Goal: Task Accomplishment & Management: Manage account settings

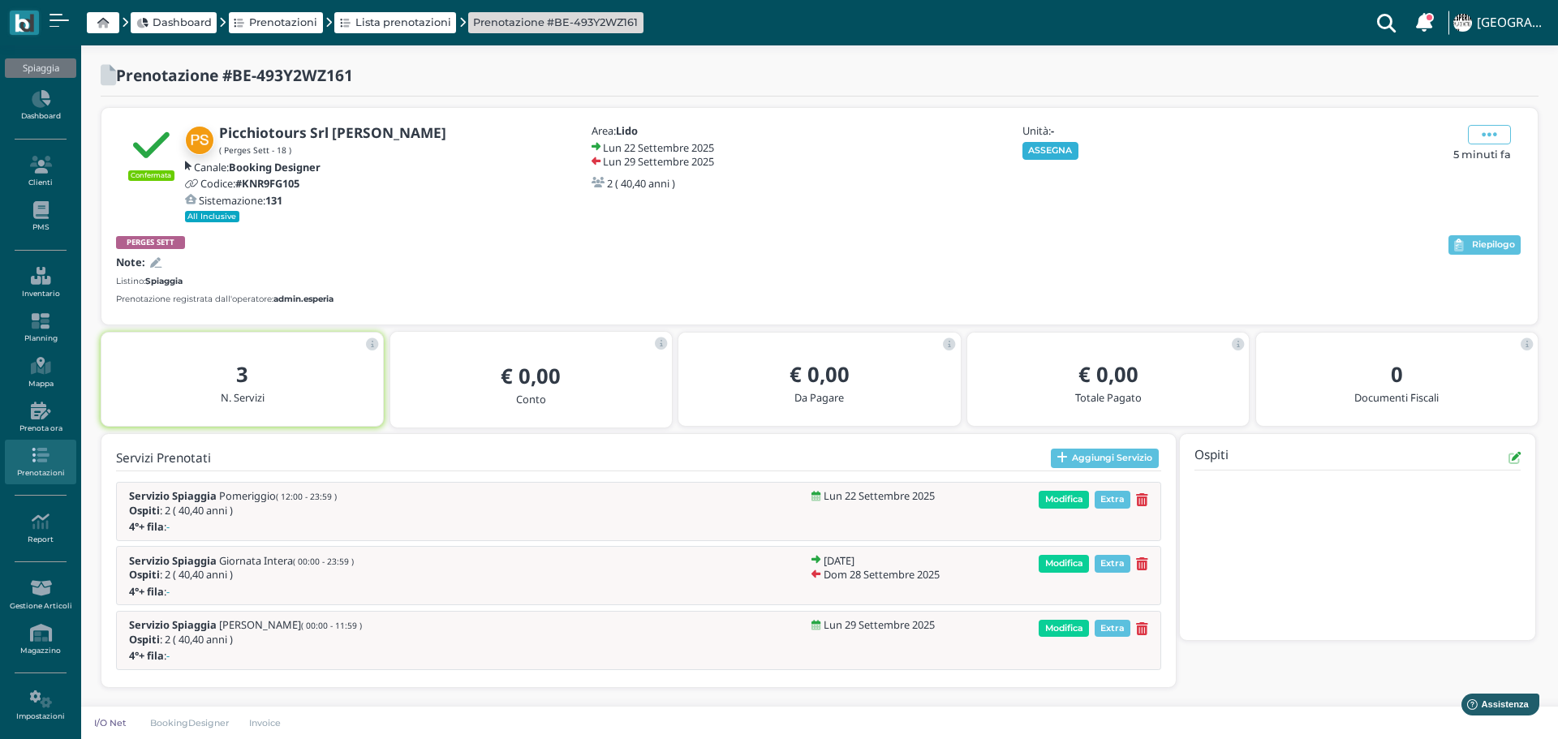
click at [1066, 157] on button "ASSEGNA" at bounding box center [1051, 151] width 56 height 18
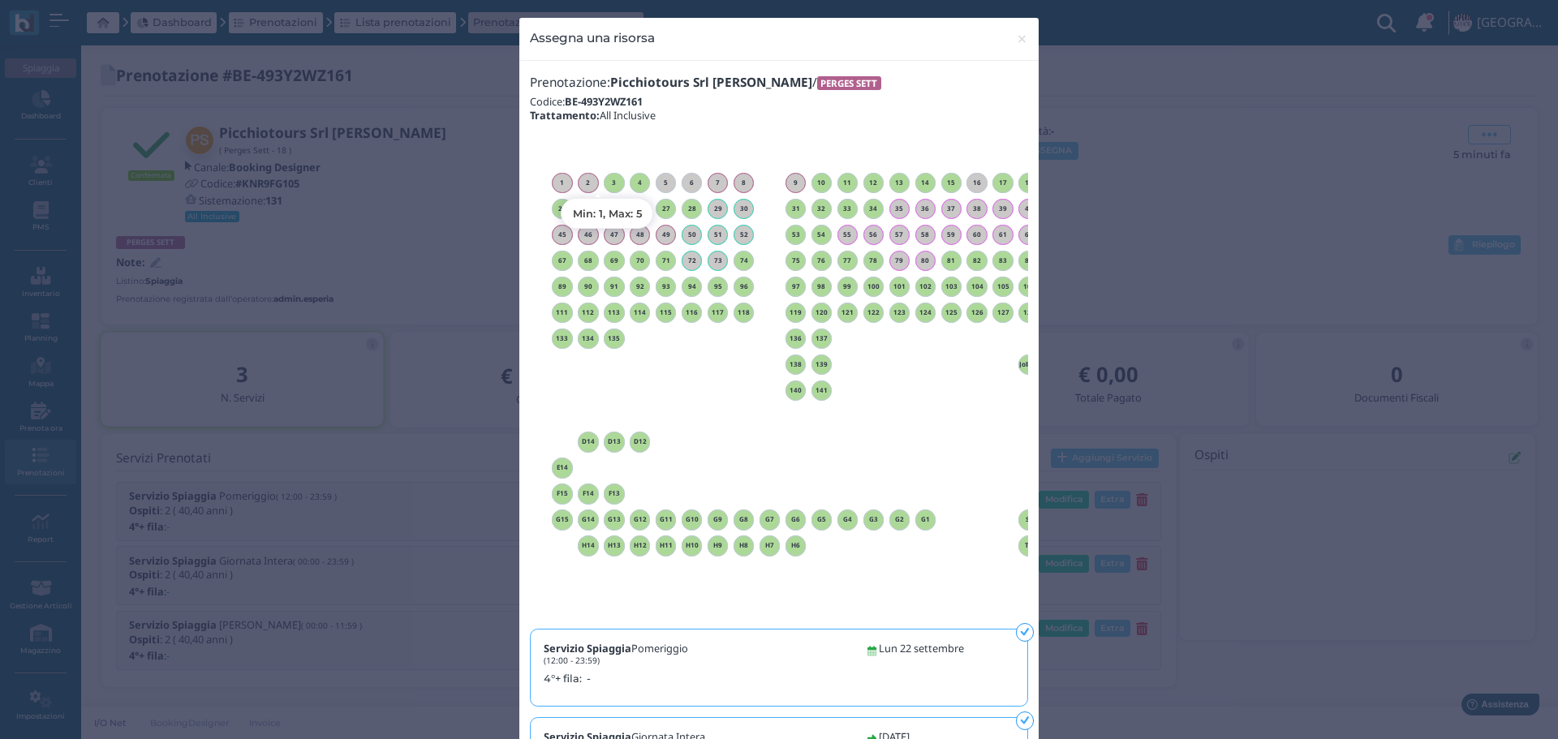
click at [609, 179] on h6 "3" at bounding box center [614, 182] width 21 height 7
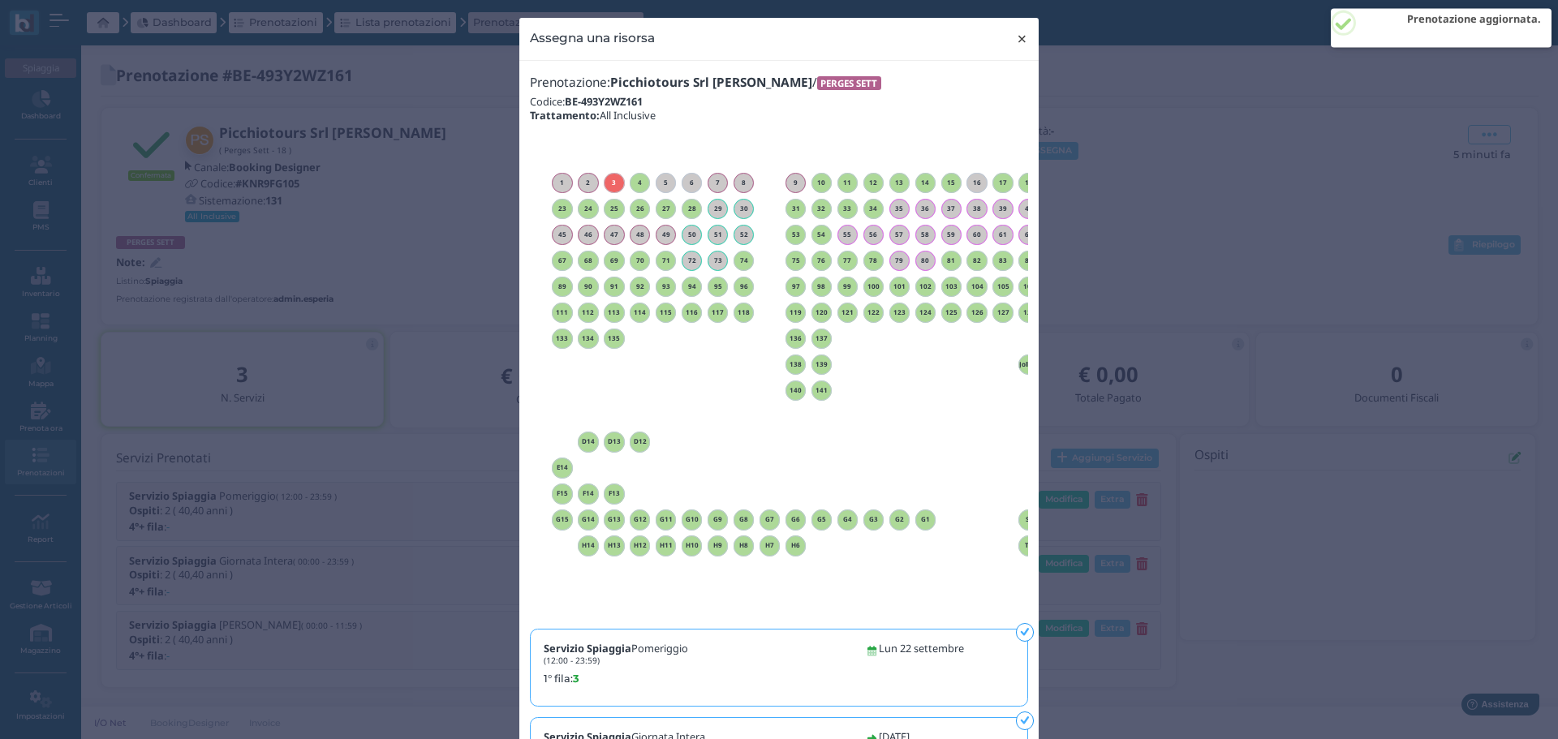
click at [1019, 34] on span "×" at bounding box center [1022, 38] width 12 height 21
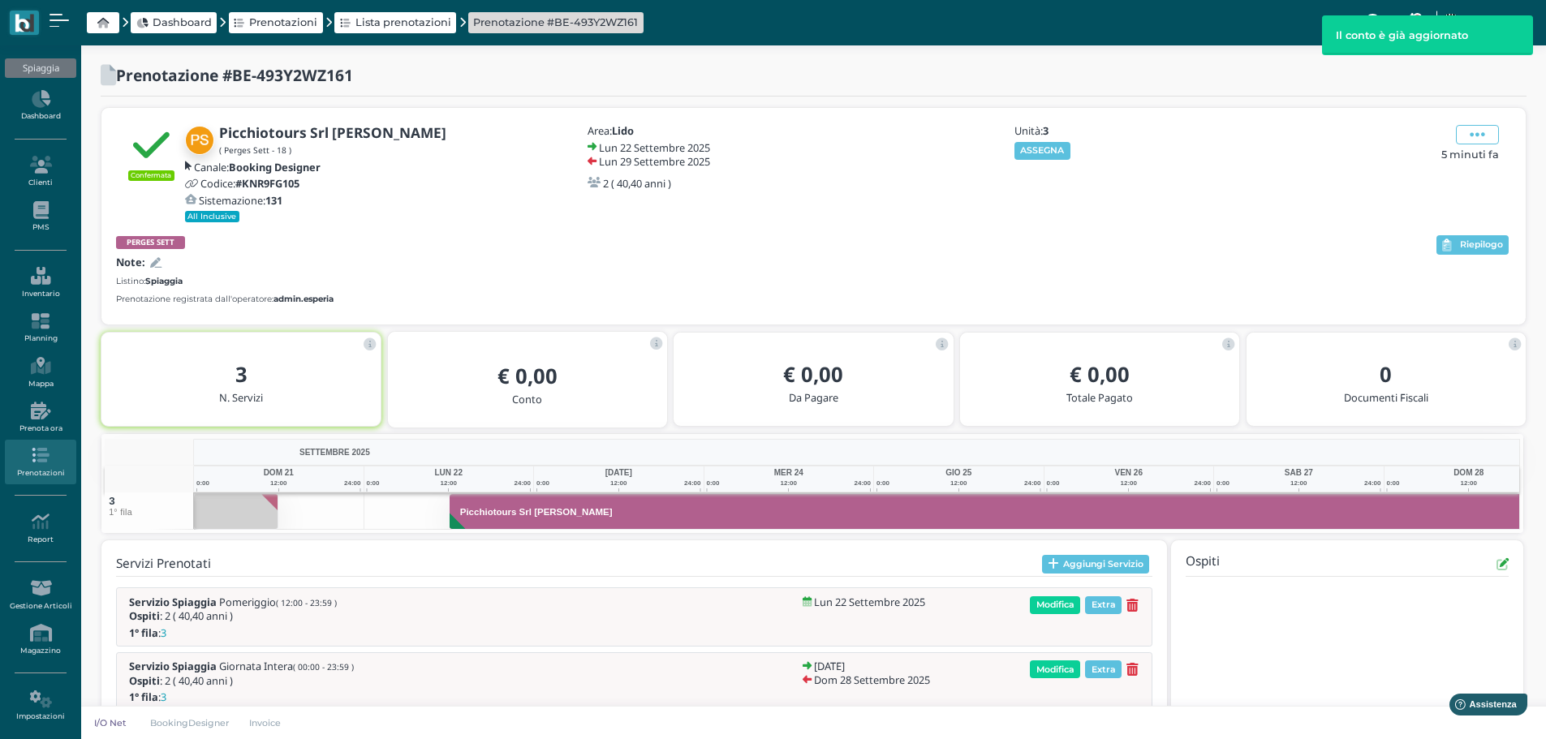
scroll to position [0, 118]
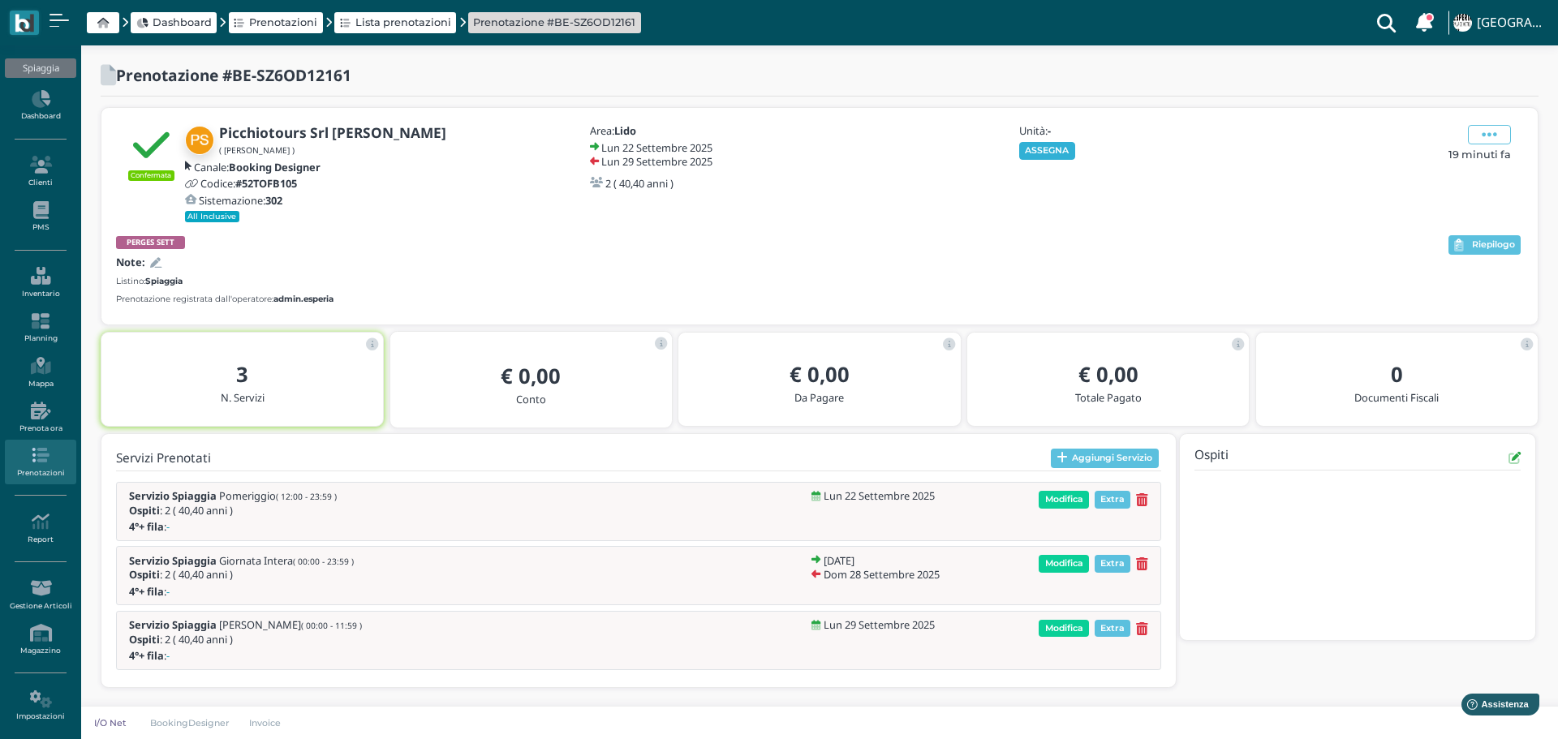
click at [1053, 151] on button "ASSEGNA" at bounding box center [1047, 151] width 56 height 18
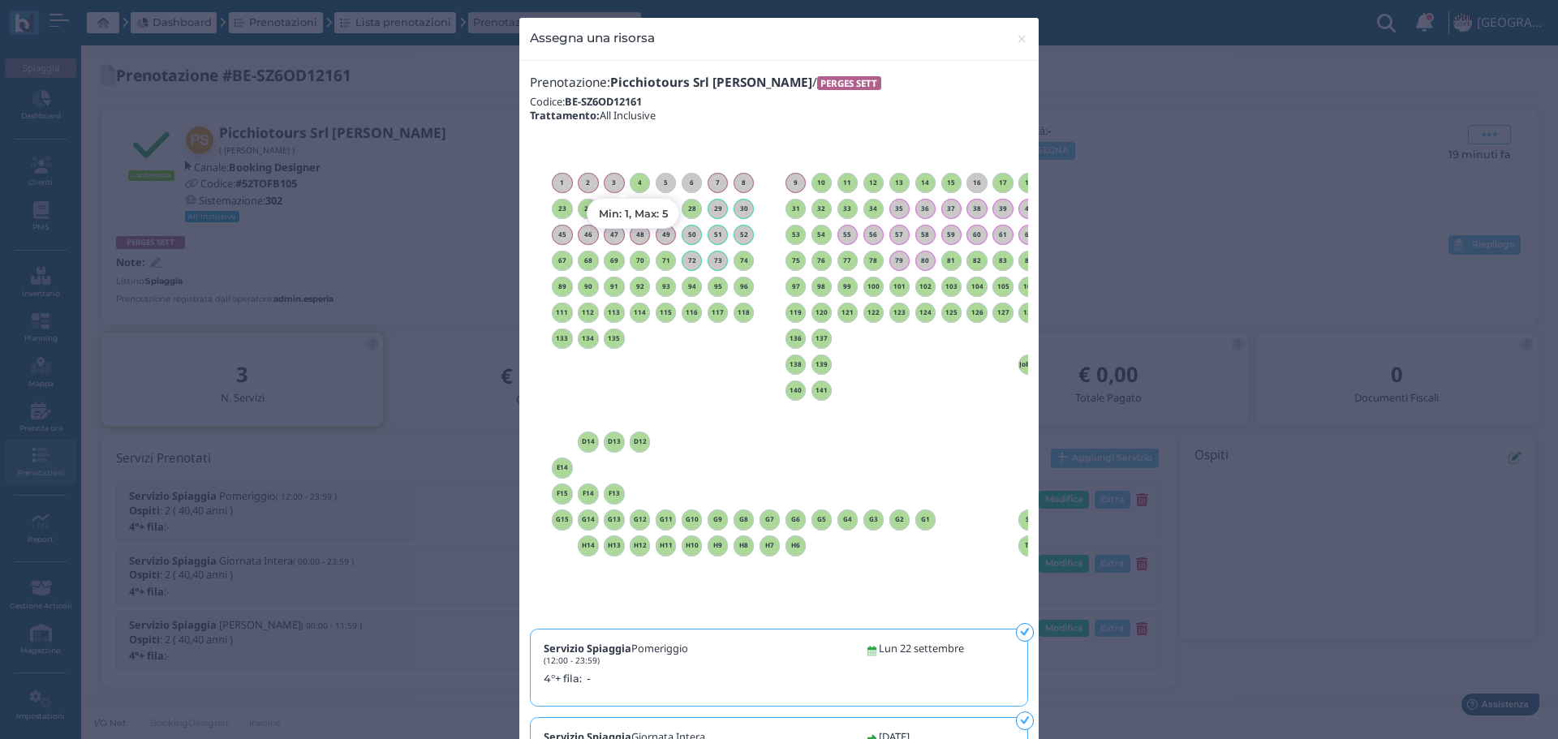
click at [633, 184] on h6 "4" at bounding box center [640, 182] width 21 height 7
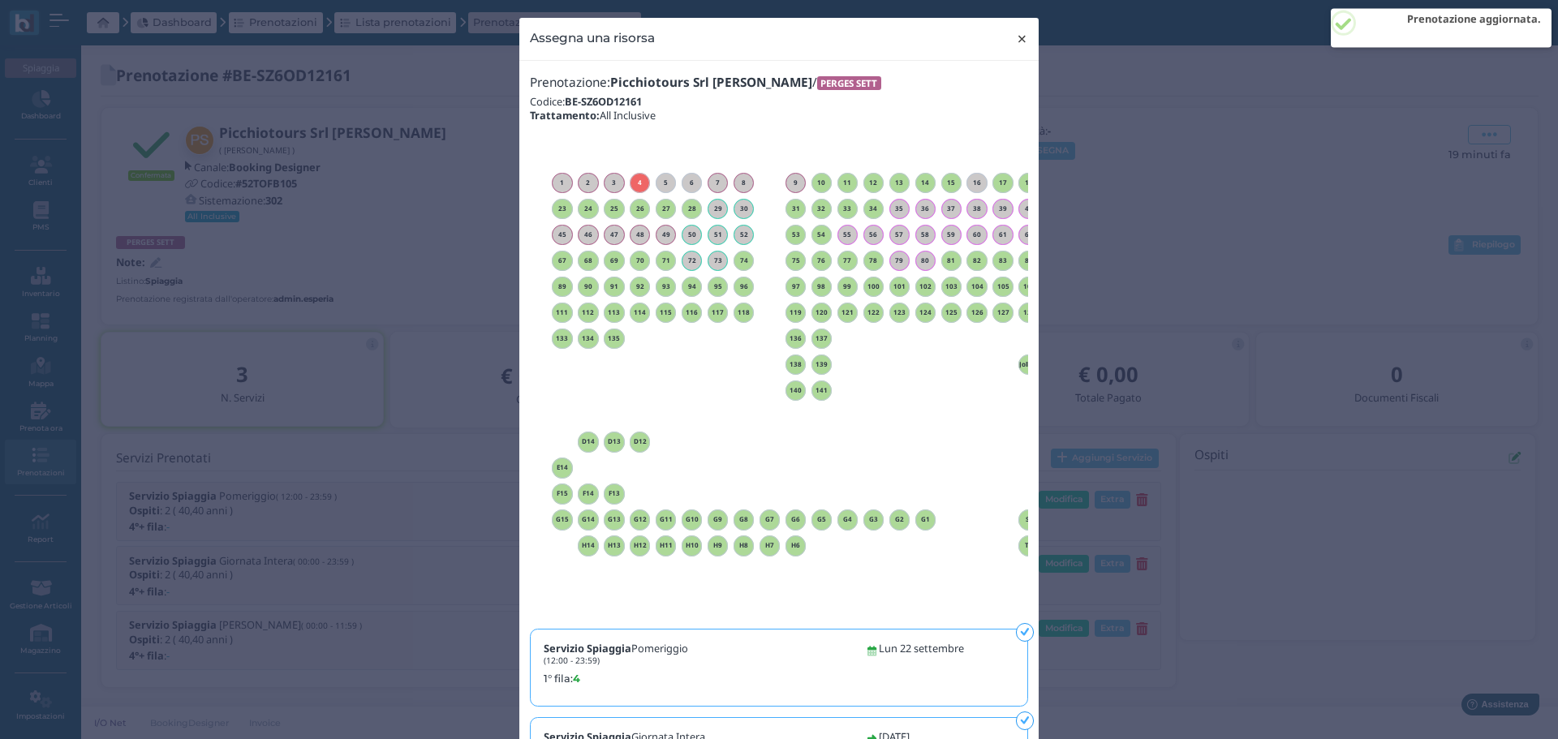
click at [1018, 35] on span "×" at bounding box center [1022, 38] width 12 height 21
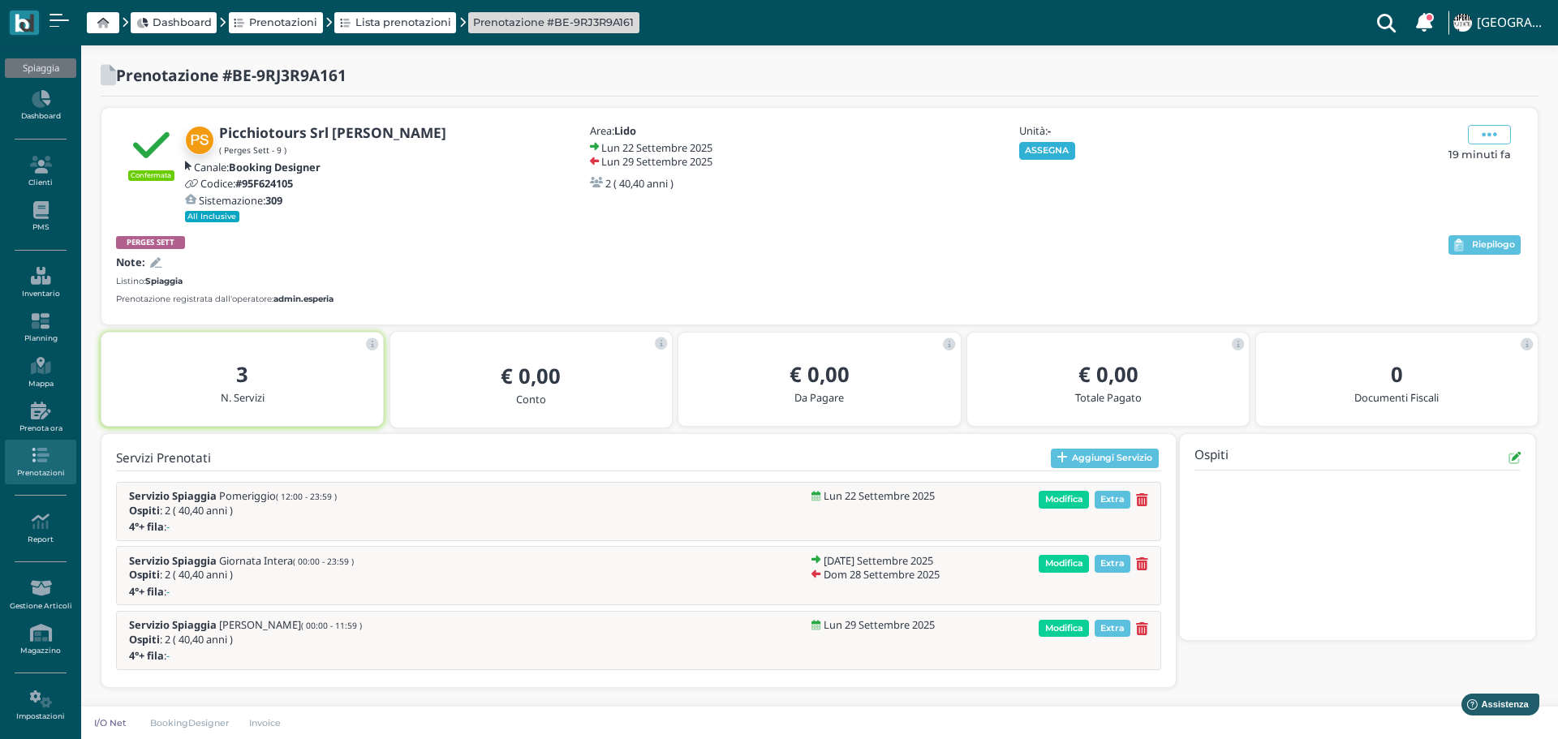
click at [1053, 144] on button "ASSEGNA" at bounding box center [1047, 151] width 56 height 18
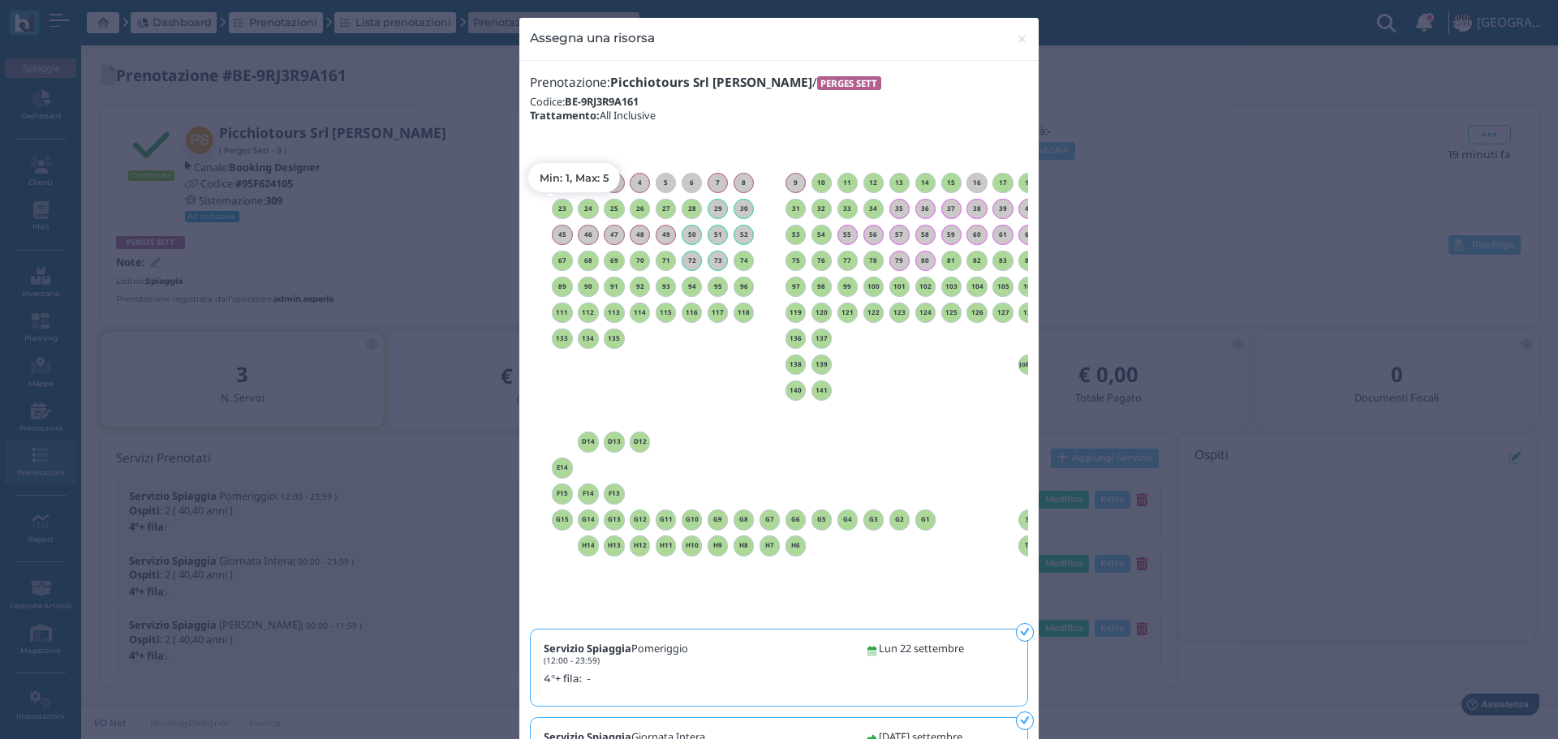
click at [555, 210] on h6 "23" at bounding box center [562, 208] width 21 height 7
click at [1019, 41] on span "×" at bounding box center [1022, 38] width 12 height 21
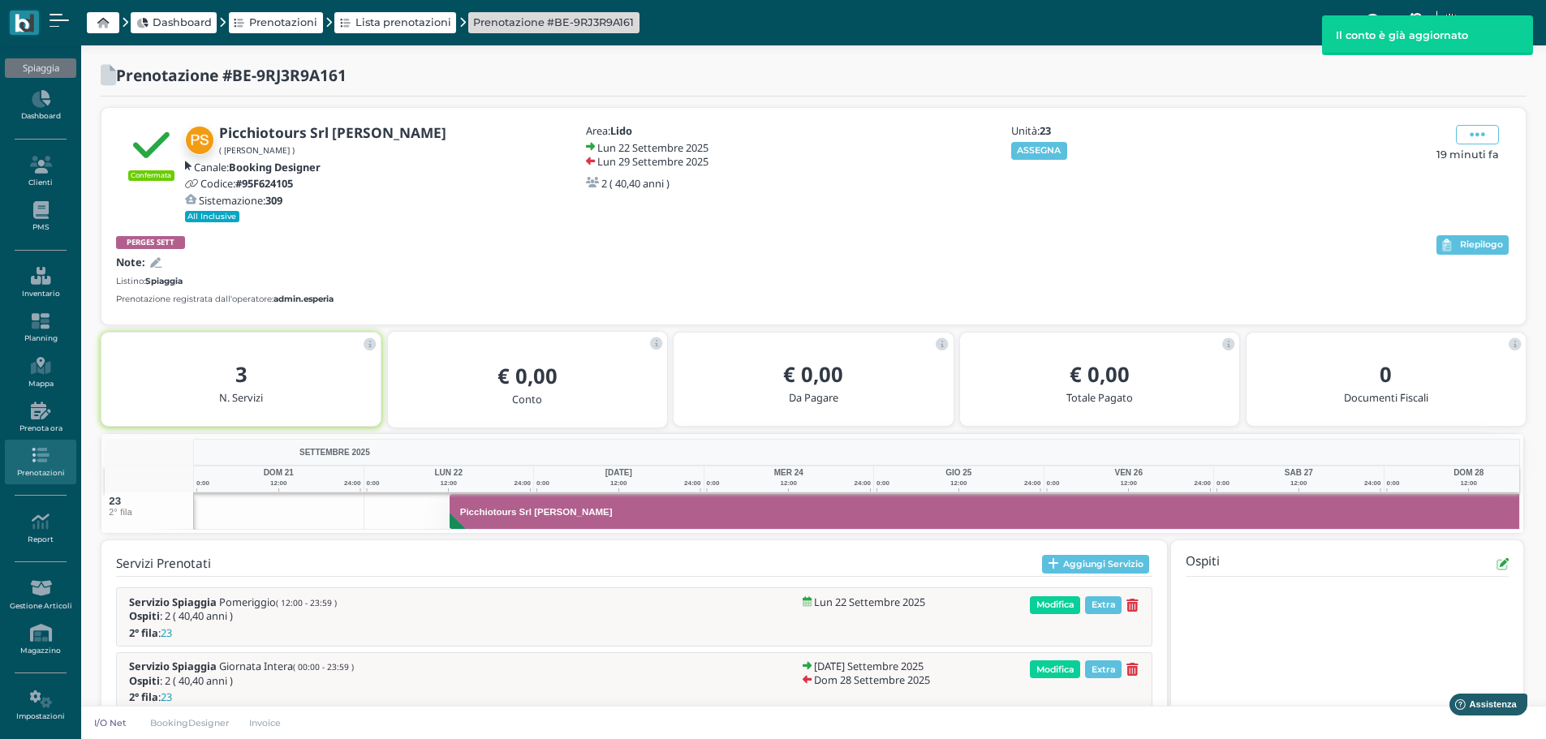
scroll to position [0, 118]
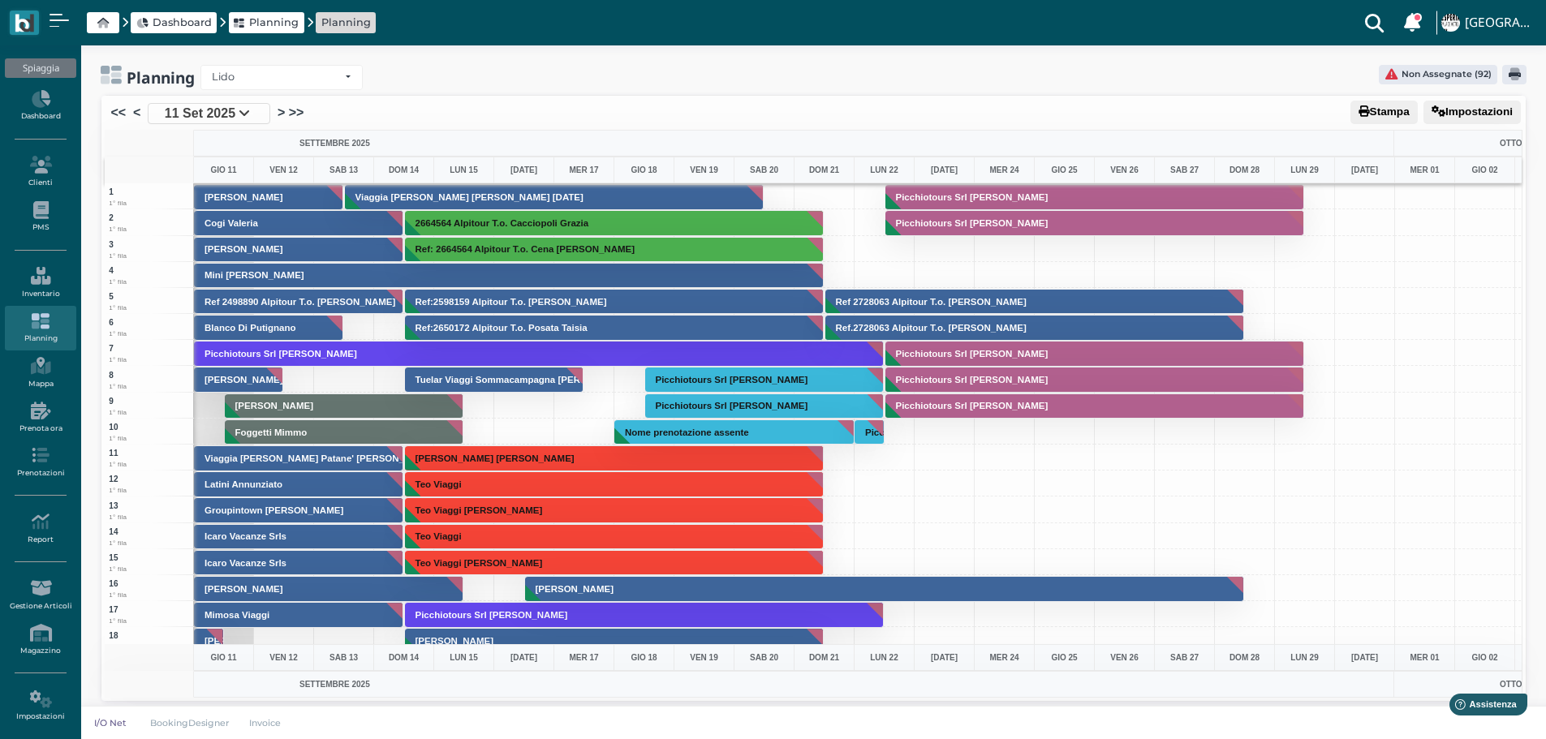
scroll to position [1122, 0]
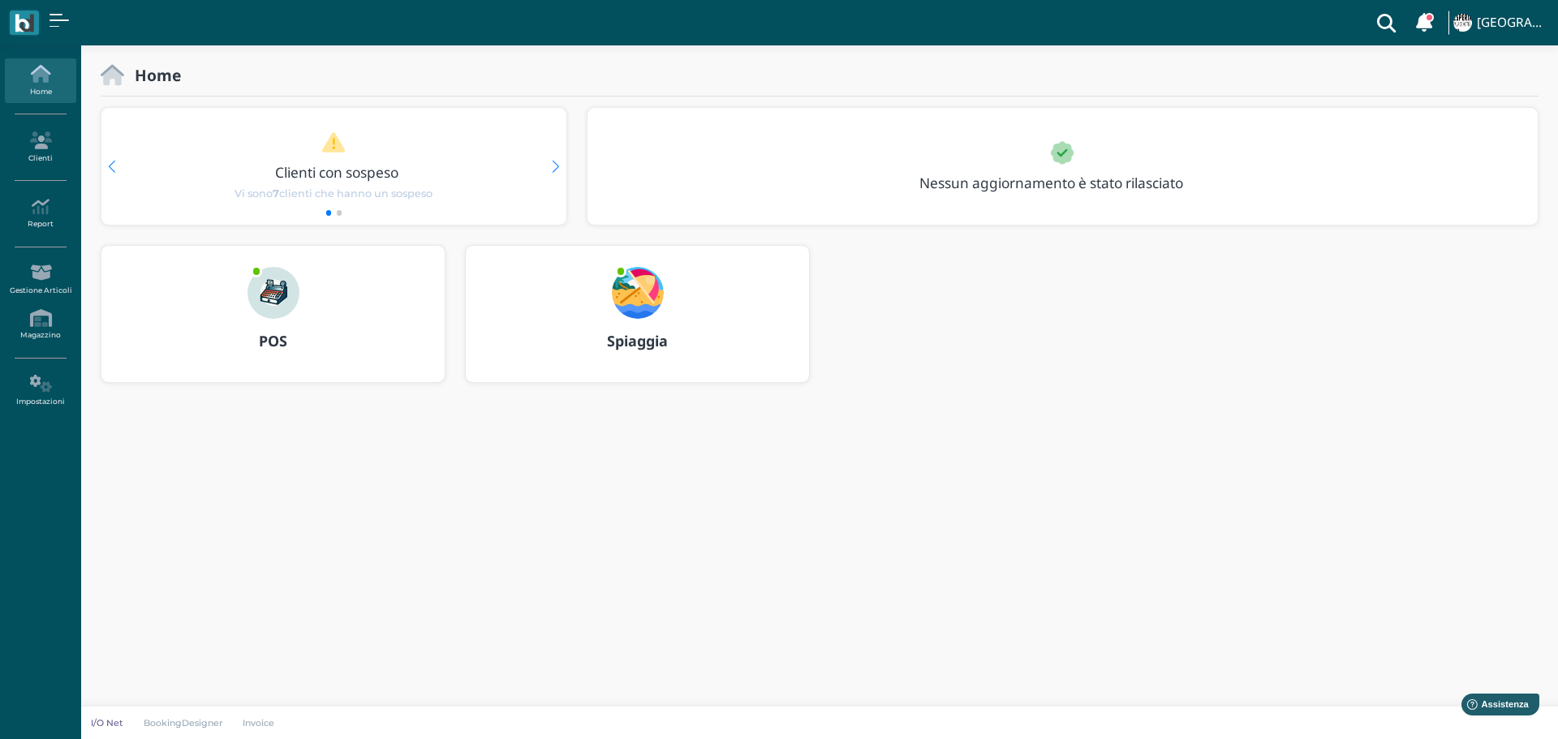
click at [646, 290] on img at bounding box center [638, 293] width 52 height 52
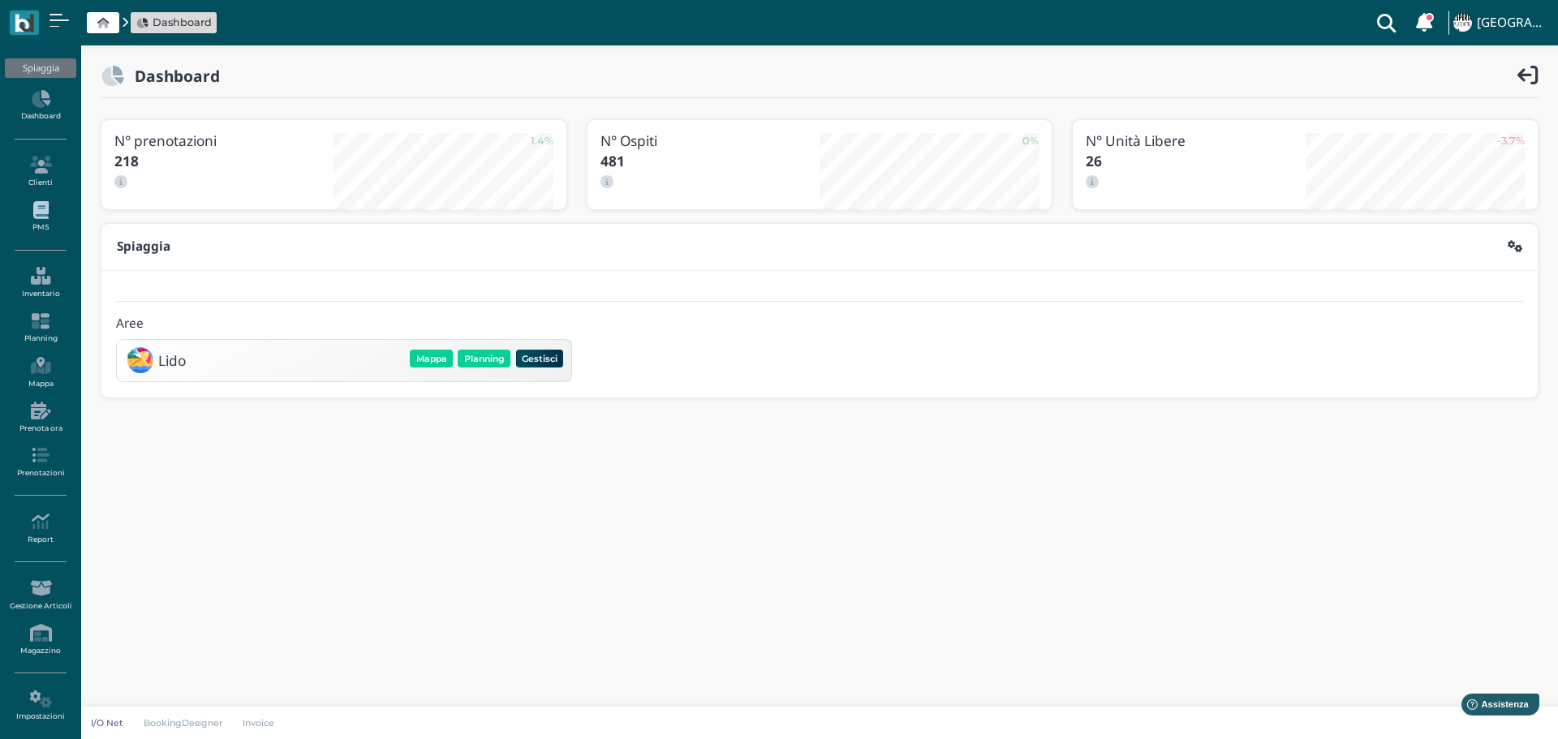
click at [41, 219] on link "PMS" at bounding box center [40, 217] width 71 height 45
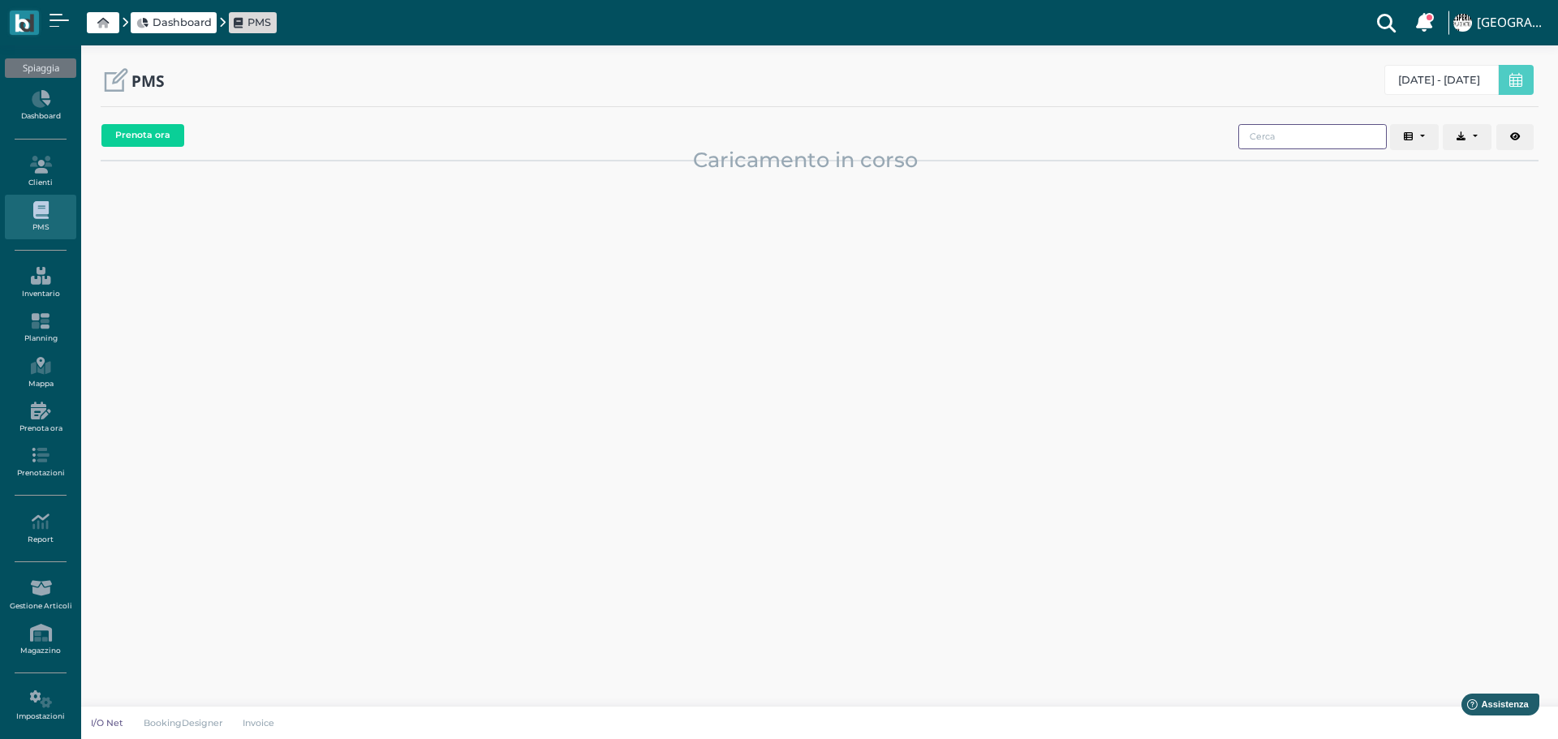
click at [1310, 128] on input "search" at bounding box center [1313, 136] width 149 height 25
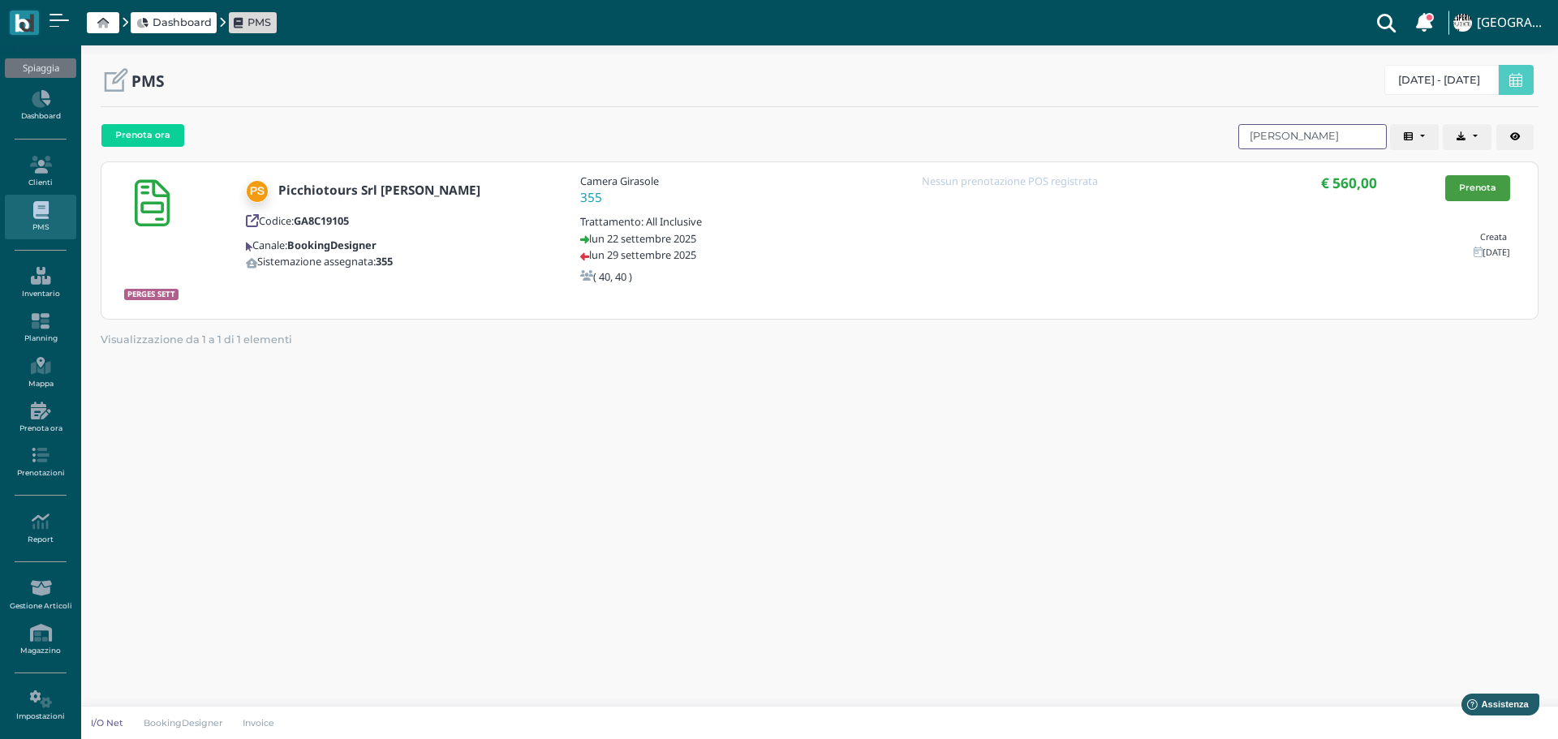
type input "FRISON"
click at [1476, 190] on link "Prenota" at bounding box center [1477, 188] width 65 height 26
click at [735, 427] on div "Prenota ora Codice Cliente Gruppo Sistemazione Prenotazioni POS Data di arrivo …" at bounding box center [820, 407] width 1438 height 579
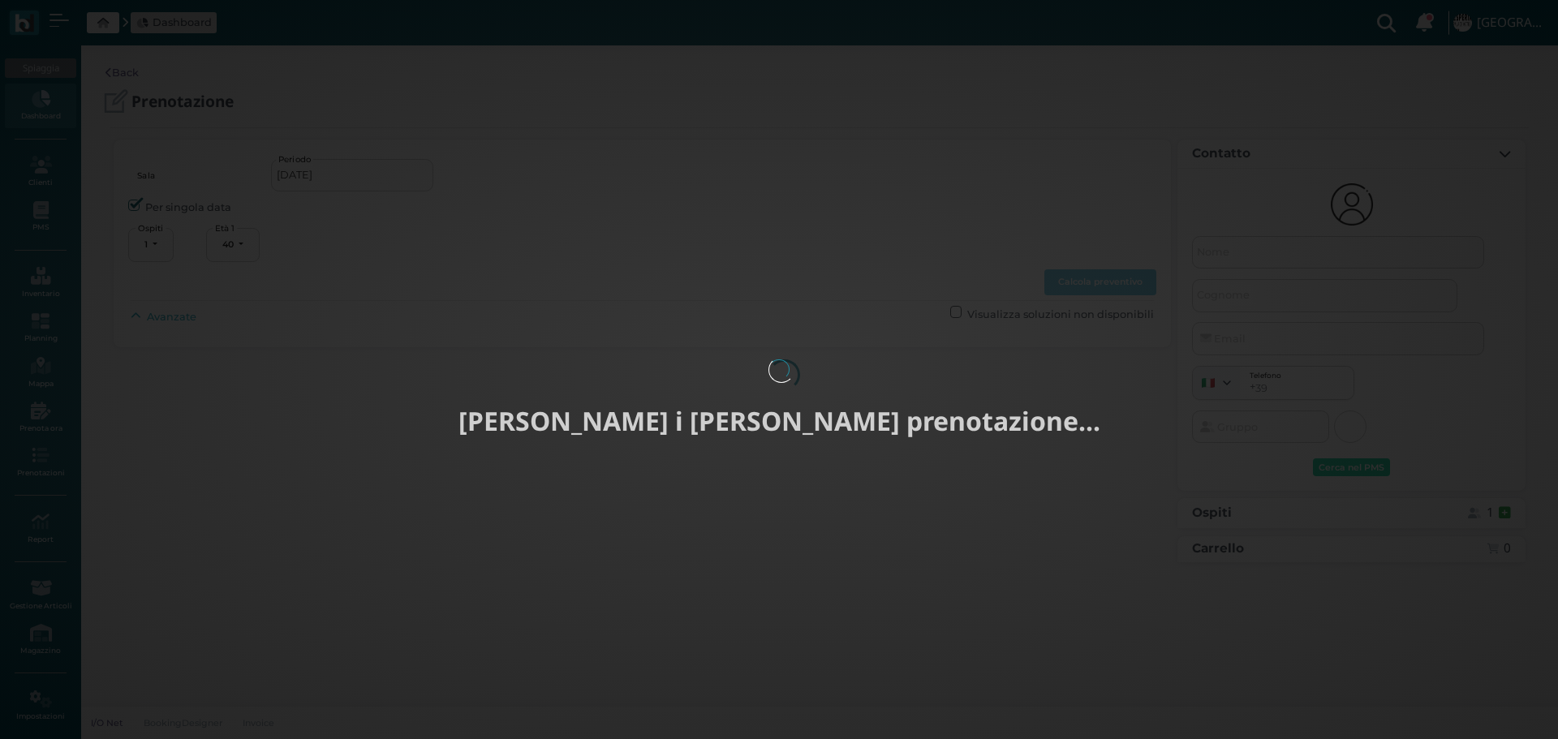
select select "40"
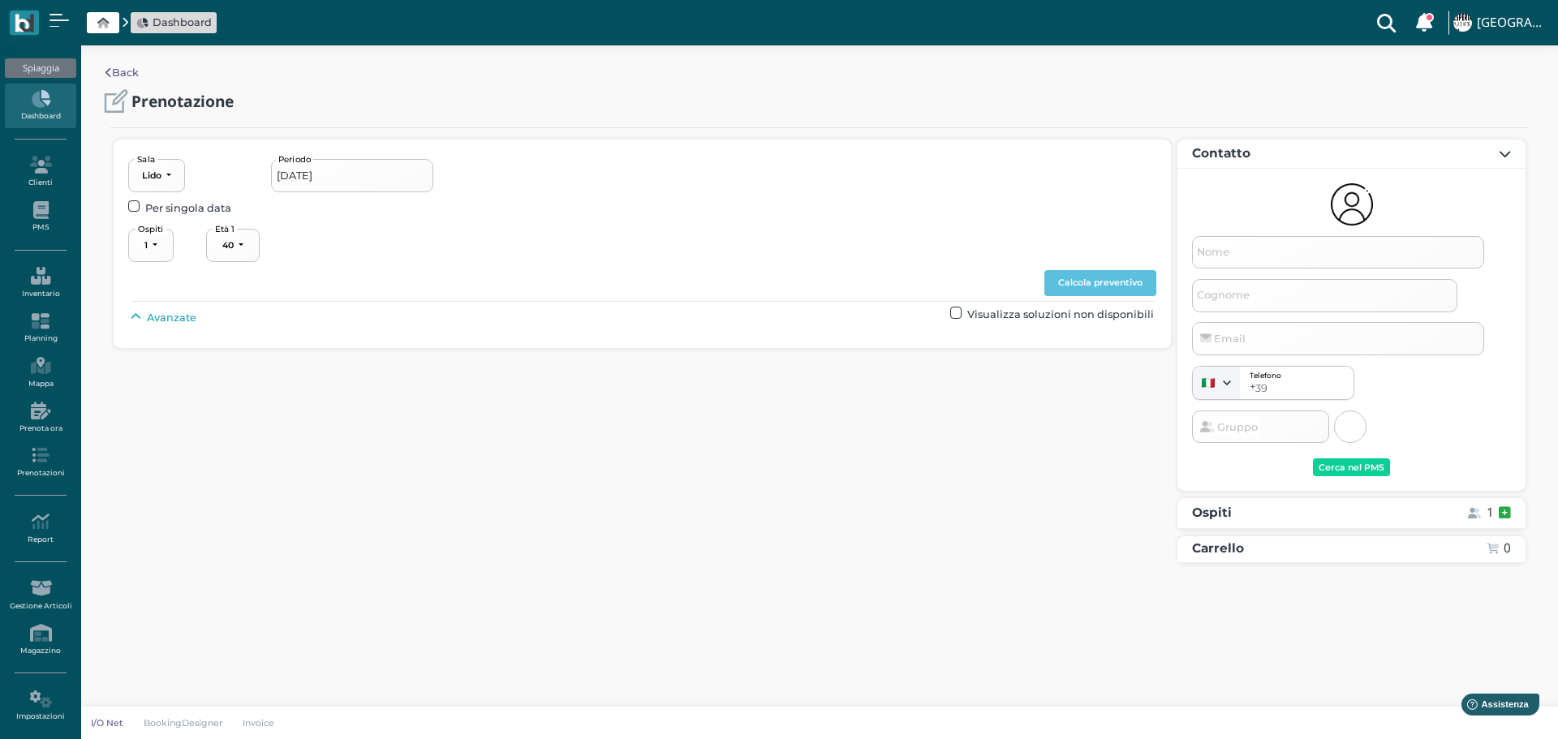
type input "22/09/2025 - 29/09/2025"
select select "2"
type input "Picchiotours Srl Frison Fabiola"
type input "info@picchiotours.it"
select select "40"
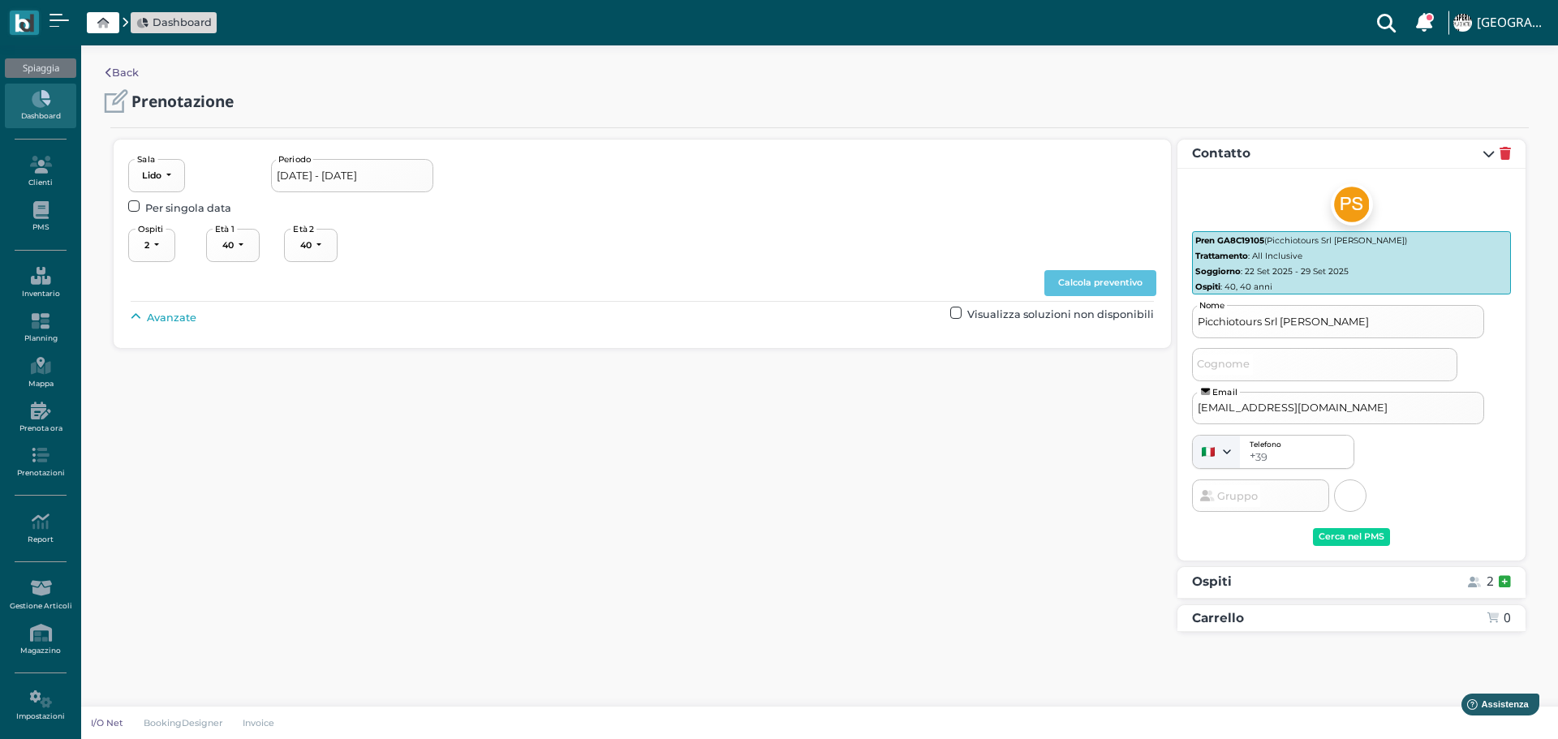
click at [173, 320] on span "Avanzate" at bounding box center [172, 317] width 50 height 15
click at [751, 361] on button "----------------------" at bounding box center [696, 354] width 109 height 33
click at [711, 429] on link "2° fila" at bounding box center [710, 434] width 121 height 21
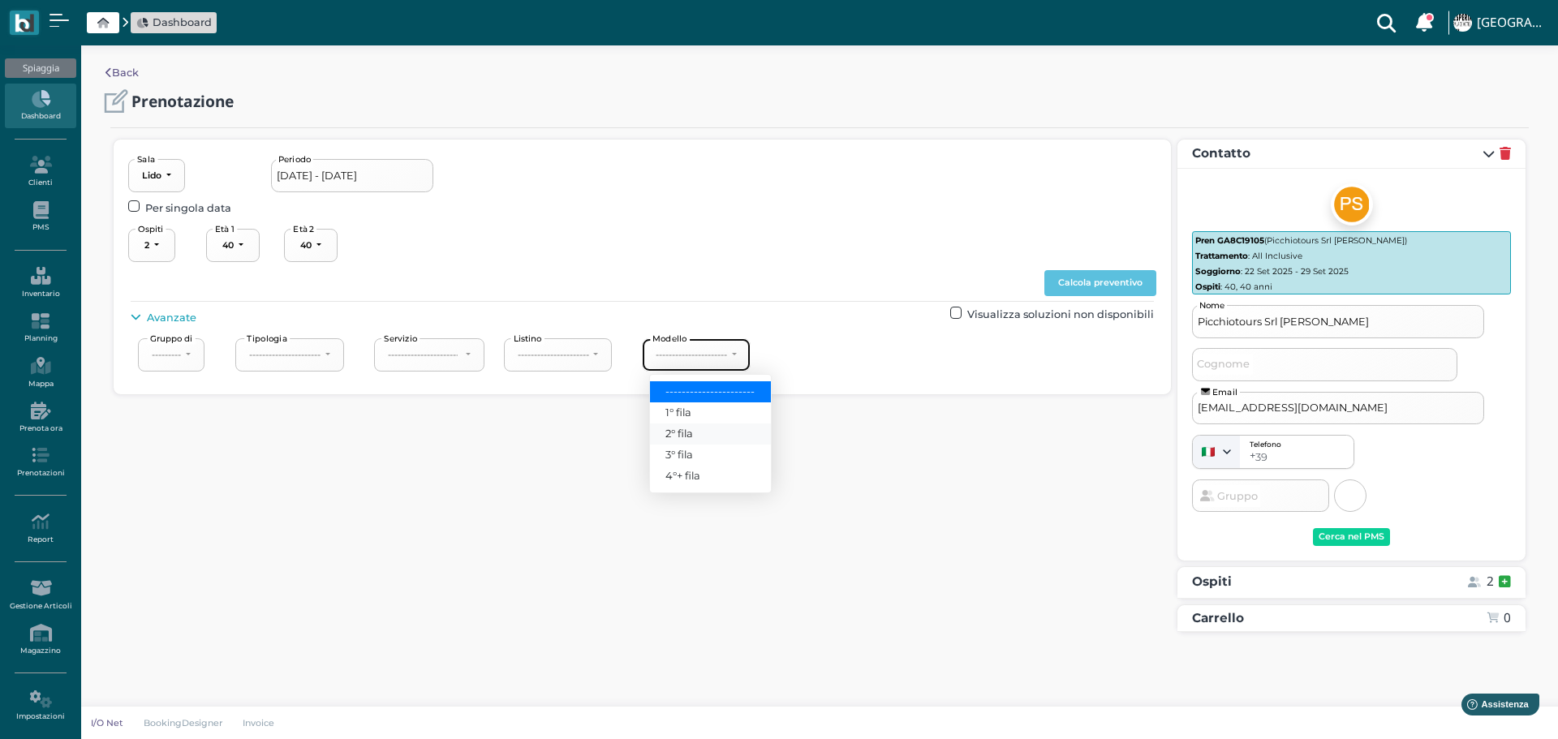
select select "238"
click at [1128, 285] on button "Calcola preventivo" at bounding box center [1101, 283] width 112 height 26
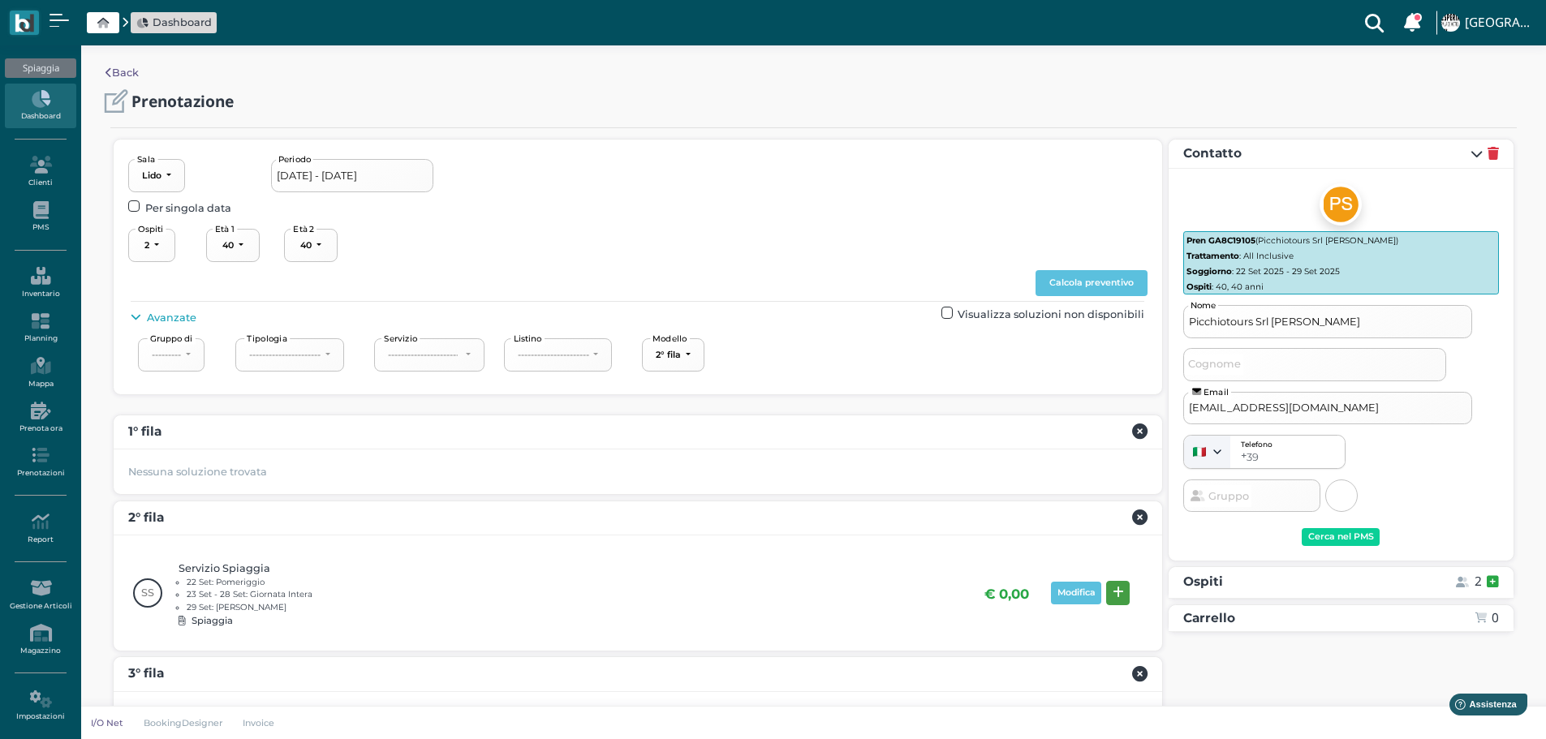
drag, startPoint x: 1118, startPoint y: 592, endPoint x: 1191, endPoint y: 608, distance: 74.7
click at [1118, 592] on icon at bounding box center [1118, 593] width 11 height 12
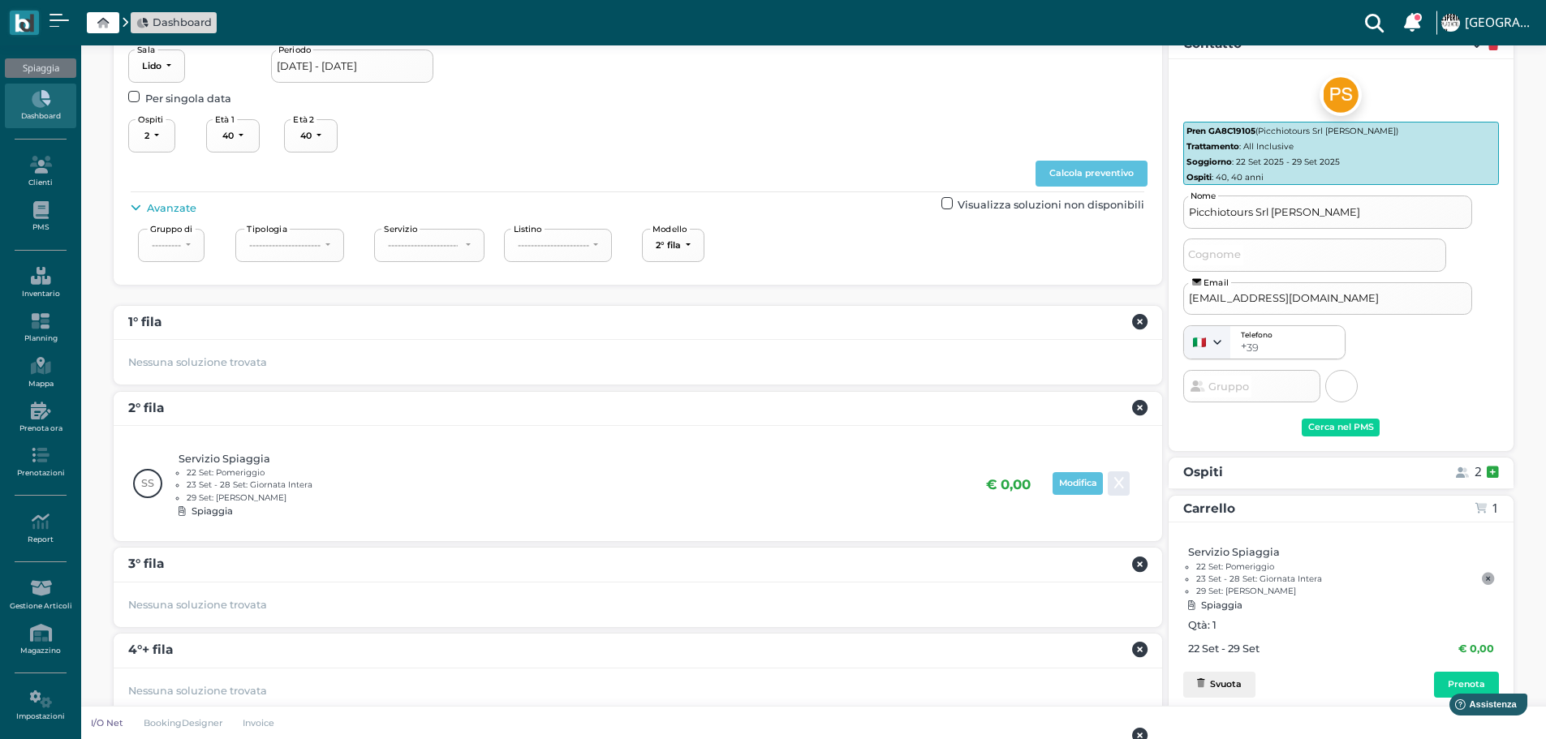
scroll to position [218, 0]
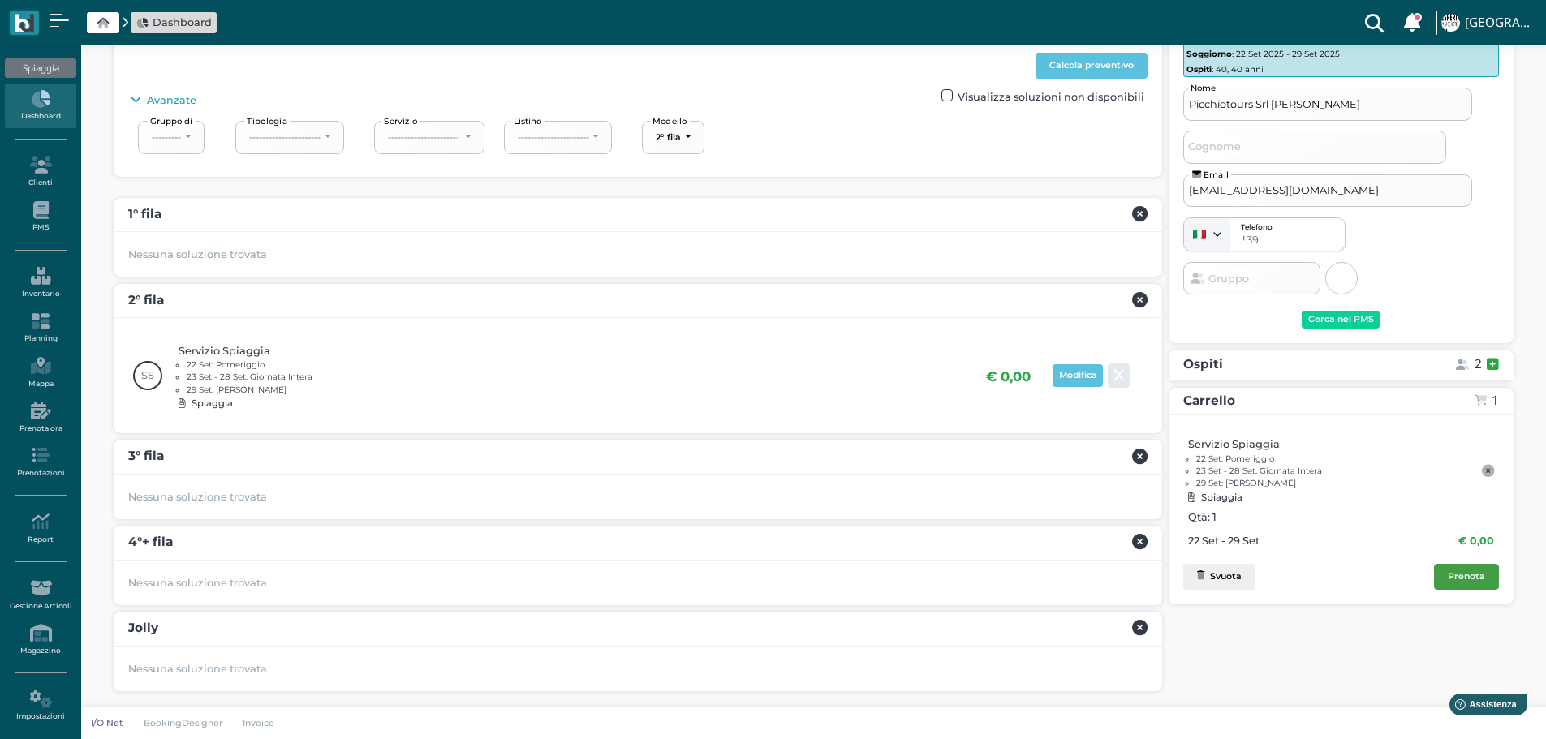
click at [1474, 576] on div "Prenota" at bounding box center [1466, 576] width 37 height 11
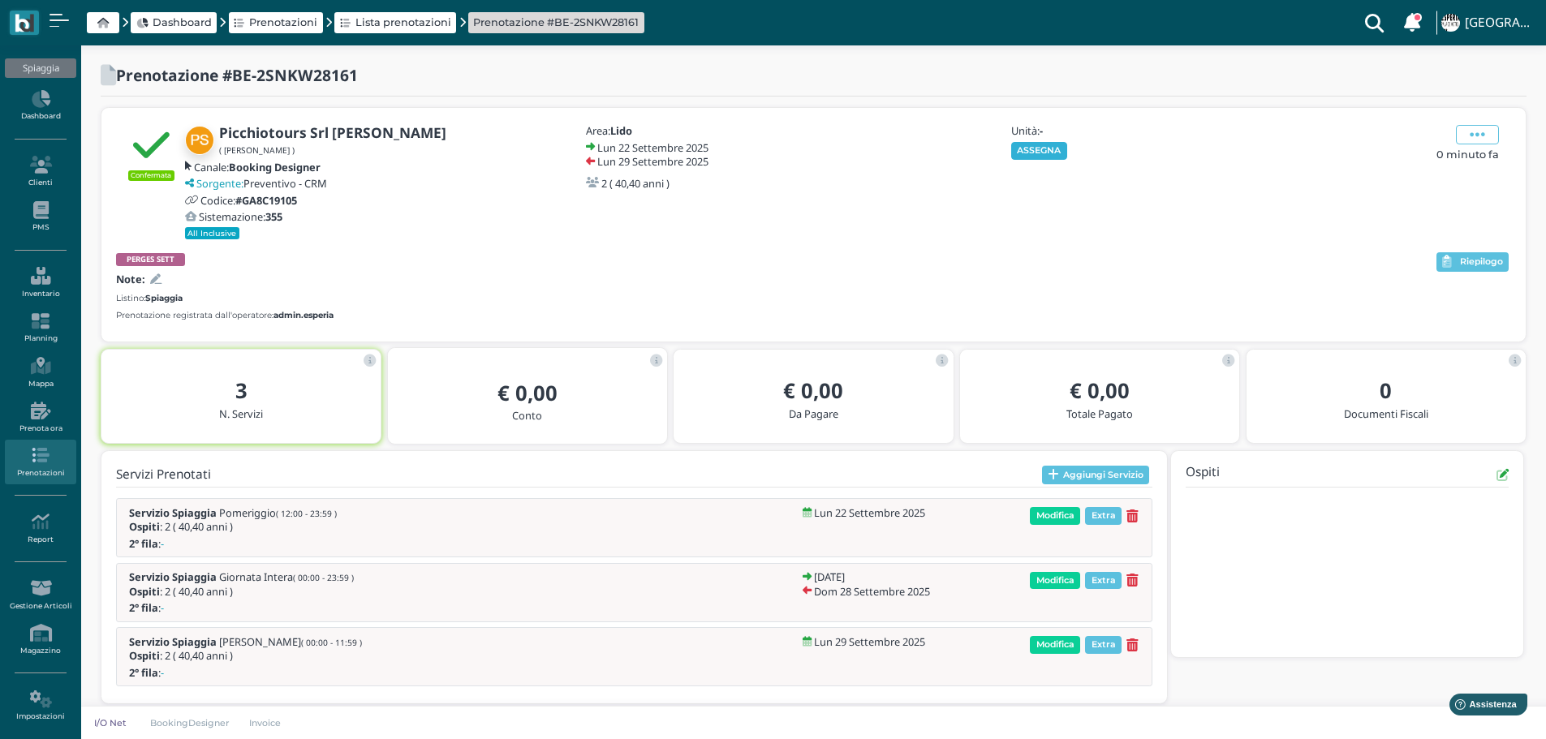
click at [1047, 151] on button "ASSEGNA" at bounding box center [1039, 151] width 56 height 18
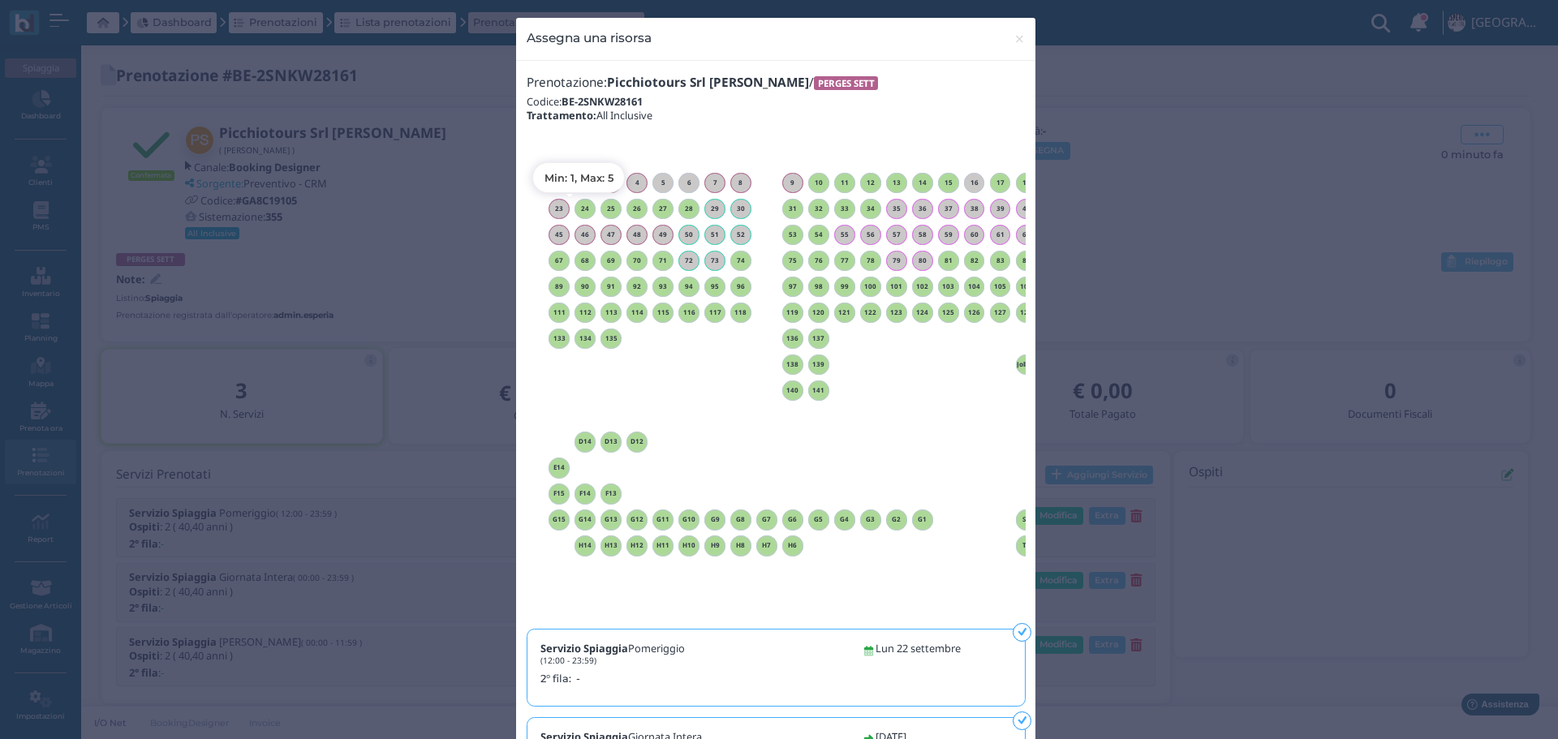
click at [578, 205] on h6 "24" at bounding box center [585, 208] width 21 height 7
click at [1026, 37] on button "× close" at bounding box center [1019, 38] width 33 height 41
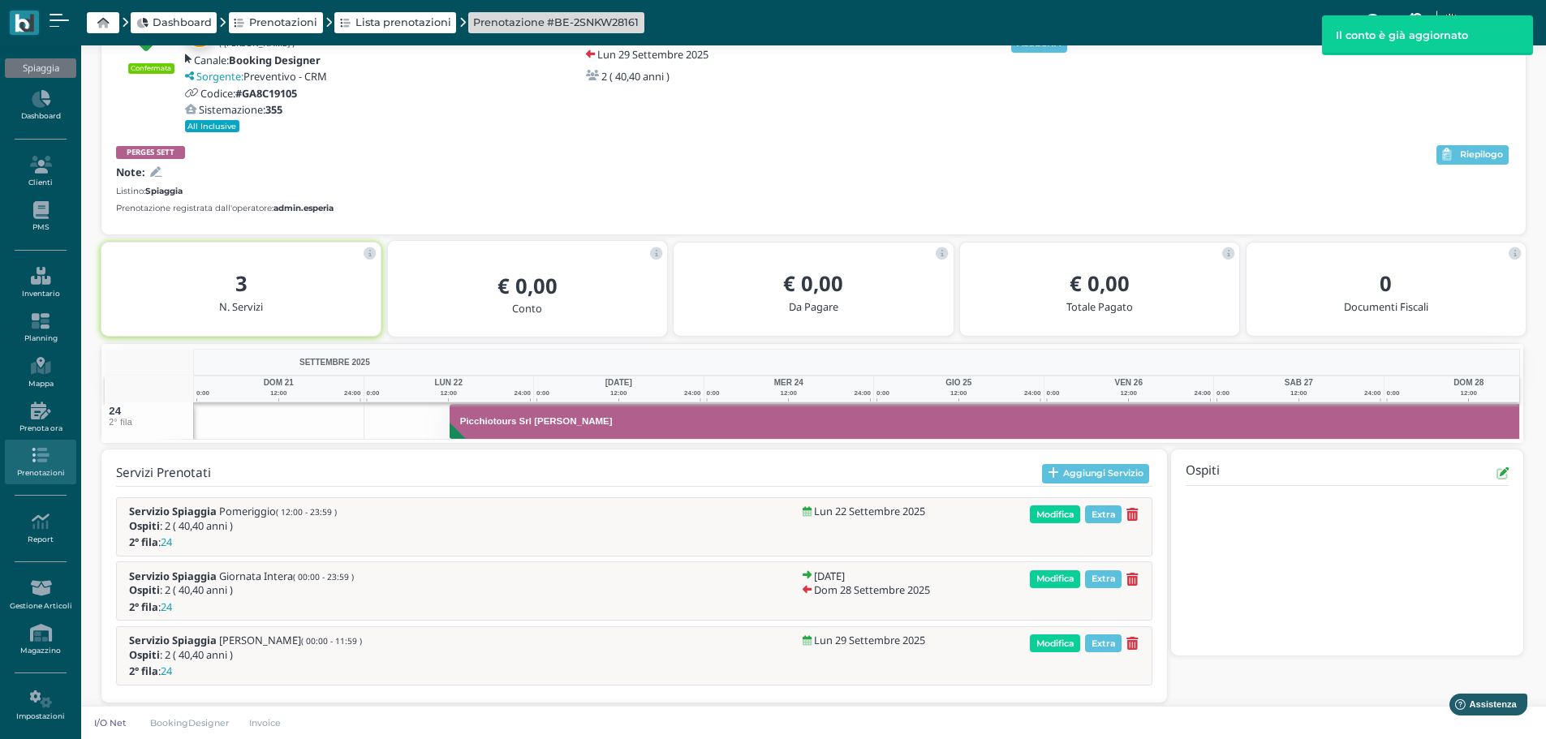
scroll to position [0, 108]
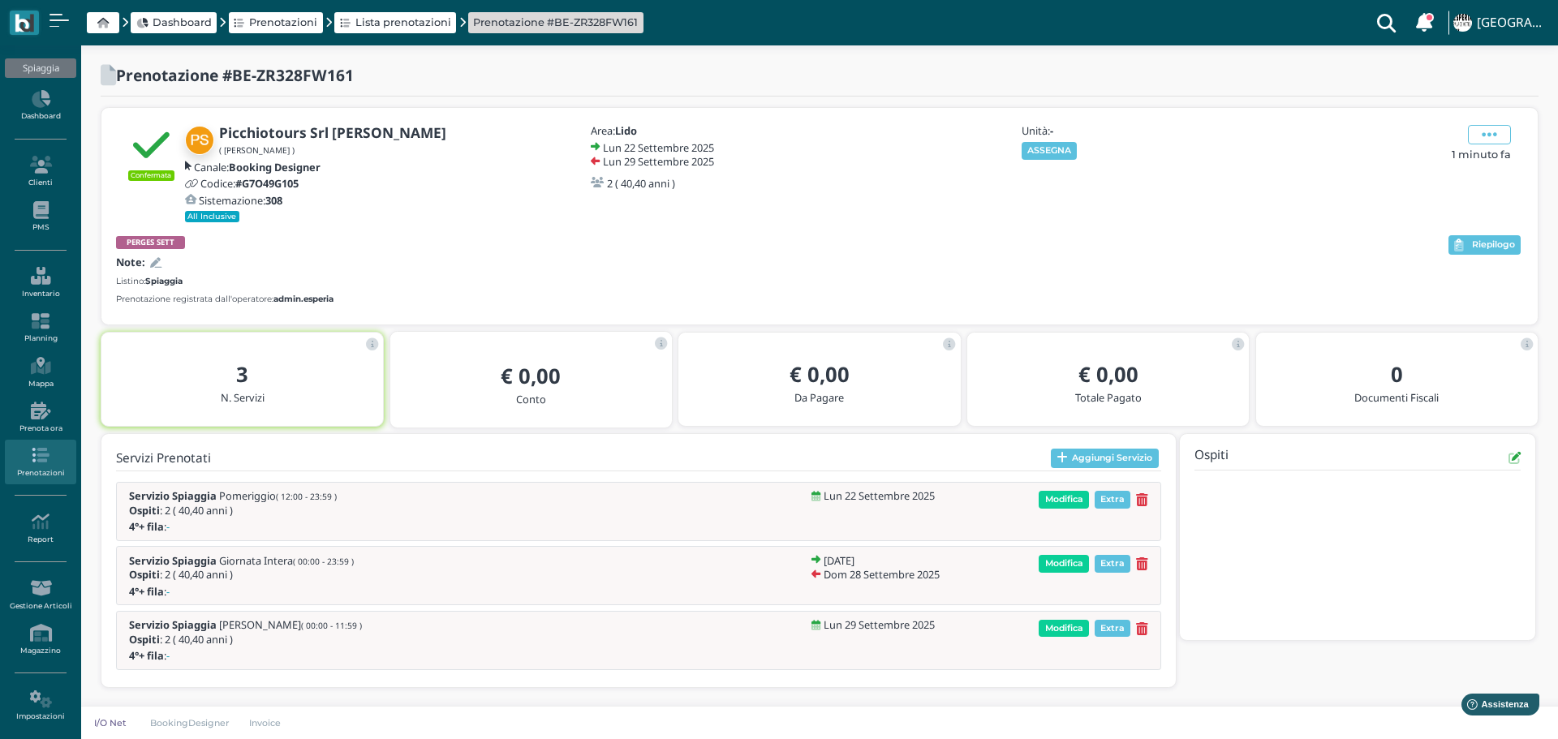
click at [1040, 147] on button "ASSEGNA" at bounding box center [1050, 151] width 56 height 18
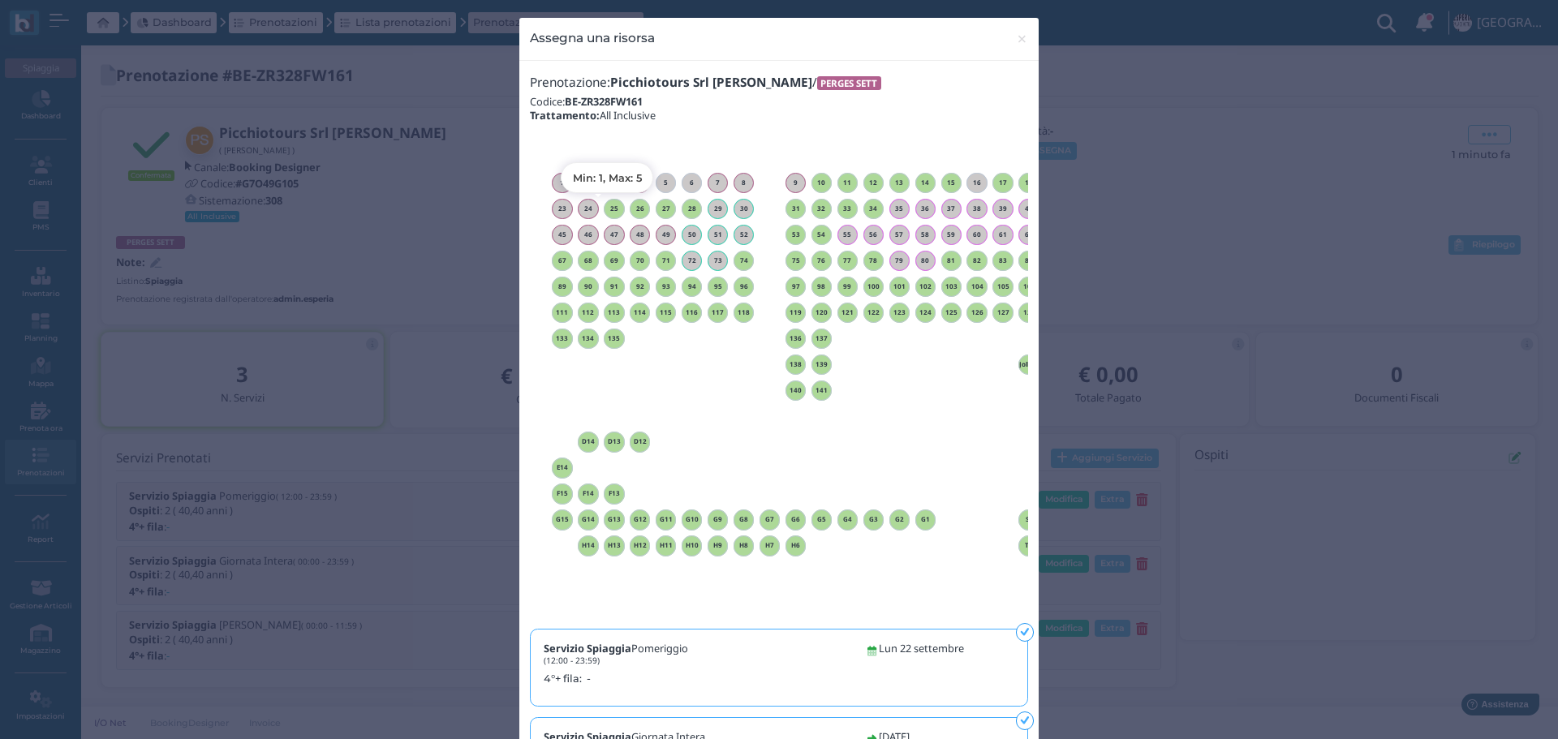
click at [609, 207] on h6 "25" at bounding box center [614, 208] width 21 height 7
click at [1023, 32] on button "× close" at bounding box center [1022, 38] width 33 height 41
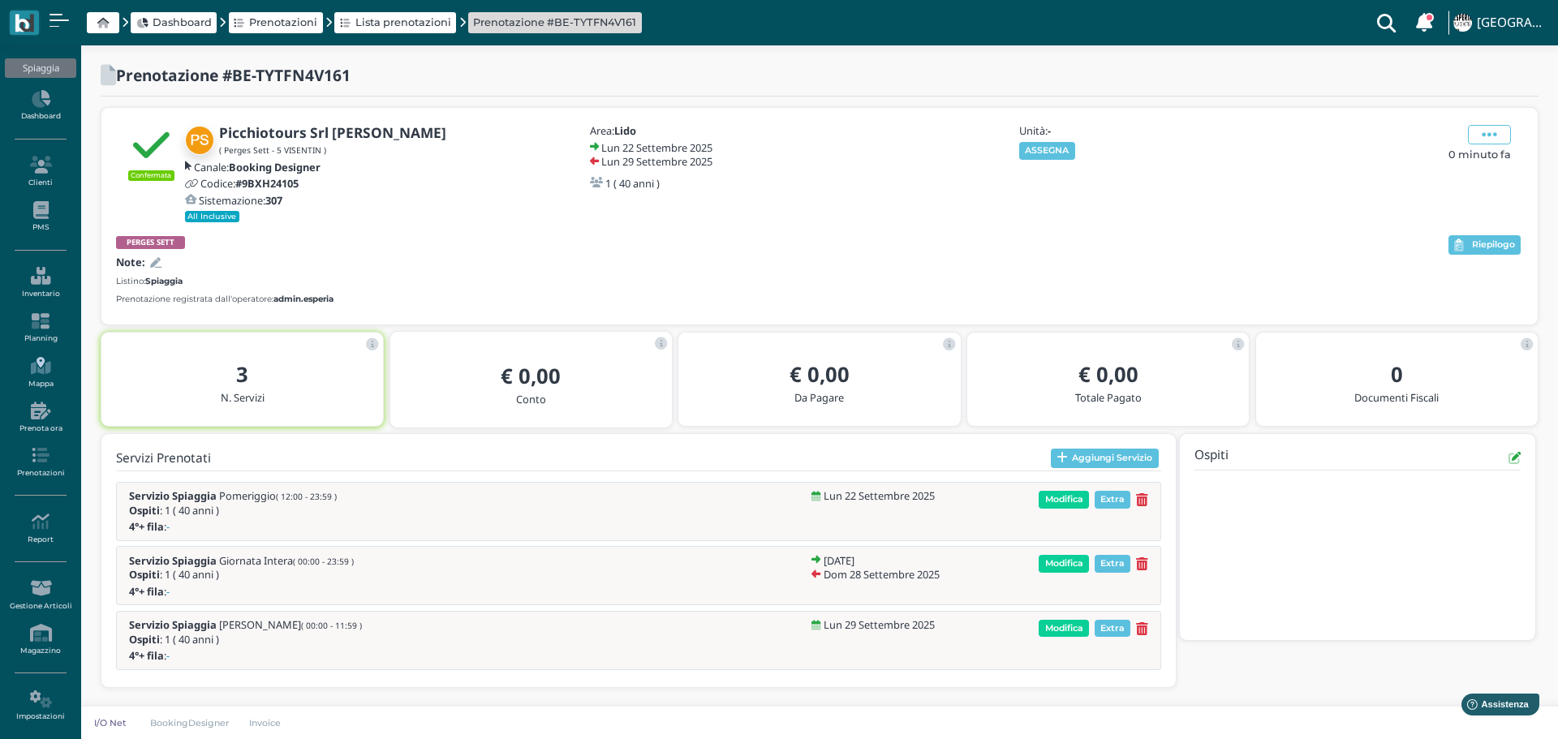
click at [41, 376] on link "Mappa" at bounding box center [40, 373] width 71 height 45
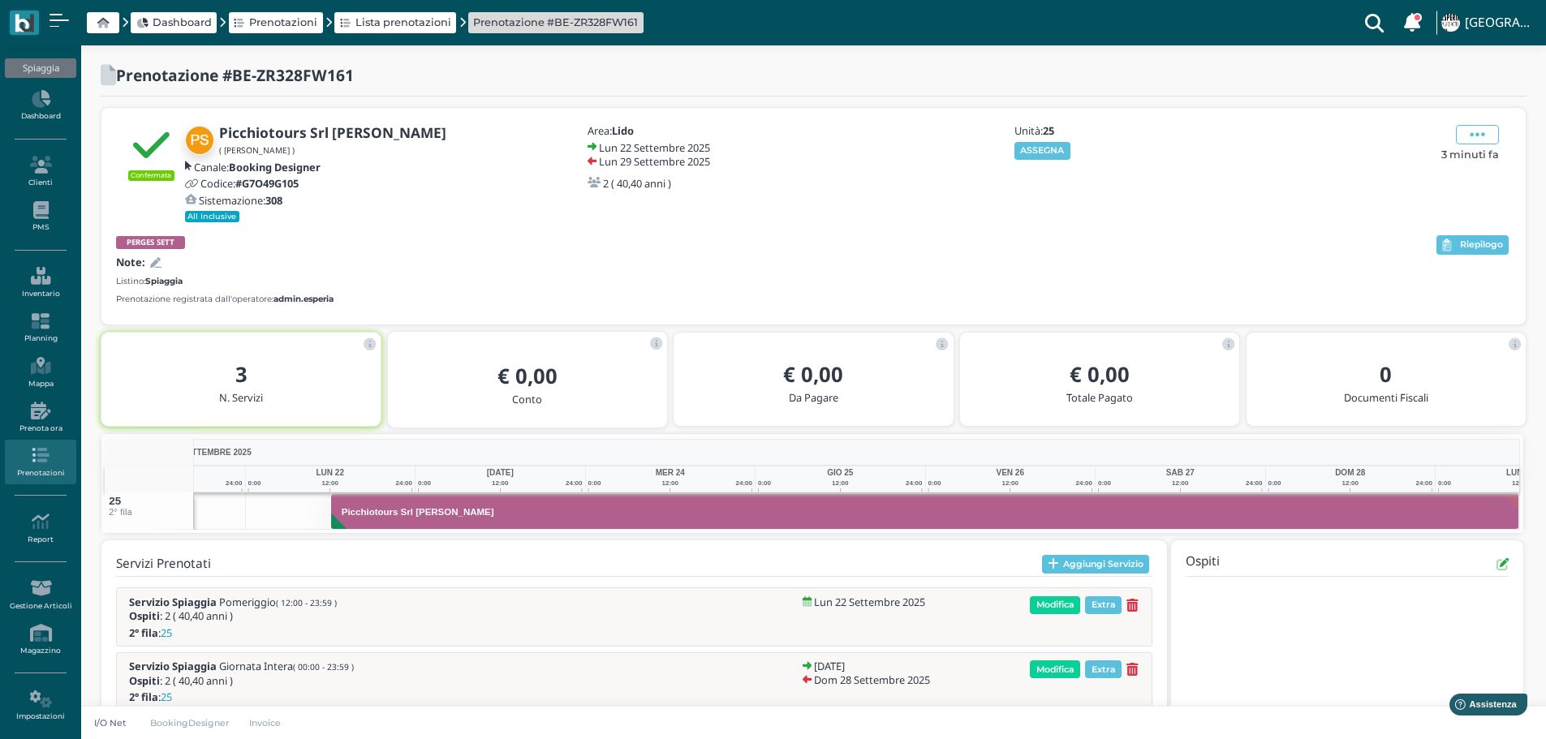
click at [1053, 136] on b "25" at bounding box center [1048, 130] width 11 height 15
drag, startPoint x: 1044, startPoint y: 155, endPoint x: 1108, endPoint y: 152, distance: 64.2
click at [1045, 155] on button "ASSEGNA" at bounding box center [1043, 151] width 56 height 18
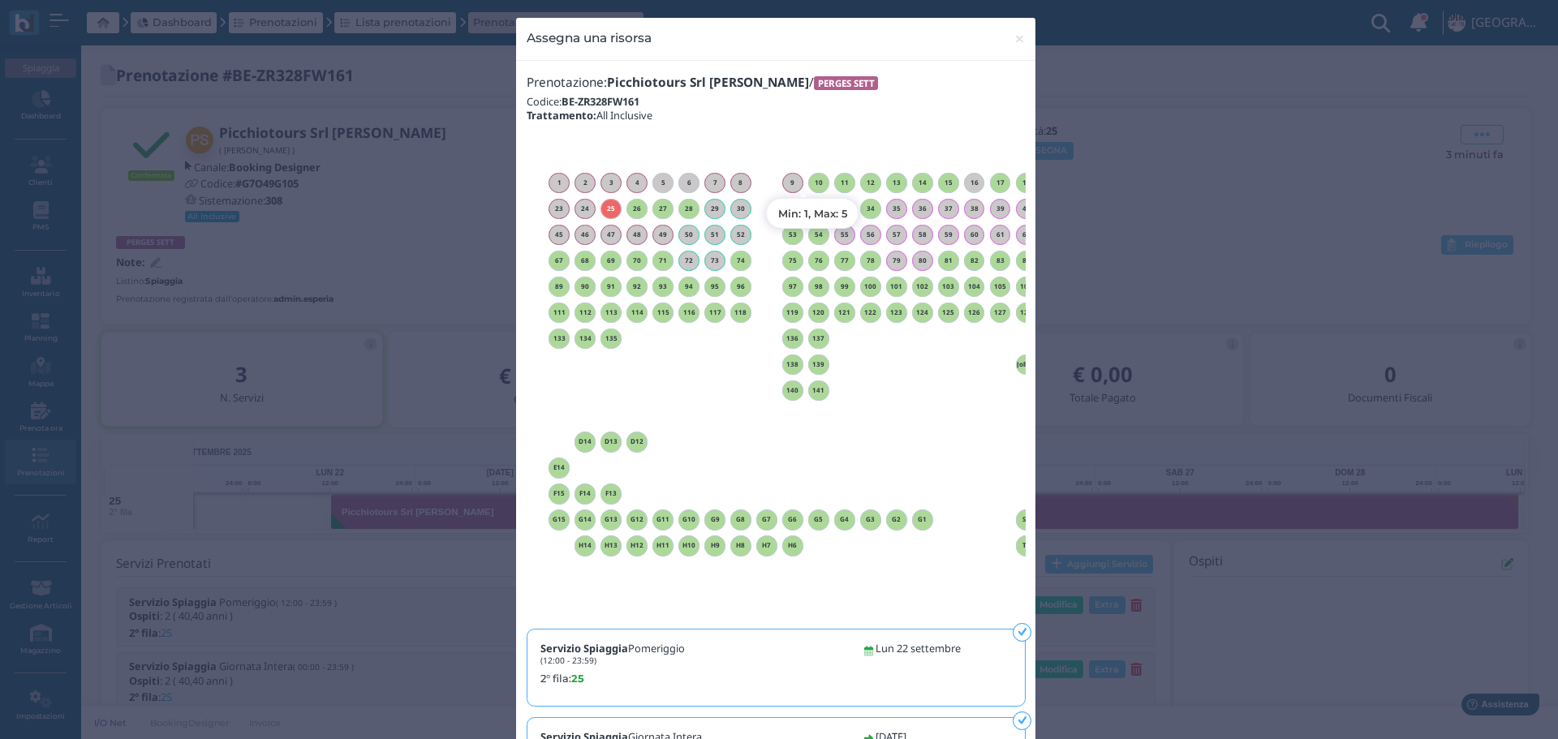
click at [816, 180] on h6 "10" at bounding box center [818, 182] width 21 height 7
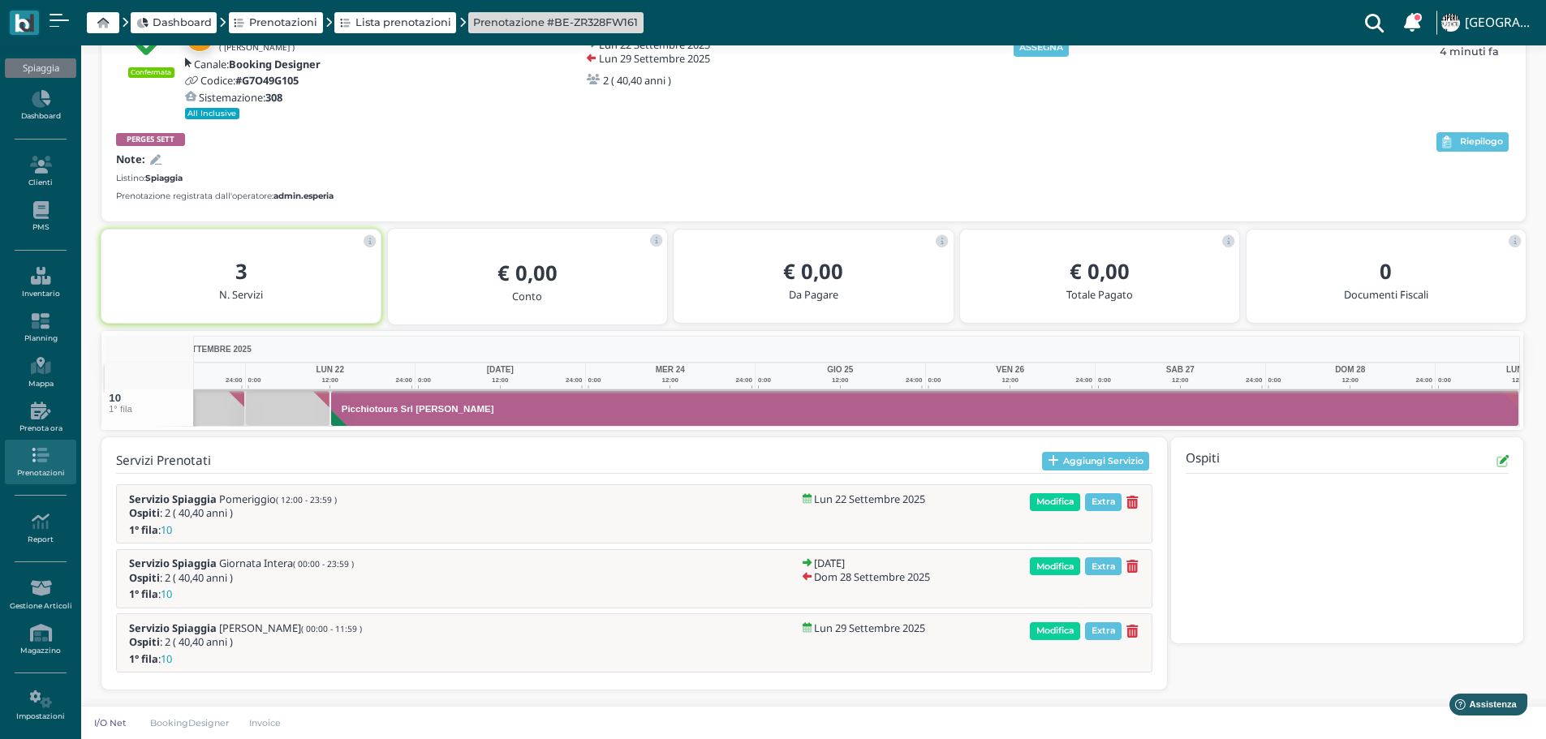
click at [157, 159] on icon at bounding box center [155, 160] width 11 height 11
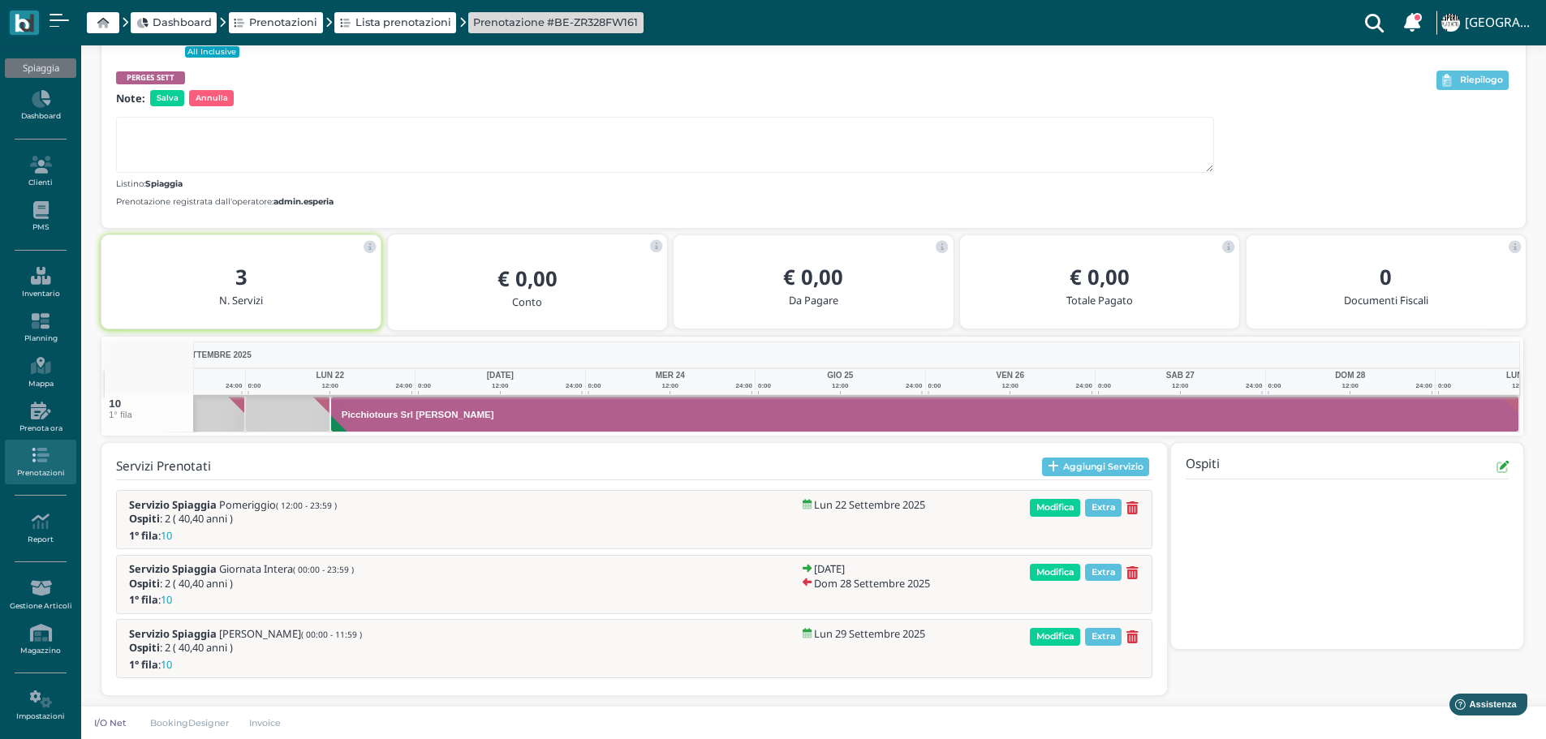
scroll to position [170, 0]
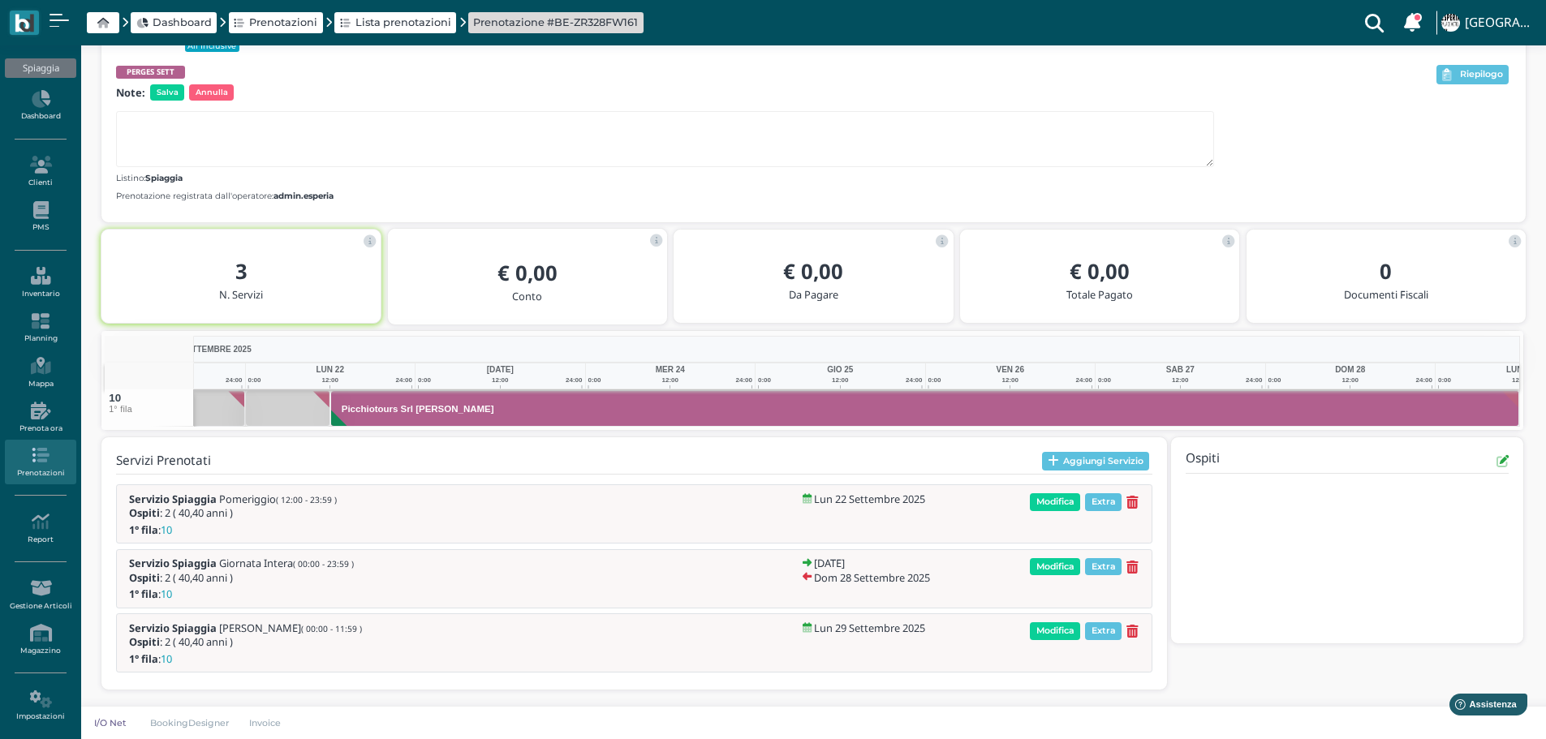
click at [167, 110] on div at bounding box center [775, 137] width 1318 height 62
click at [147, 131] on textarea at bounding box center [665, 139] width 1098 height 56
type textarea "ACCANTO A VISENTIN RENATA"
click at [169, 97] on span "Salva" at bounding box center [167, 92] width 34 height 16
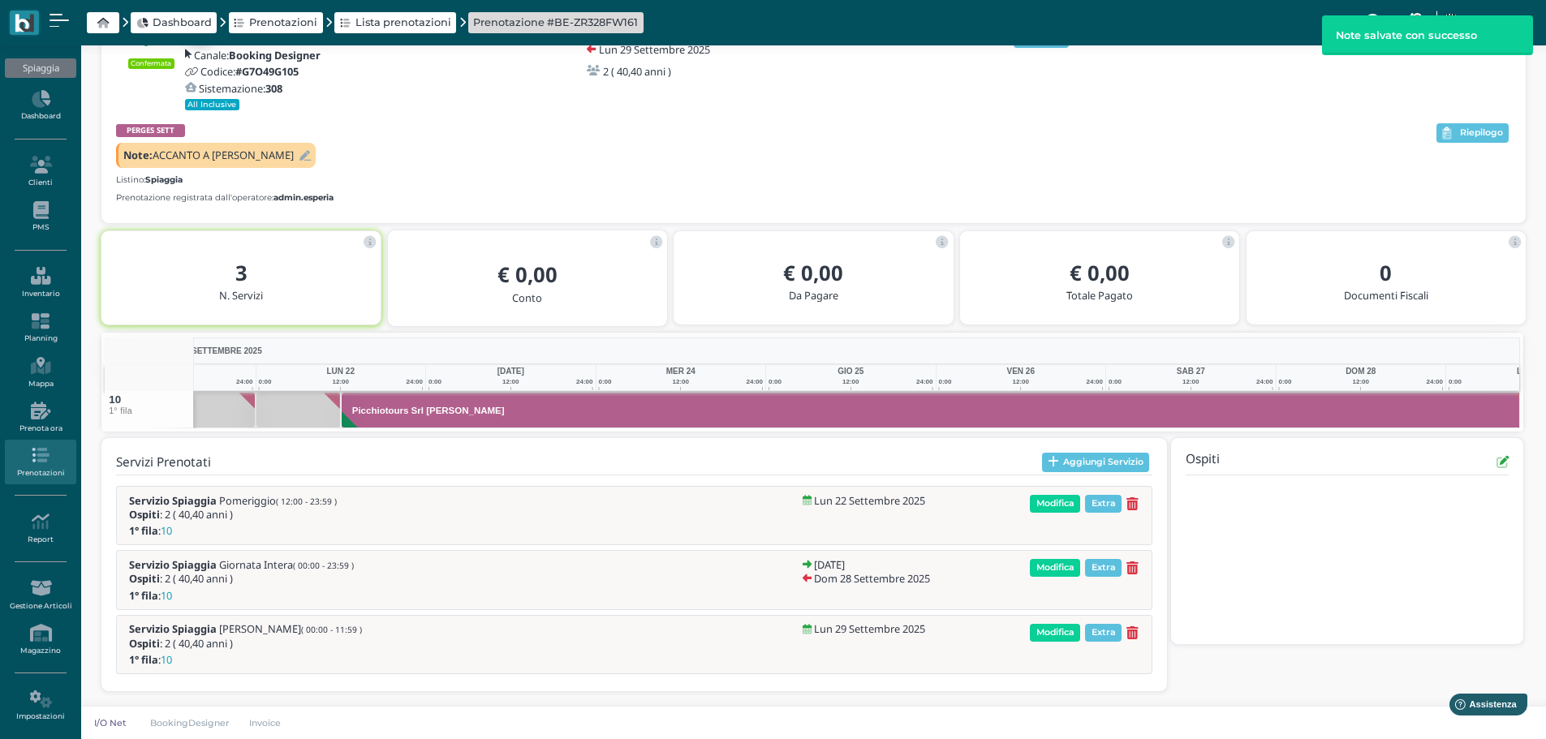
scroll to position [0, 118]
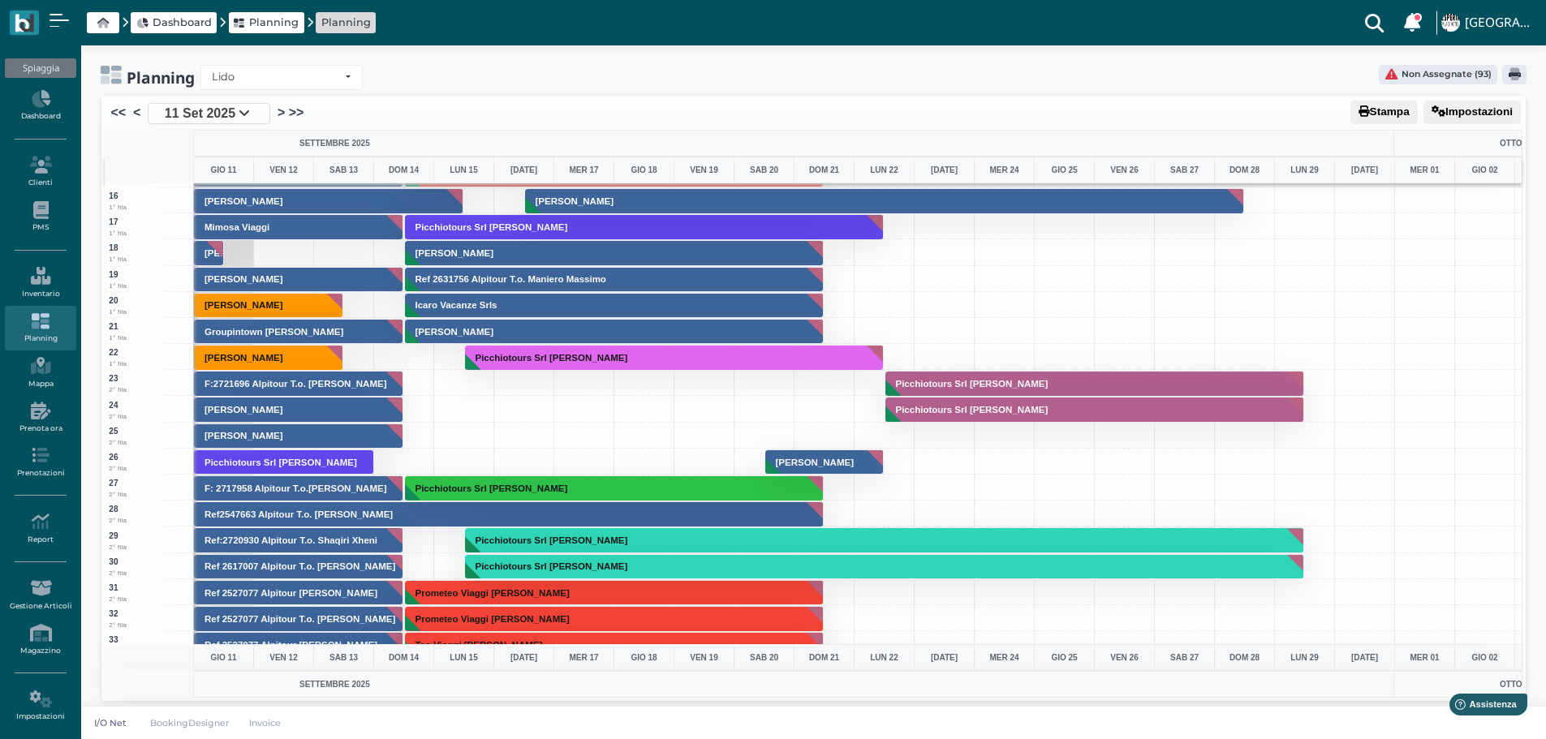
scroll to position [406, 0]
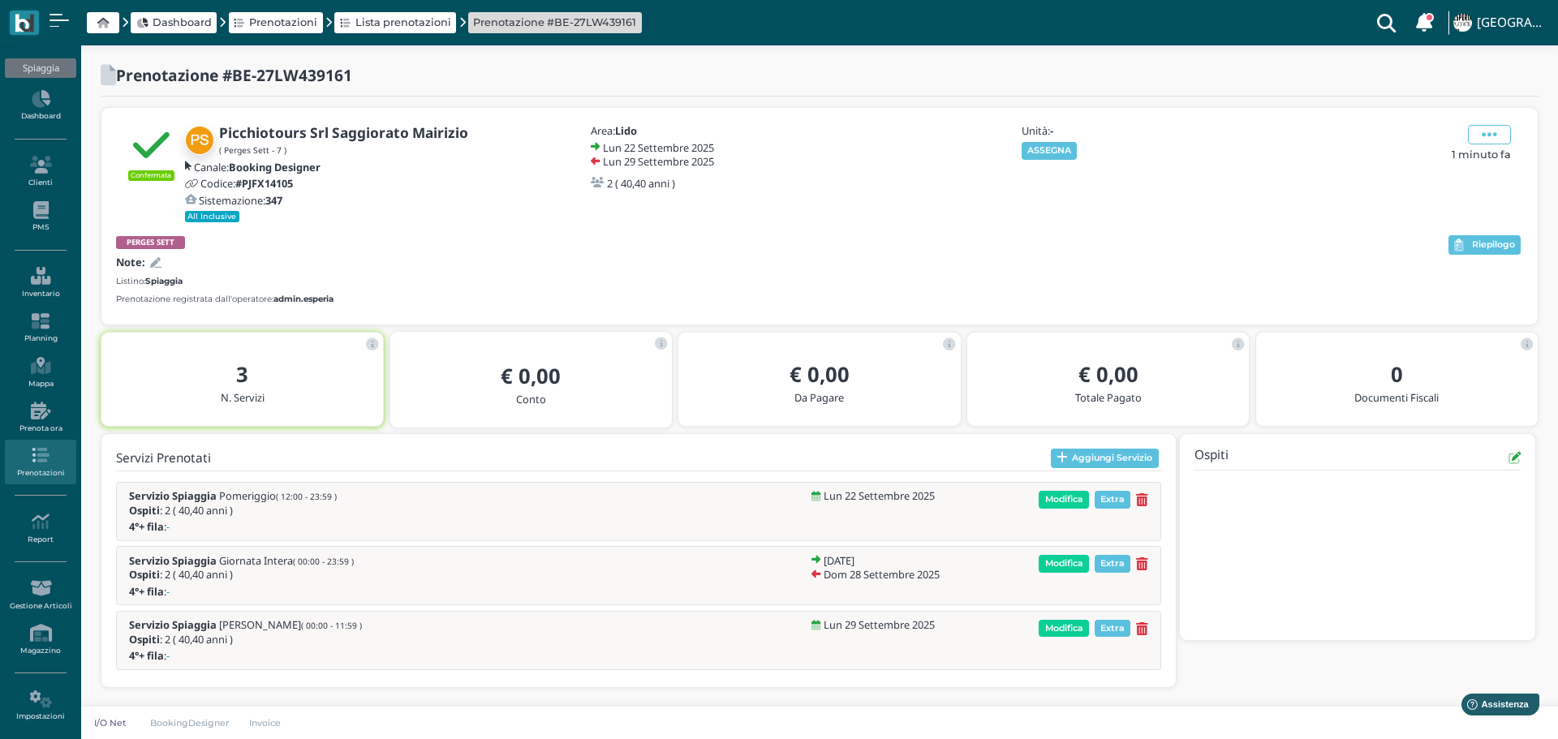
drag, startPoint x: 1051, startPoint y: 155, endPoint x: 1059, endPoint y: 144, distance: 14.0
click at [1052, 149] on button "ASSEGNA" at bounding box center [1050, 151] width 56 height 18
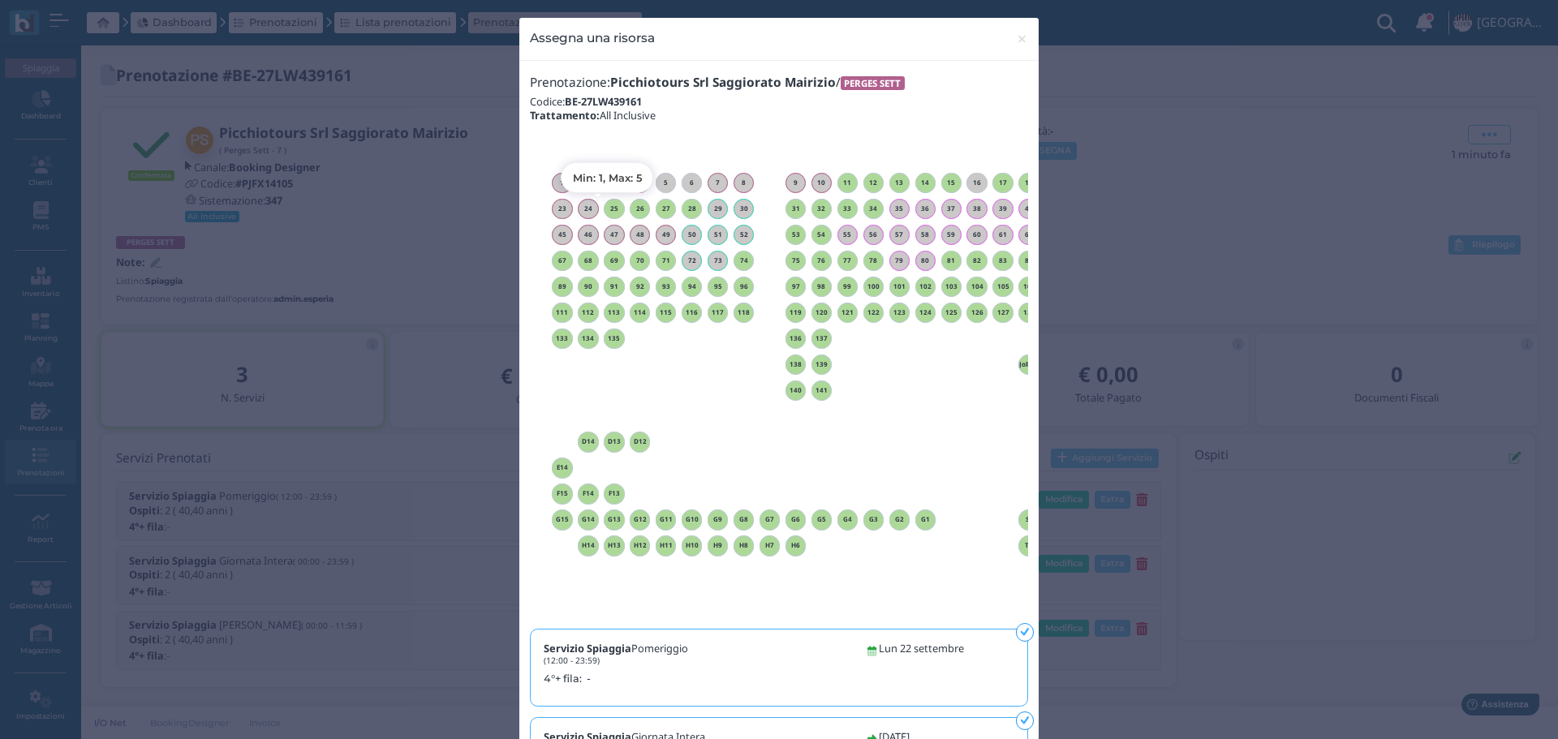
click at [612, 213] on div "25" at bounding box center [614, 209] width 21 height 21
click at [1016, 36] on span "×" at bounding box center [1022, 38] width 12 height 21
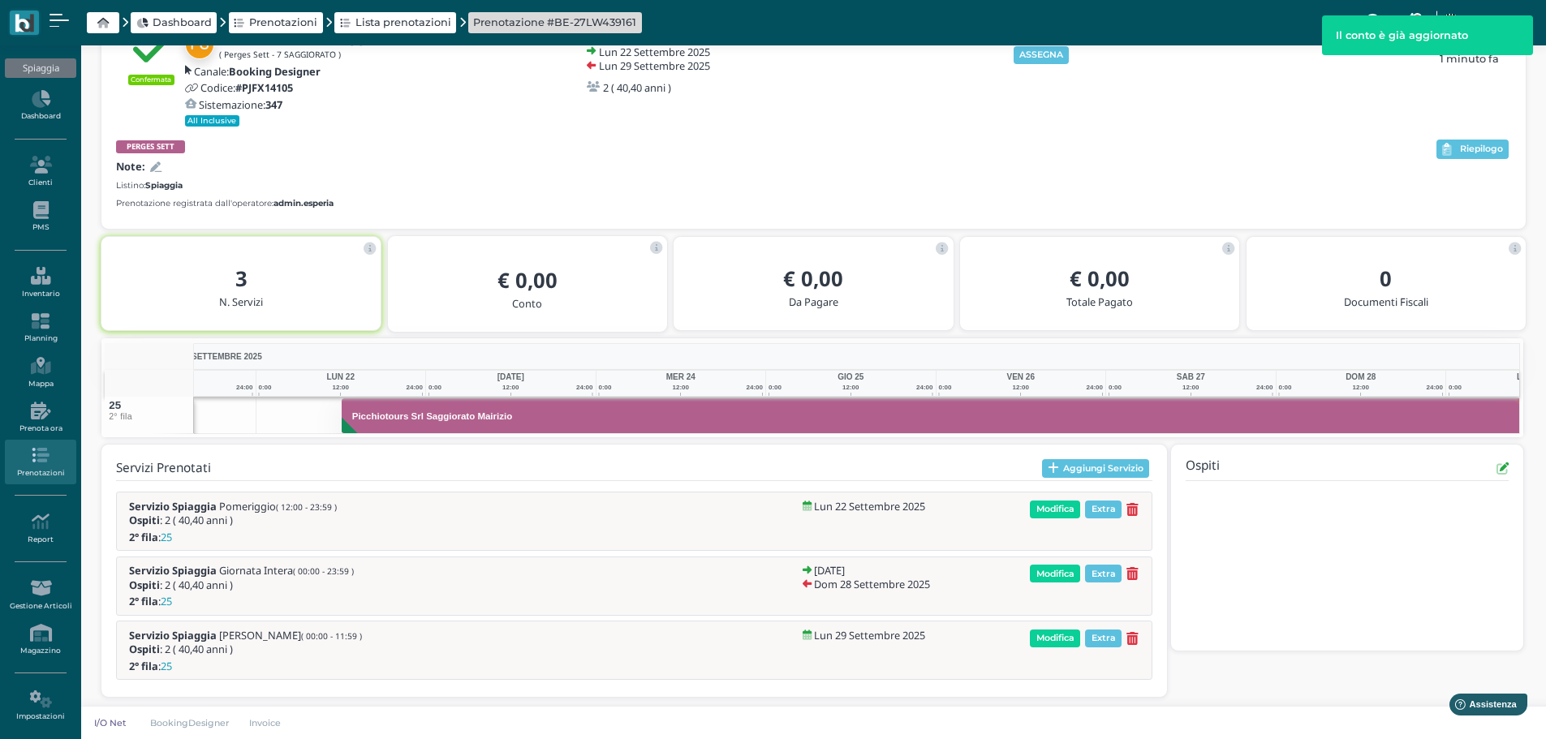
scroll to position [0, 118]
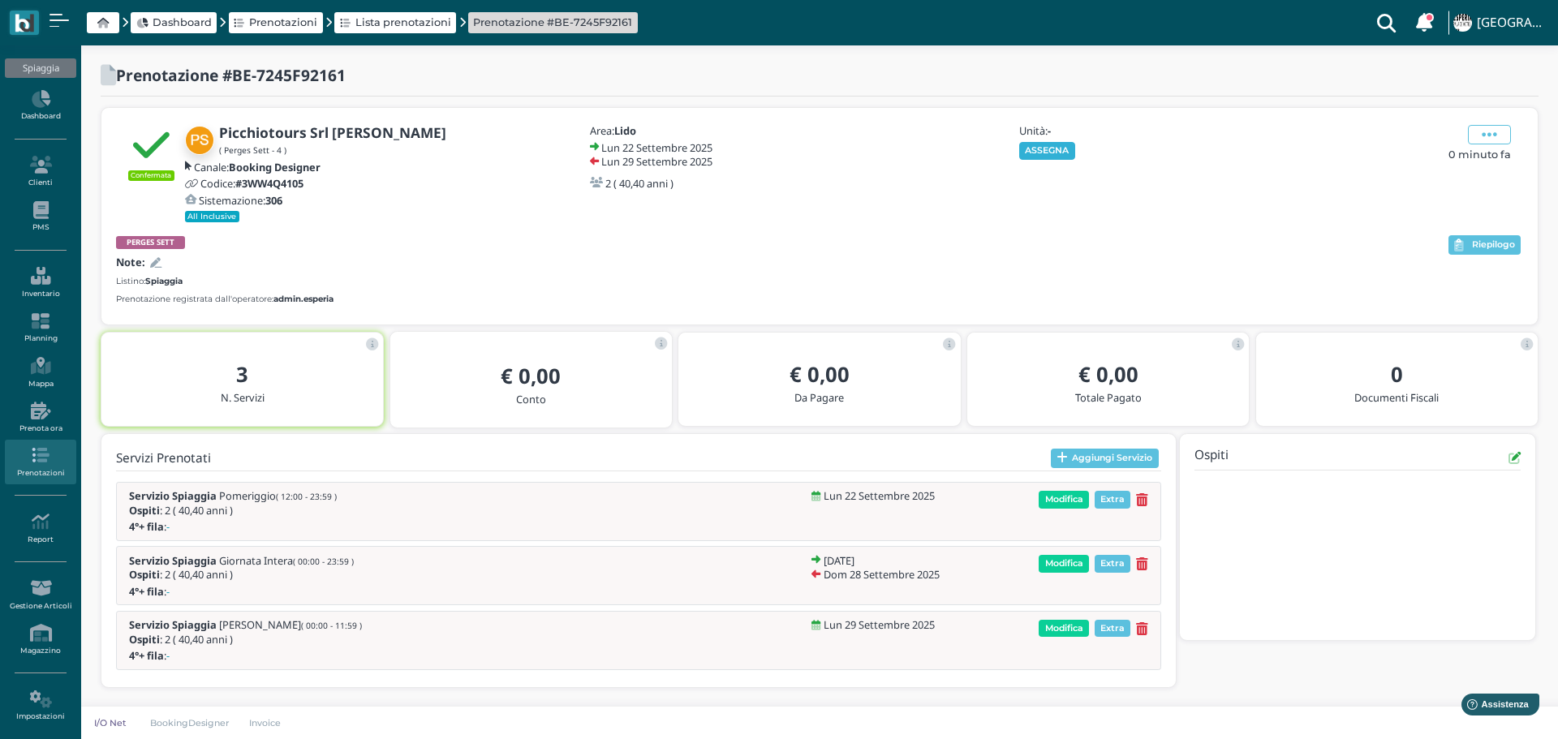
click at [1053, 144] on button "ASSEGNA" at bounding box center [1047, 151] width 56 height 18
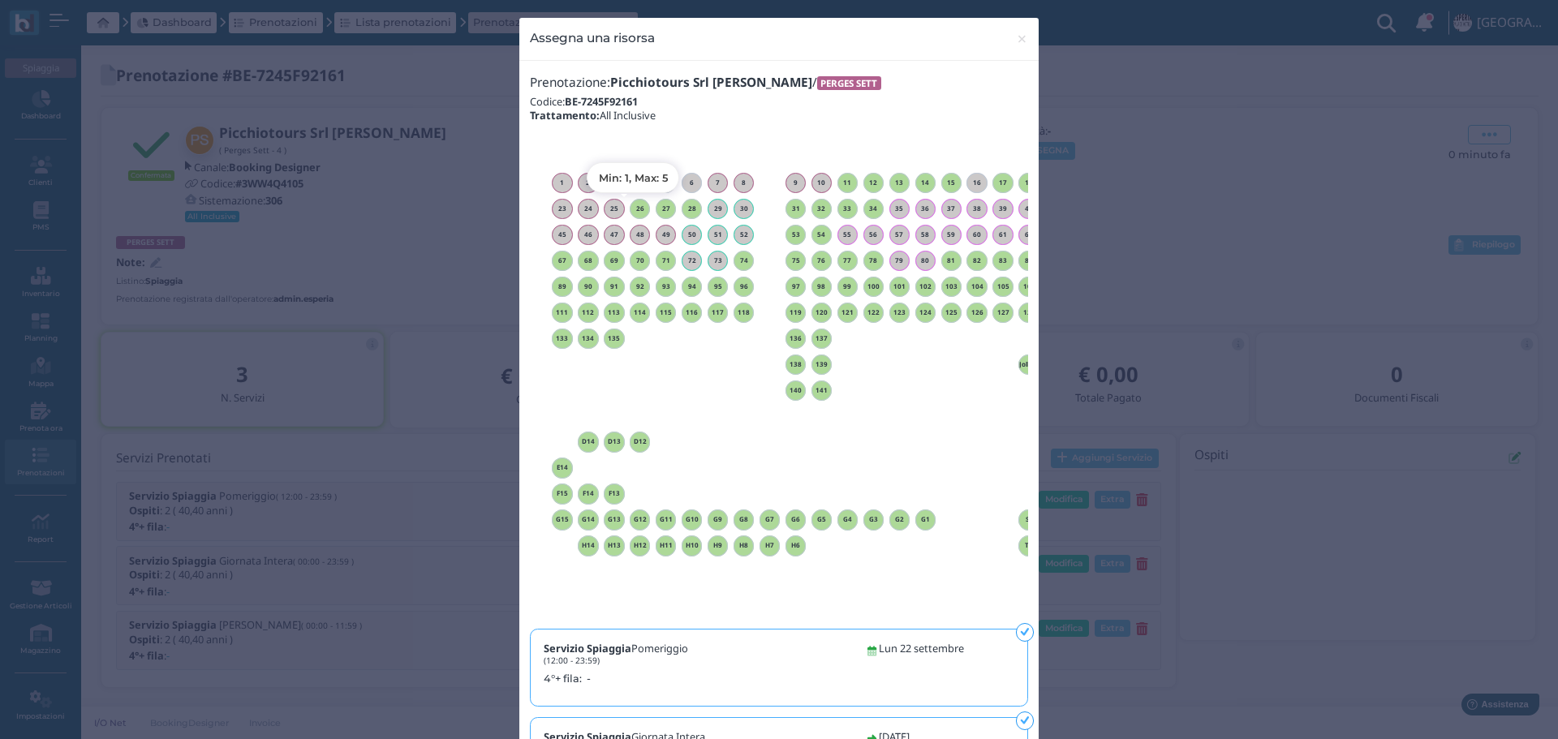
click at [640, 209] on h6 "26" at bounding box center [640, 208] width 21 height 7
click at [1018, 37] on span "×" at bounding box center [1022, 38] width 12 height 21
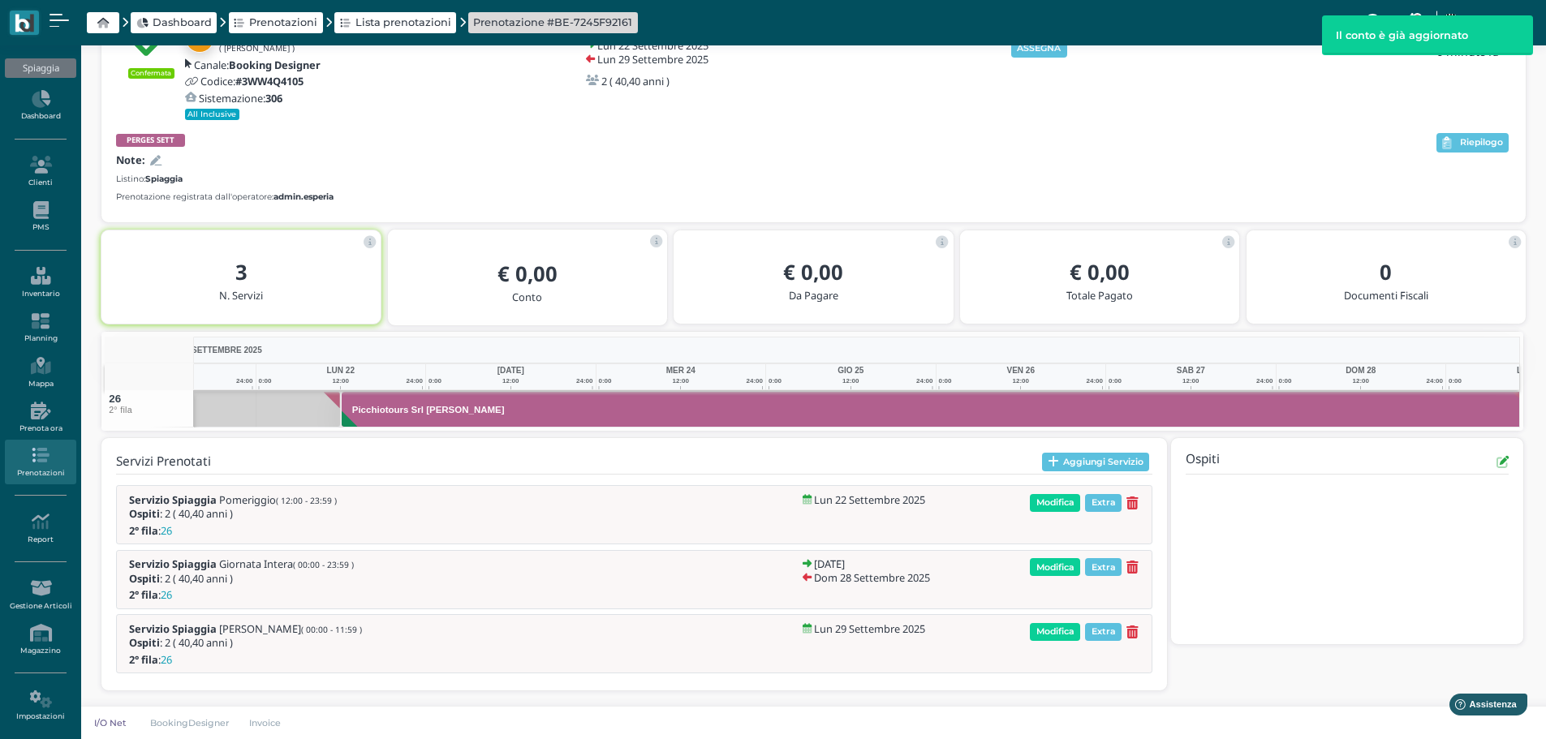
scroll to position [0, 118]
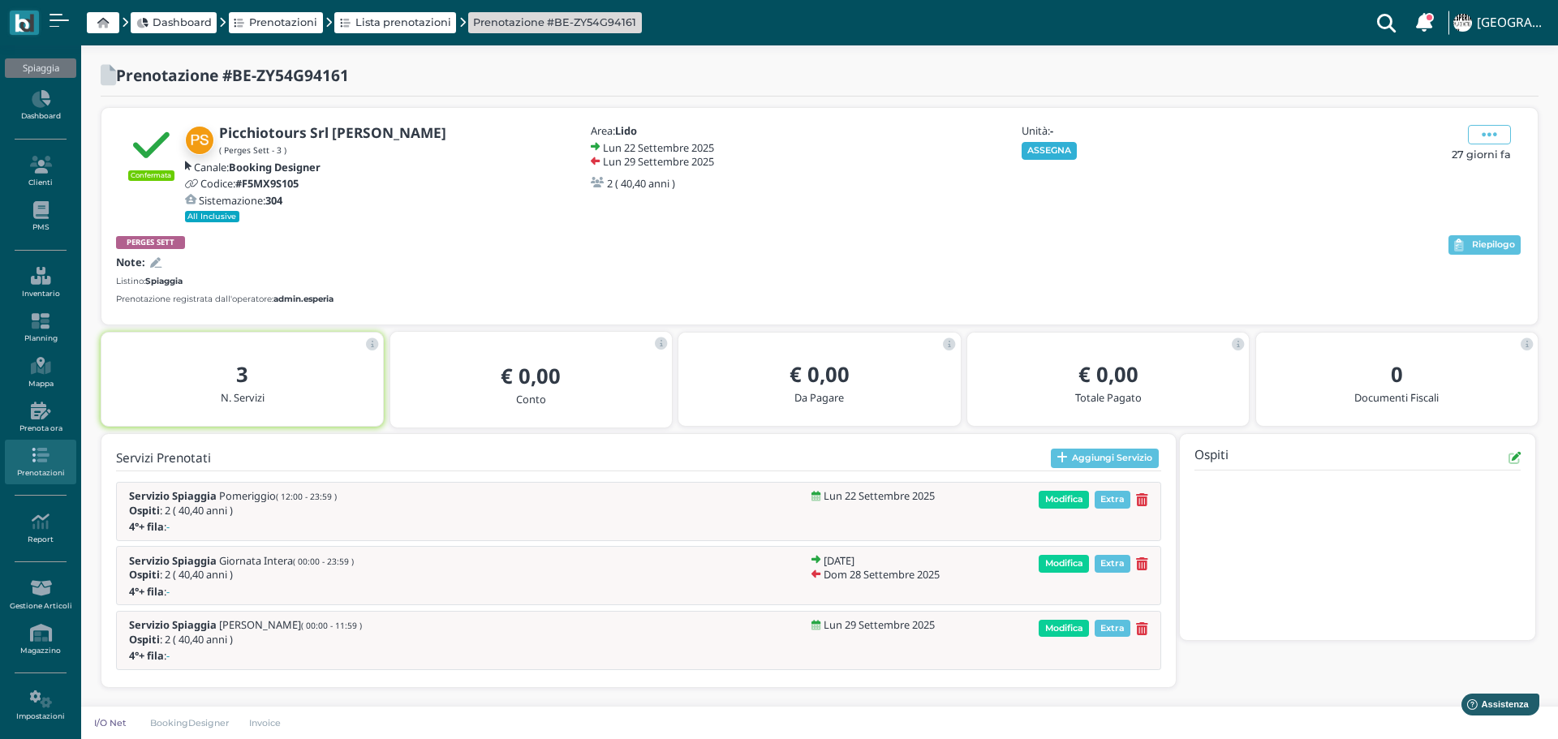
click at [1066, 142] on button "ASSEGNA" at bounding box center [1050, 151] width 56 height 18
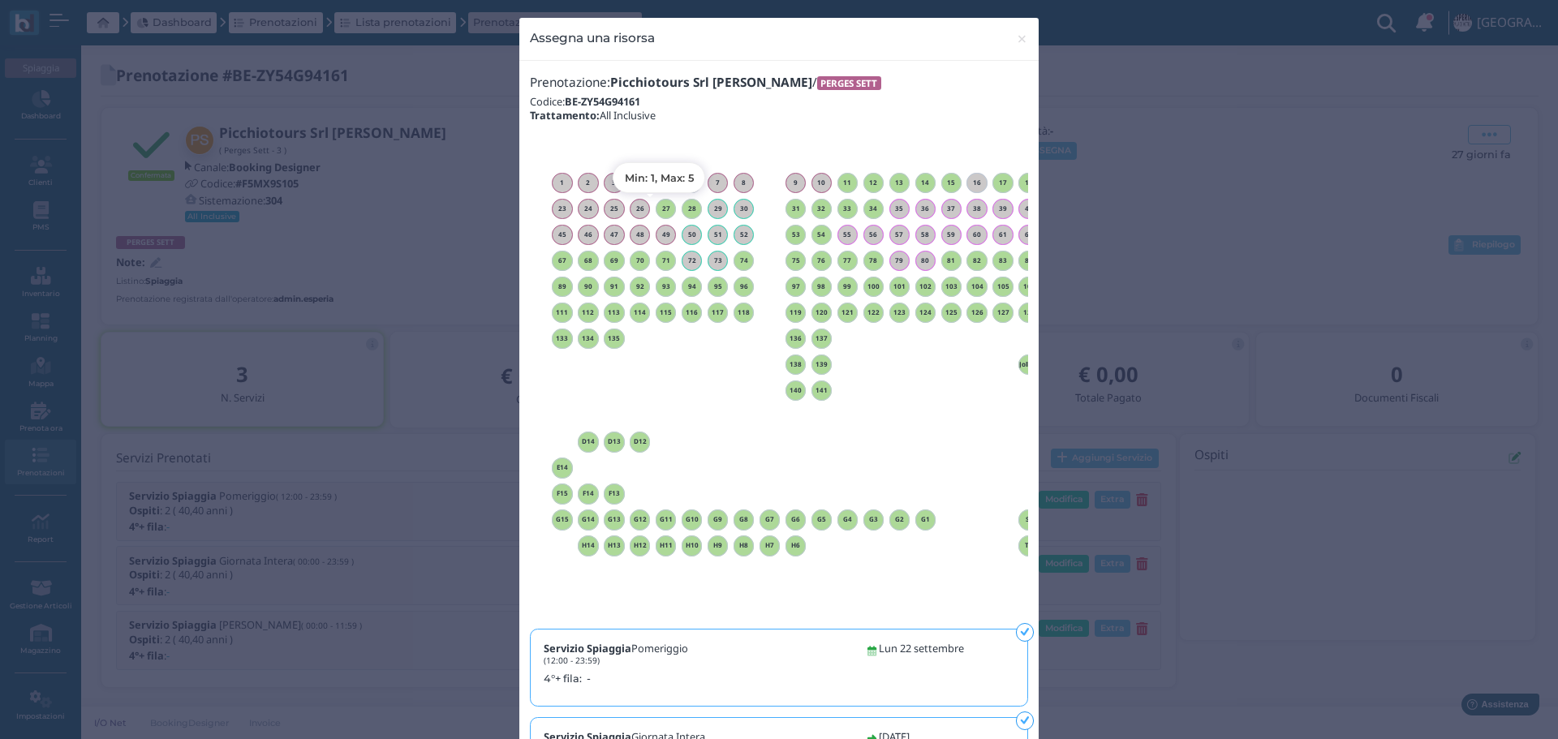
click at [665, 206] on h6 "27" at bounding box center [666, 208] width 21 height 7
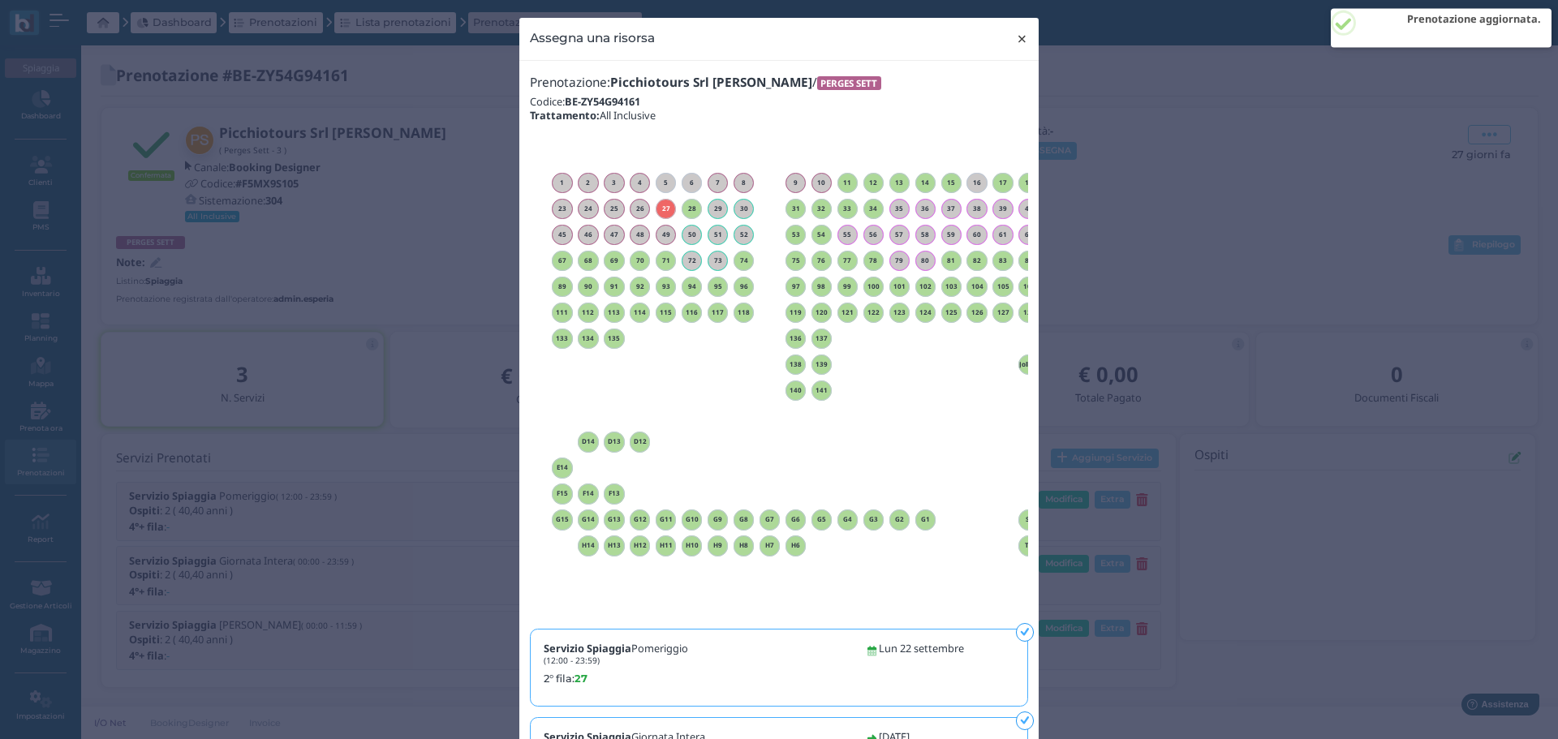
click at [1016, 33] on span "×" at bounding box center [1022, 38] width 12 height 21
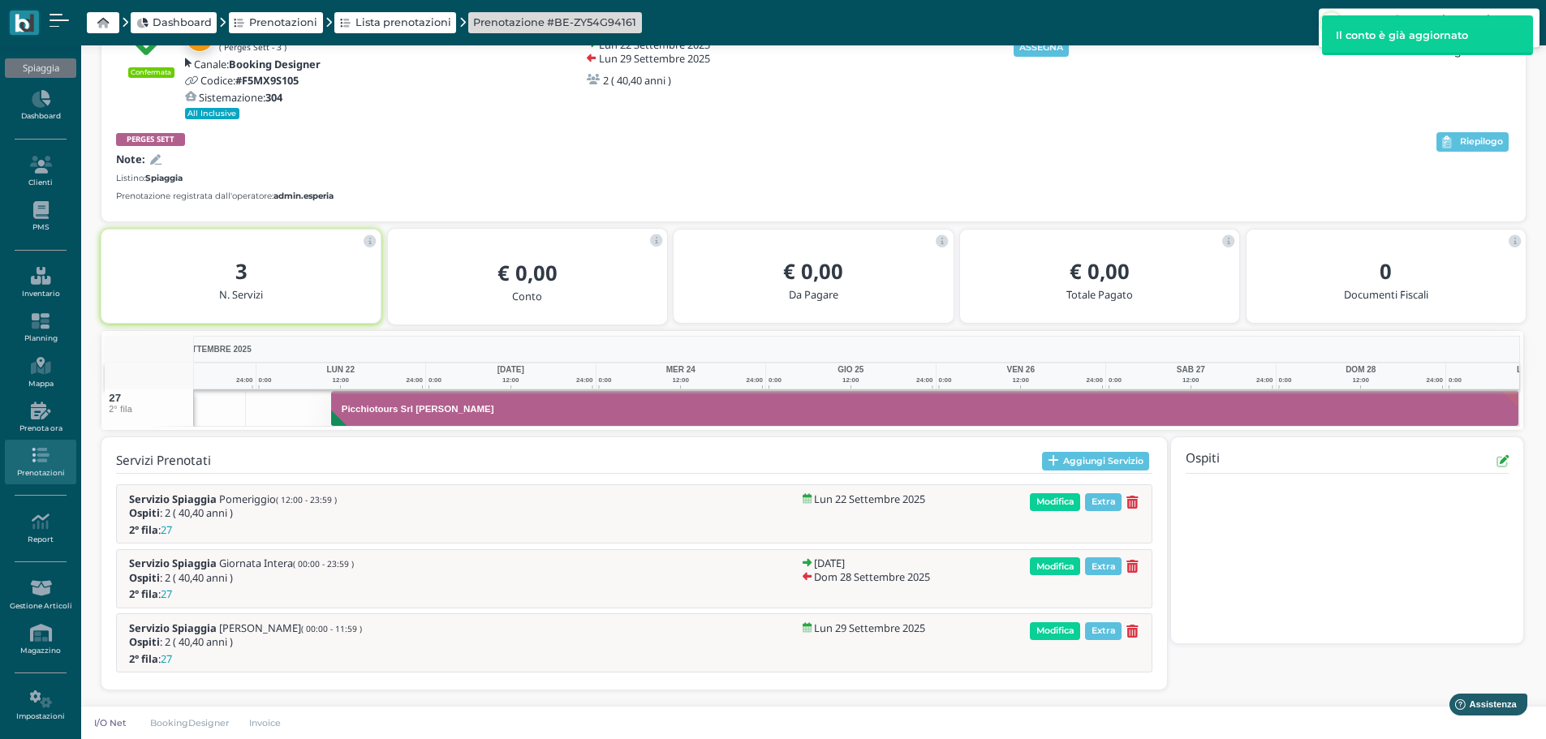
scroll to position [0, 118]
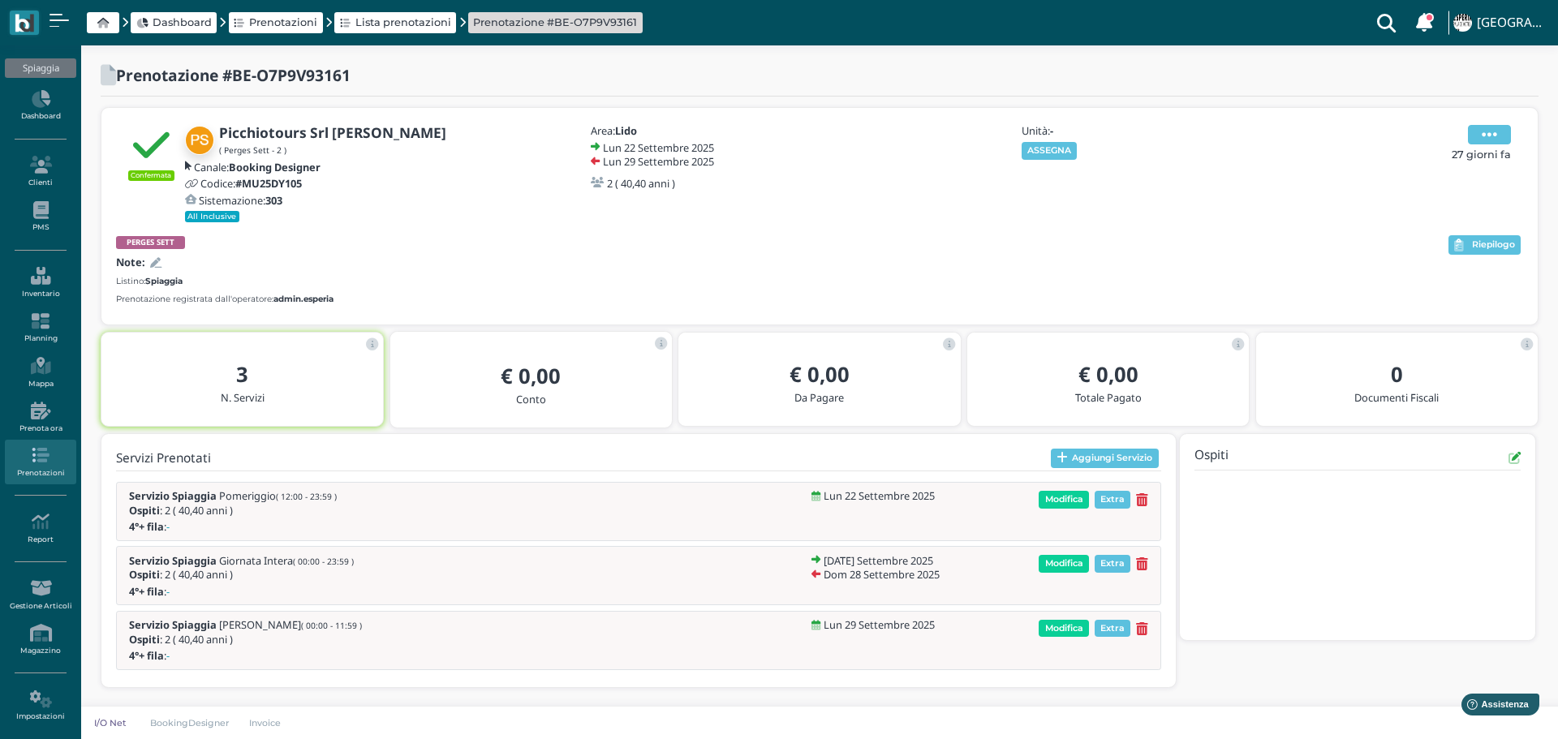
click at [1497, 136] on icon at bounding box center [1489, 135] width 15 height 18
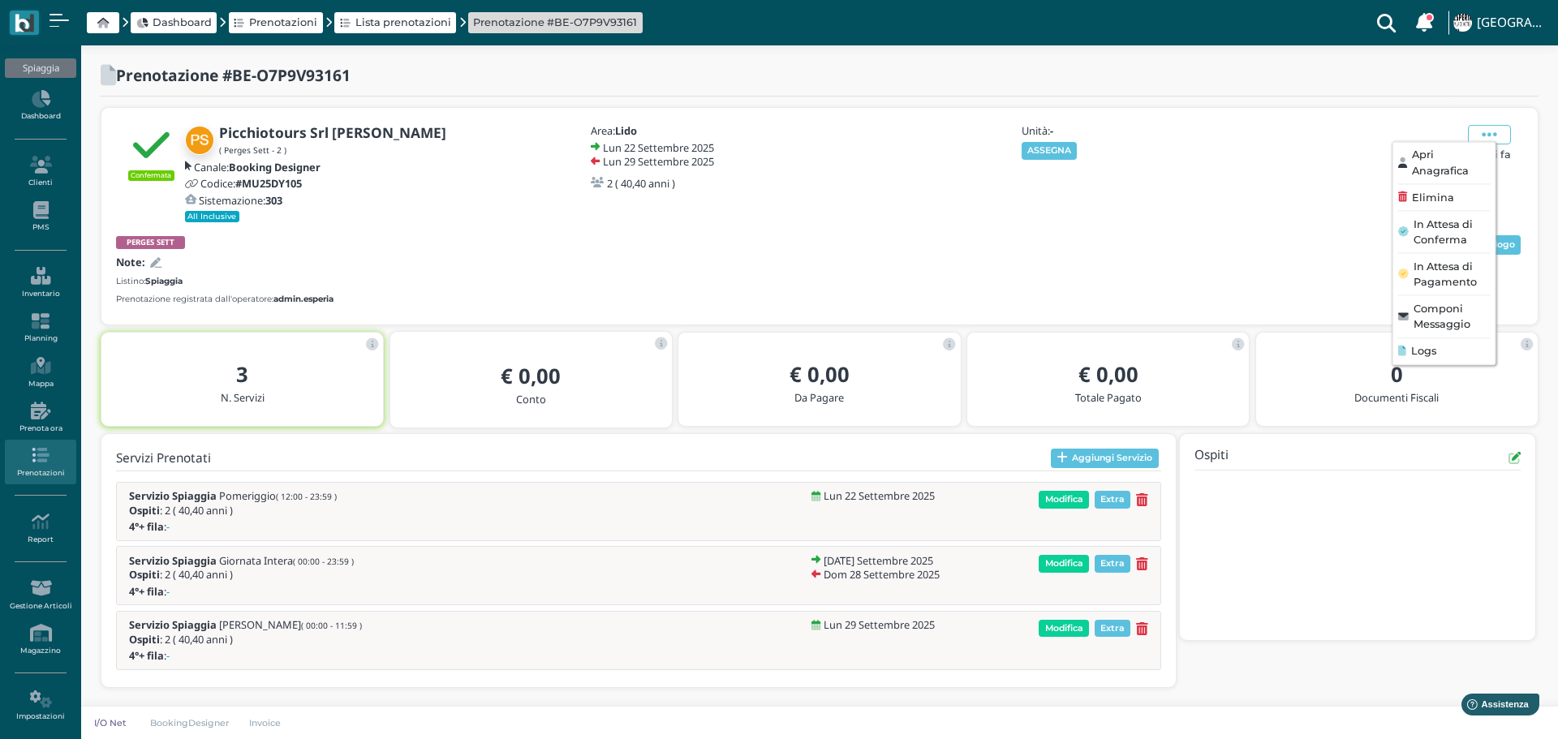
click at [1465, 196] on div "Elimina" at bounding box center [1444, 197] width 92 height 15
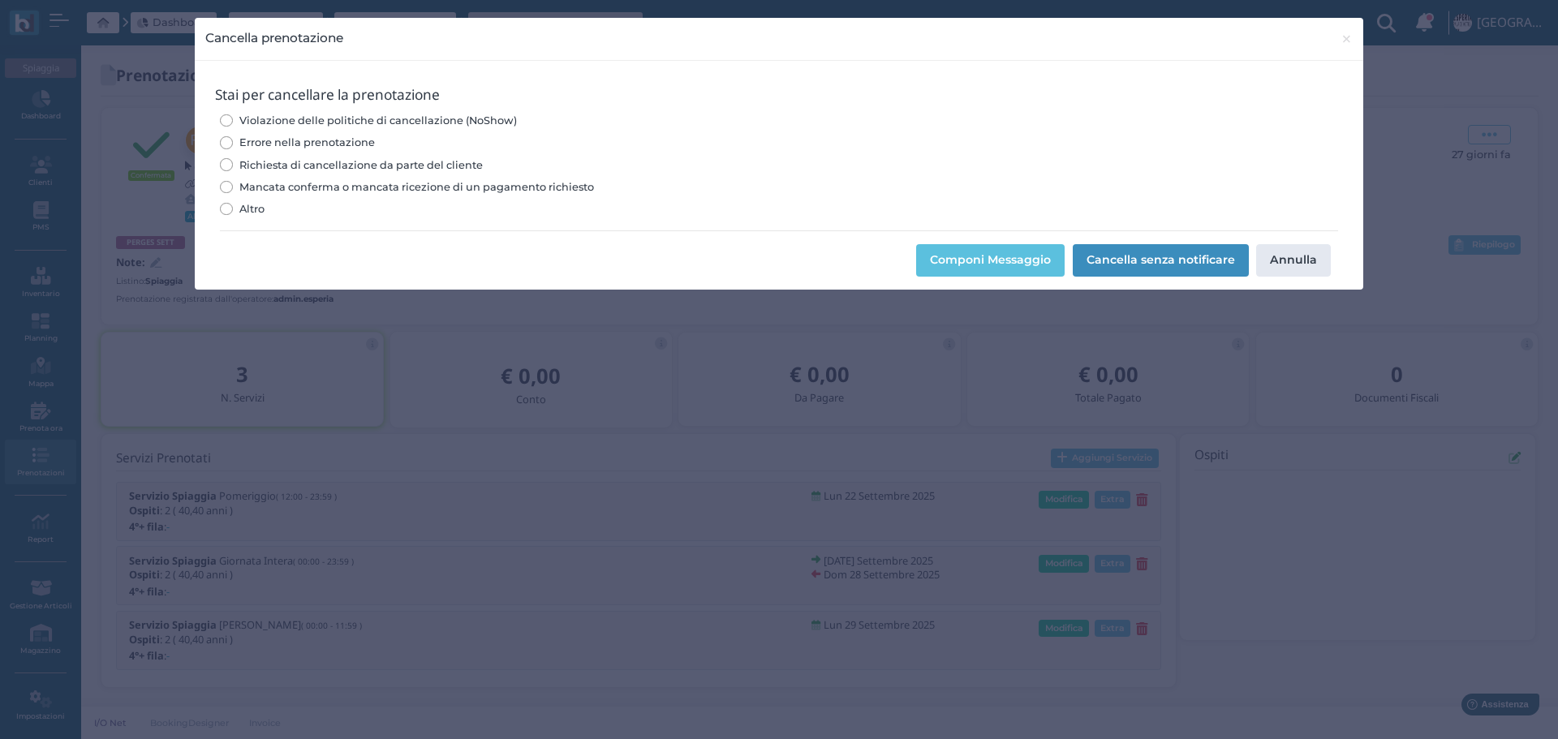
drag, startPoint x: 230, startPoint y: 140, endPoint x: 239, endPoint y: 140, distance: 9.0
click at [230, 139] on input "Errore nella prenotazione" at bounding box center [226, 142] width 12 height 12
radio input "true"
click at [968, 261] on button "Componi Messaggio" at bounding box center [990, 260] width 149 height 32
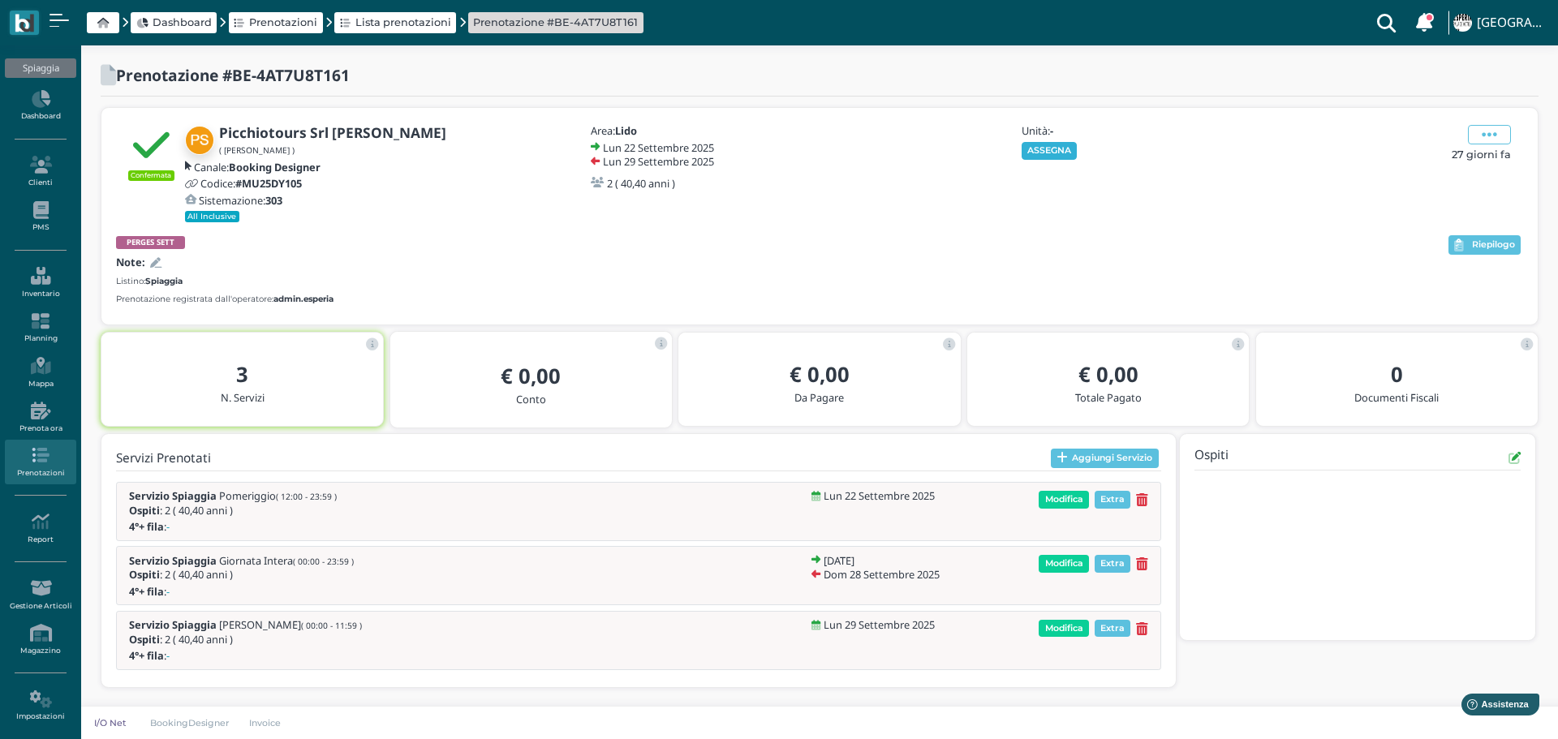
click at [1043, 158] on button "ASSEGNA" at bounding box center [1050, 151] width 56 height 18
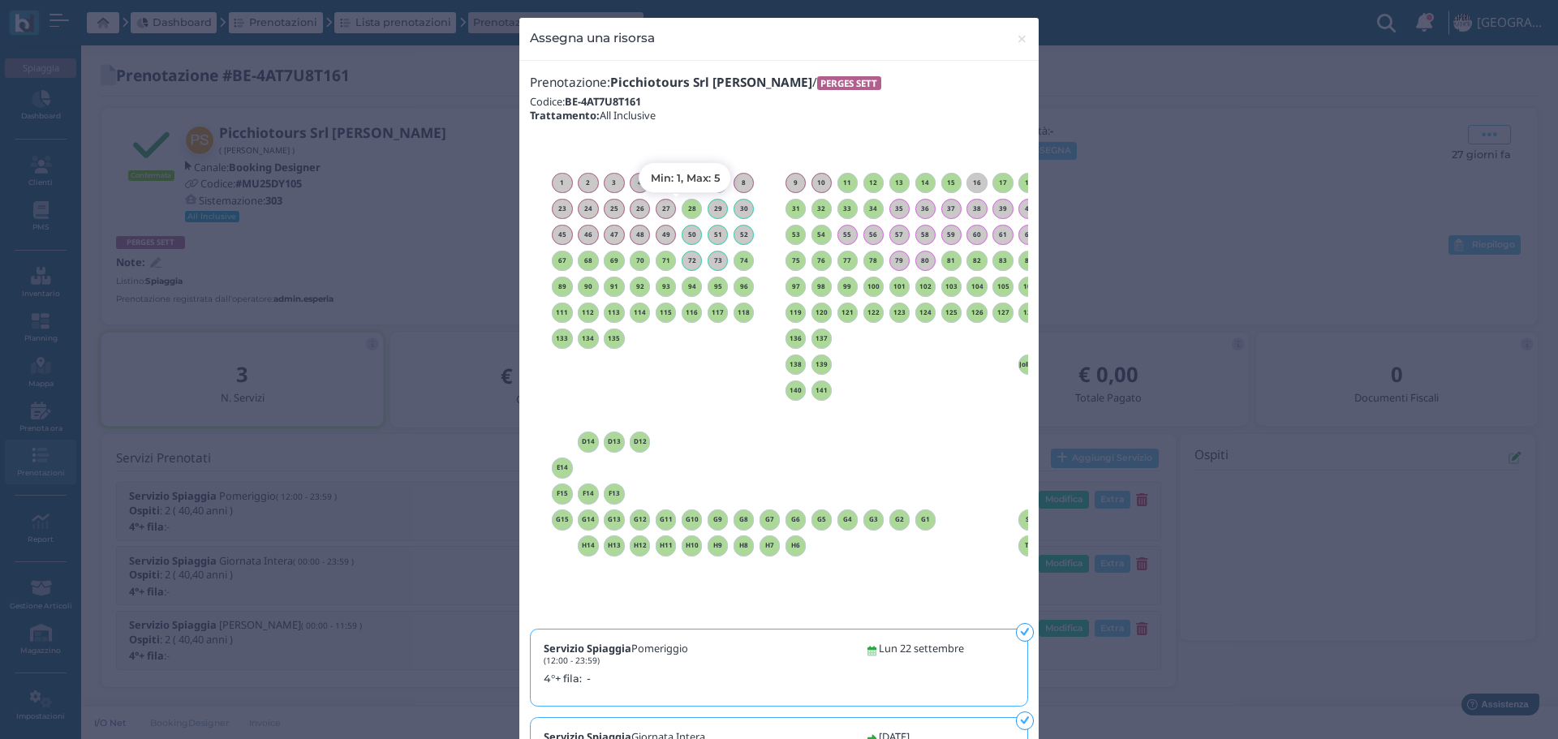
click at [688, 205] on h6 "28" at bounding box center [692, 208] width 21 height 7
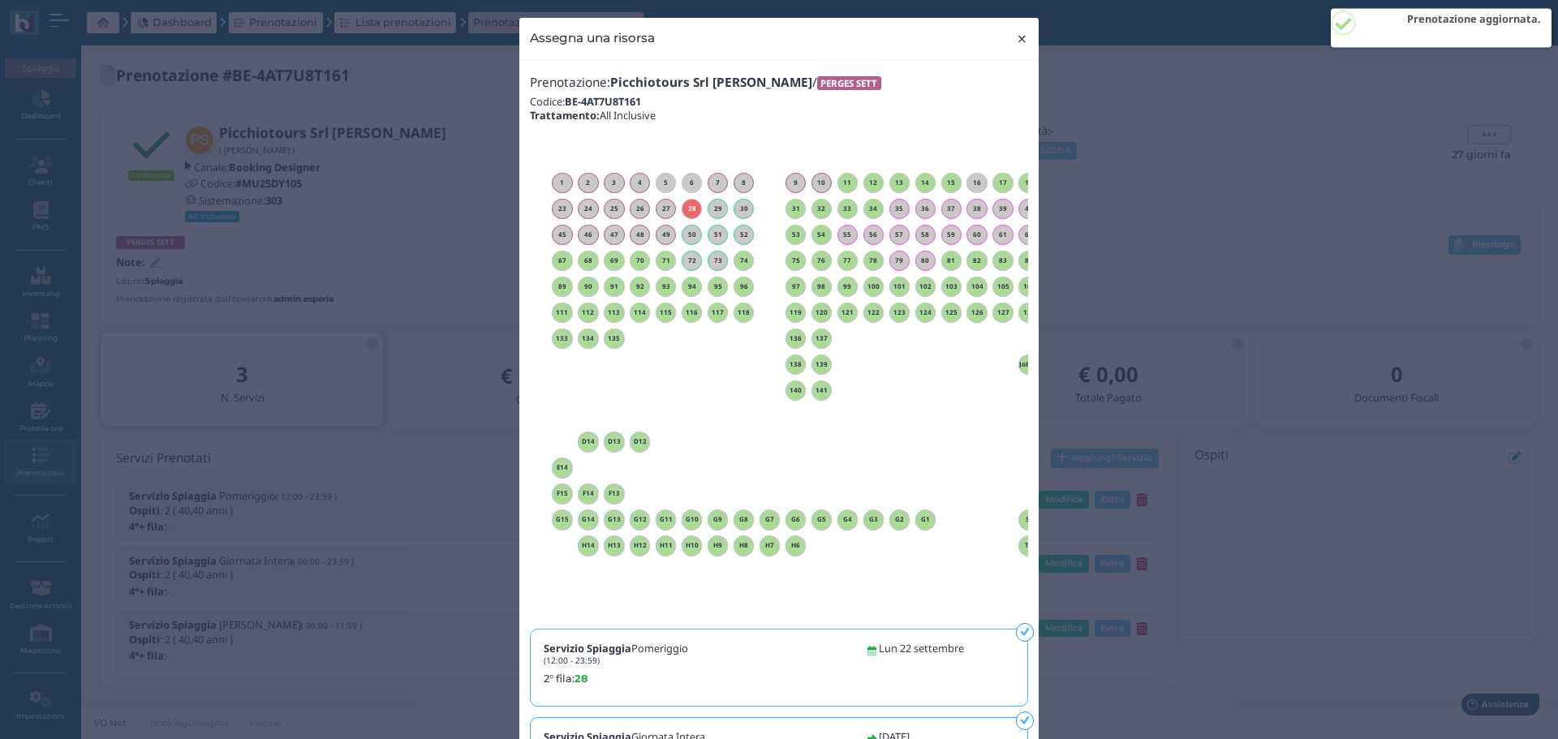
click at [1016, 40] on span "×" at bounding box center [1022, 38] width 12 height 21
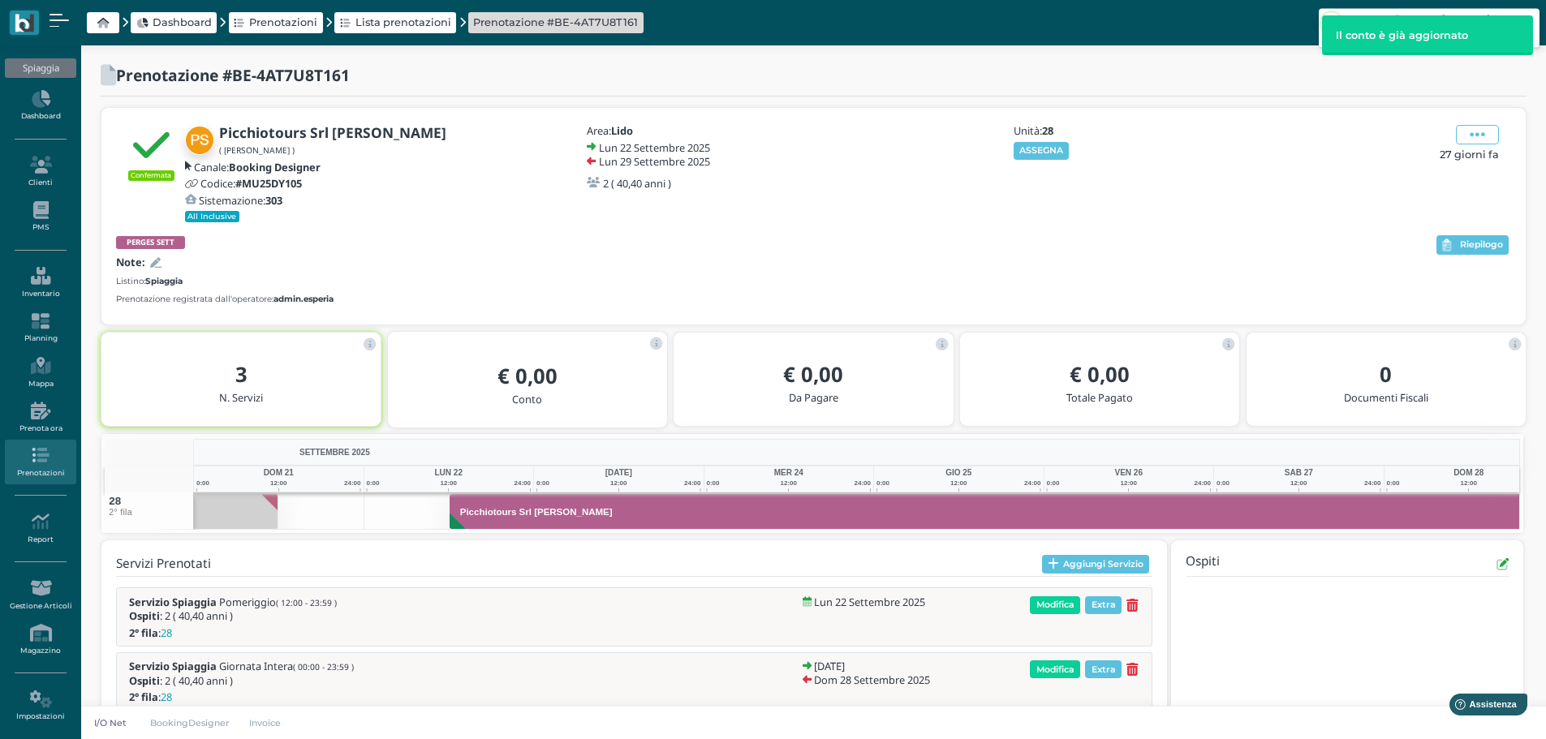
scroll to position [0, 118]
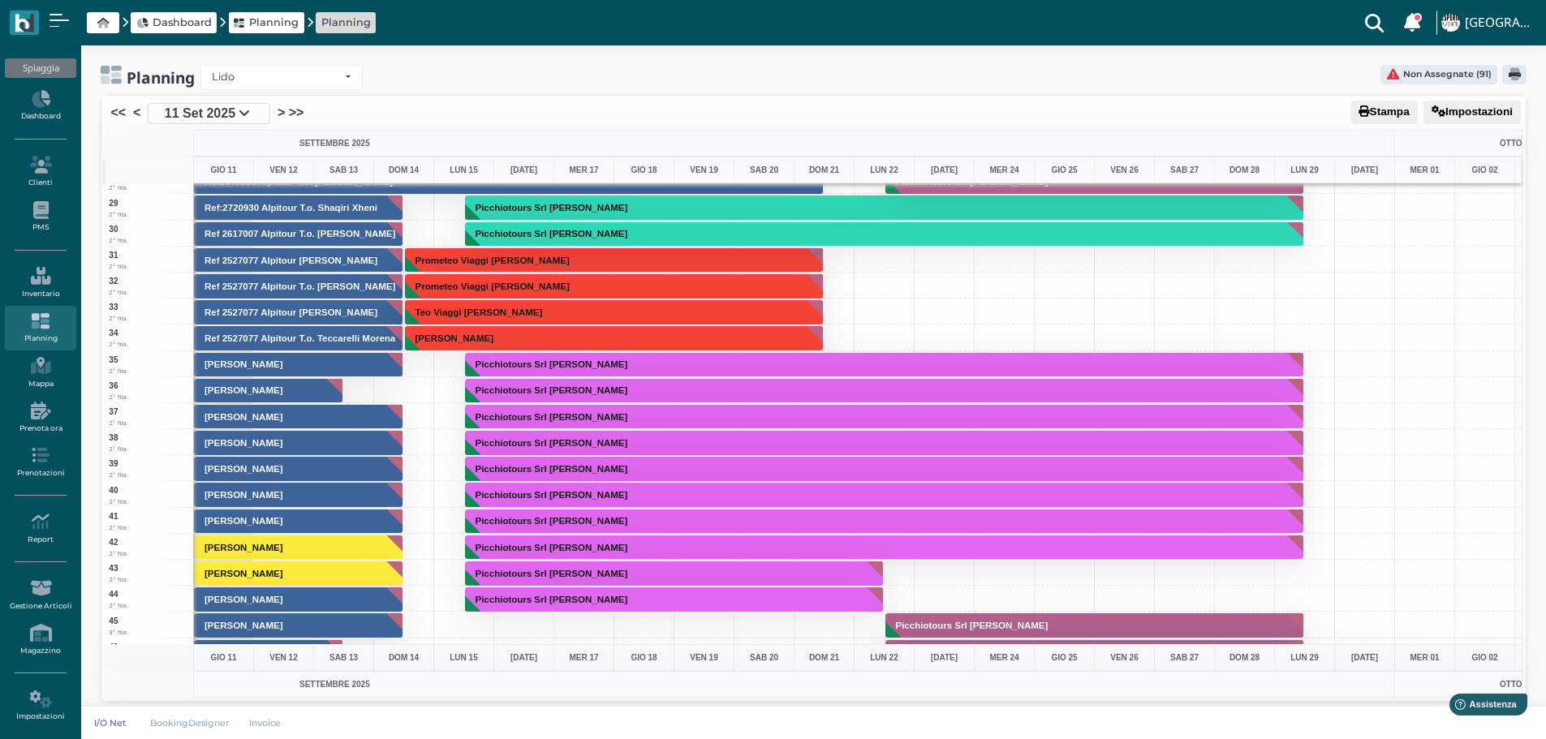
scroll to position [487, 0]
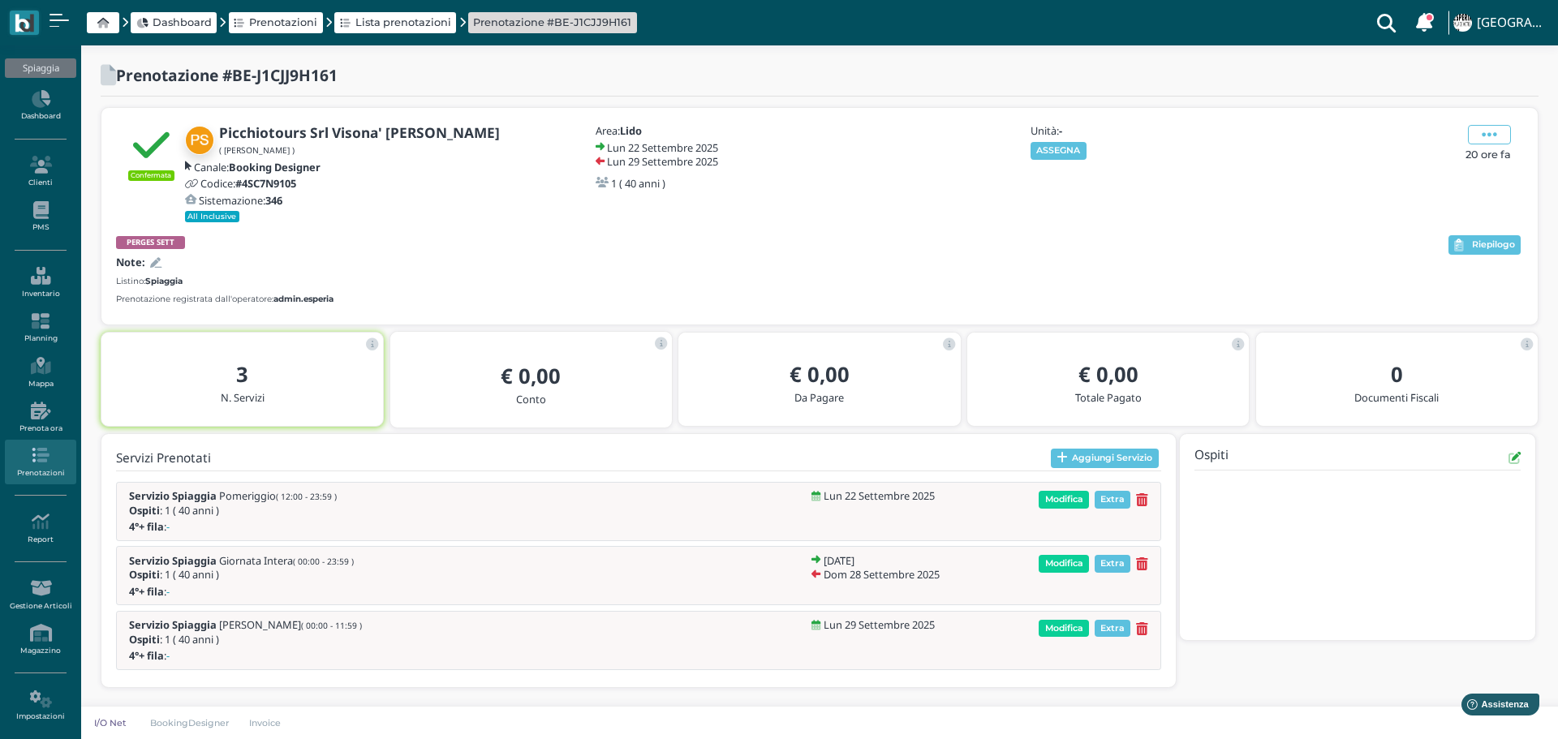
drag, startPoint x: 1062, startPoint y: 151, endPoint x: 1173, endPoint y: 179, distance: 114.0
click at [1072, 155] on button "ASSEGNA" at bounding box center [1059, 151] width 56 height 18
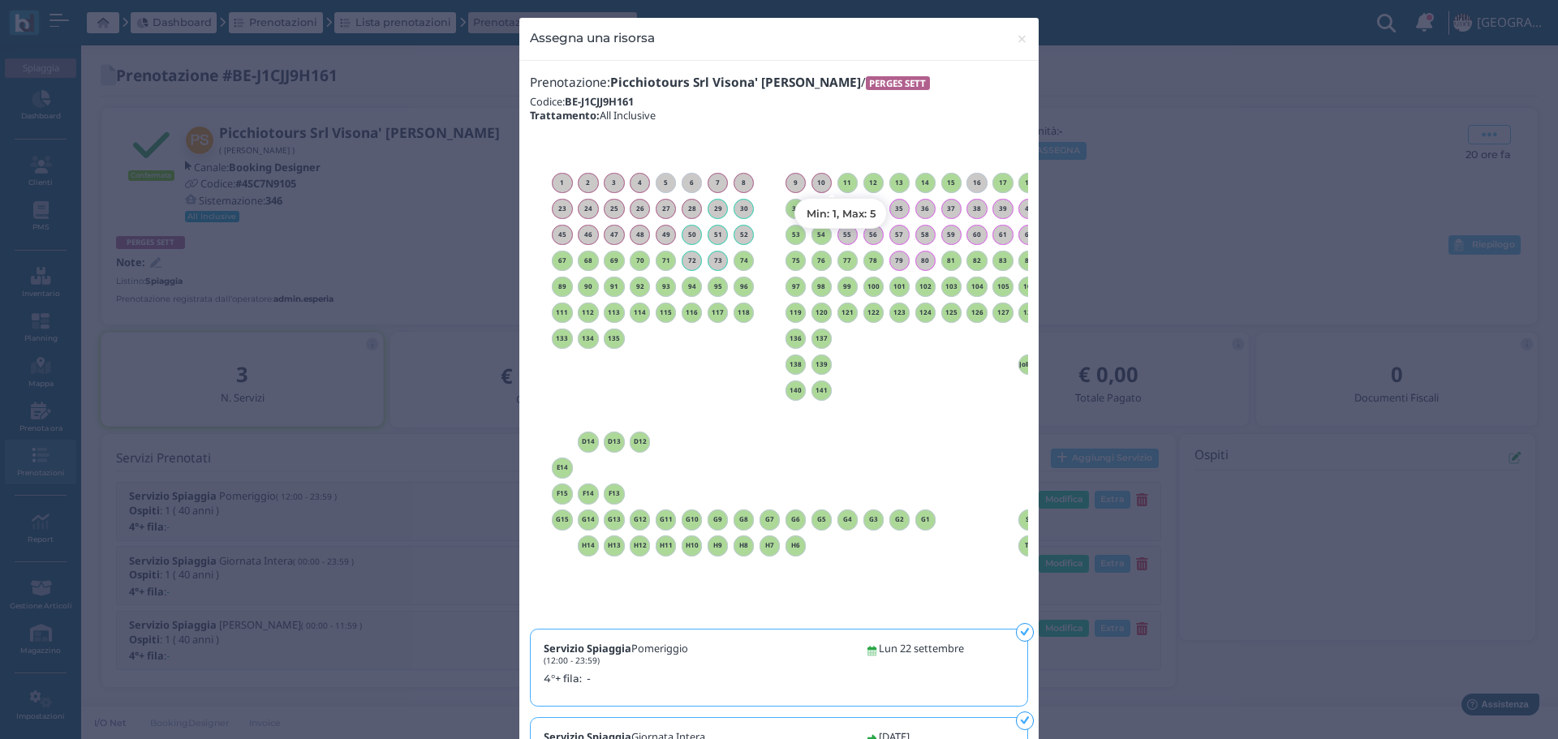
click at [844, 179] on h6 "11" at bounding box center [848, 182] width 21 height 7
click at [1016, 36] on span "×" at bounding box center [1022, 38] width 12 height 21
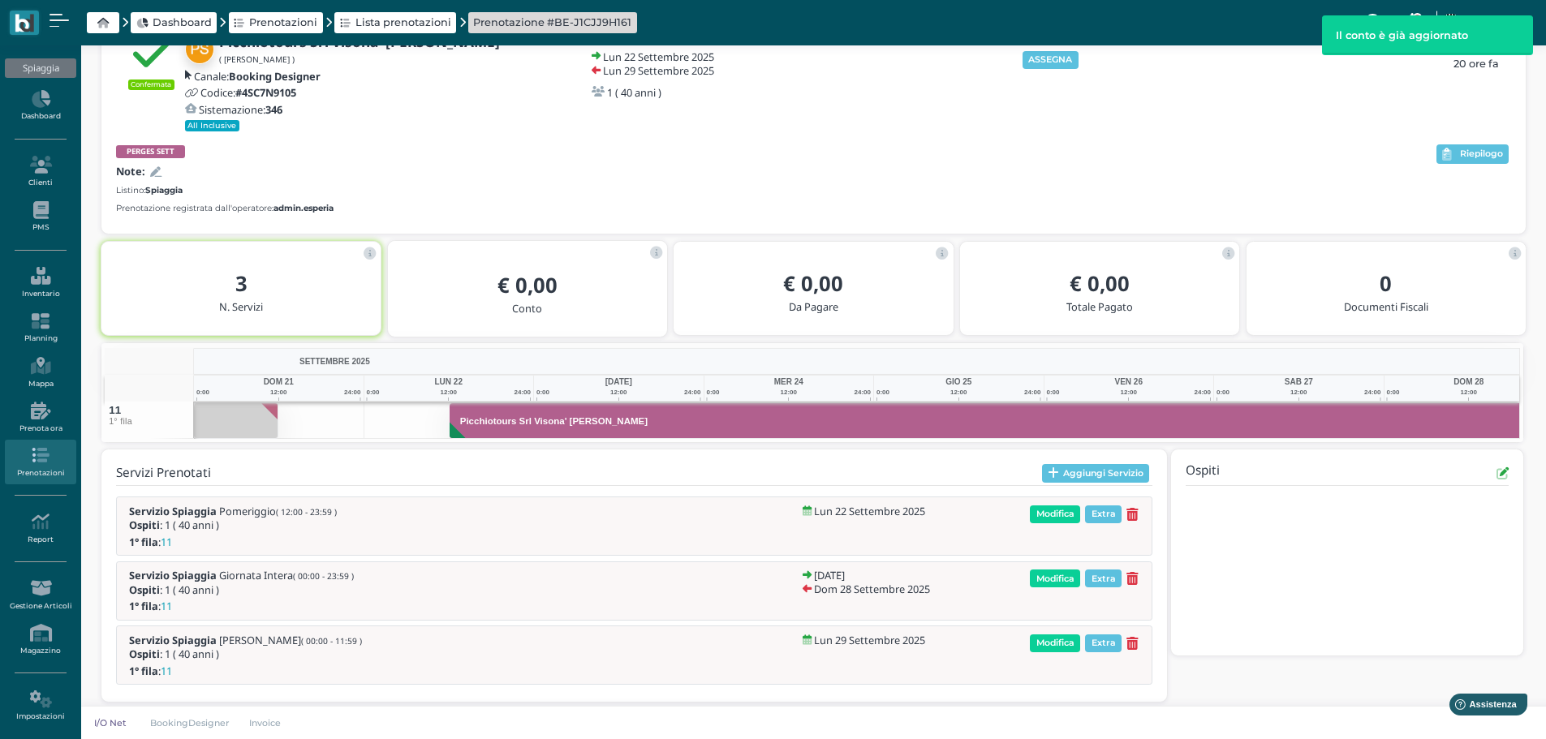
scroll to position [0, 118]
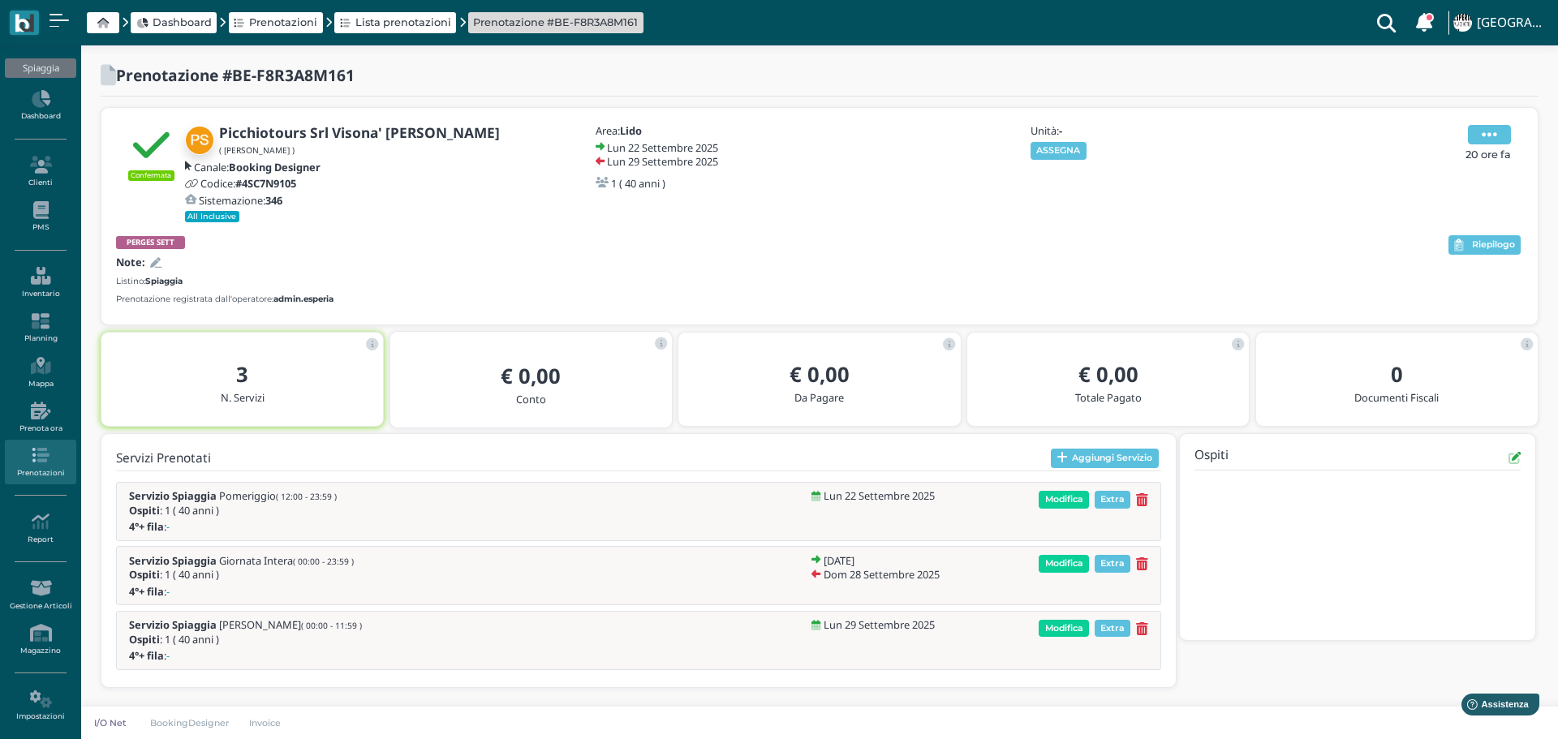
click at [1500, 144] on span at bounding box center [1489, 134] width 43 height 19
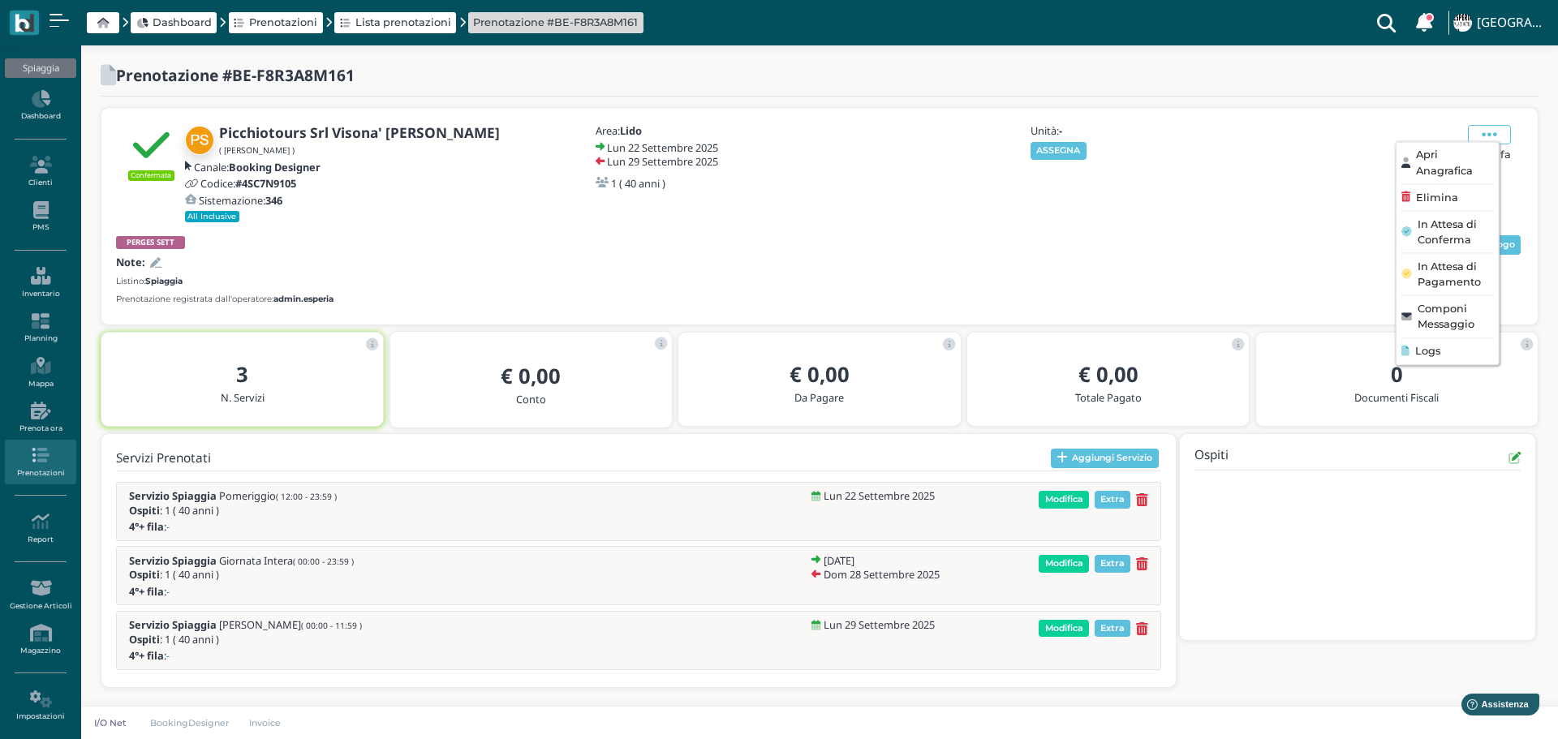
click at [1459, 196] on div "Elimina" at bounding box center [1448, 197] width 92 height 15
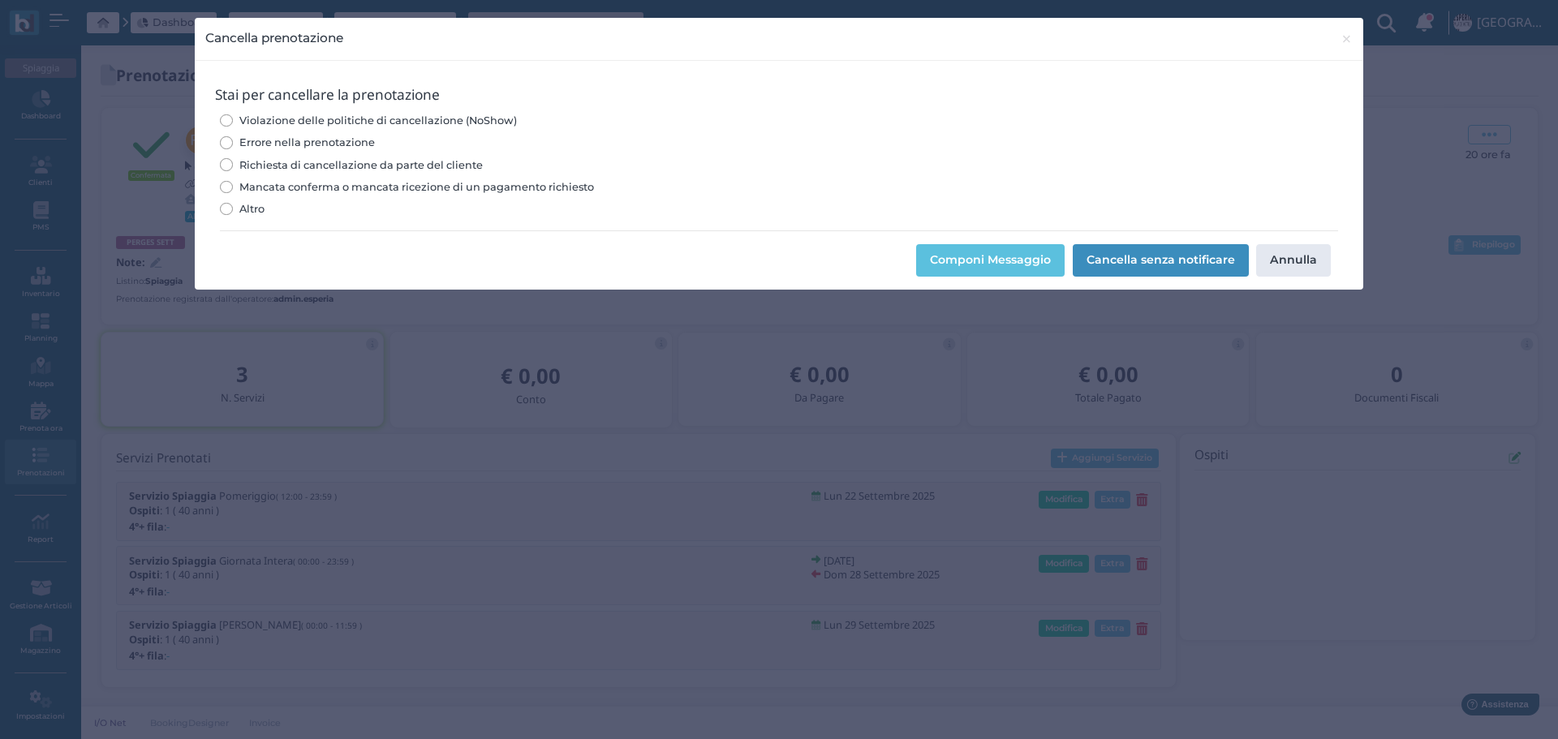
click at [225, 146] on input "Errore nella prenotazione" at bounding box center [226, 142] width 12 height 12
radio input "true"
click at [1143, 260] on button "Cancella senza notificare" at bounding box center [1161, 260] width 176 height 32
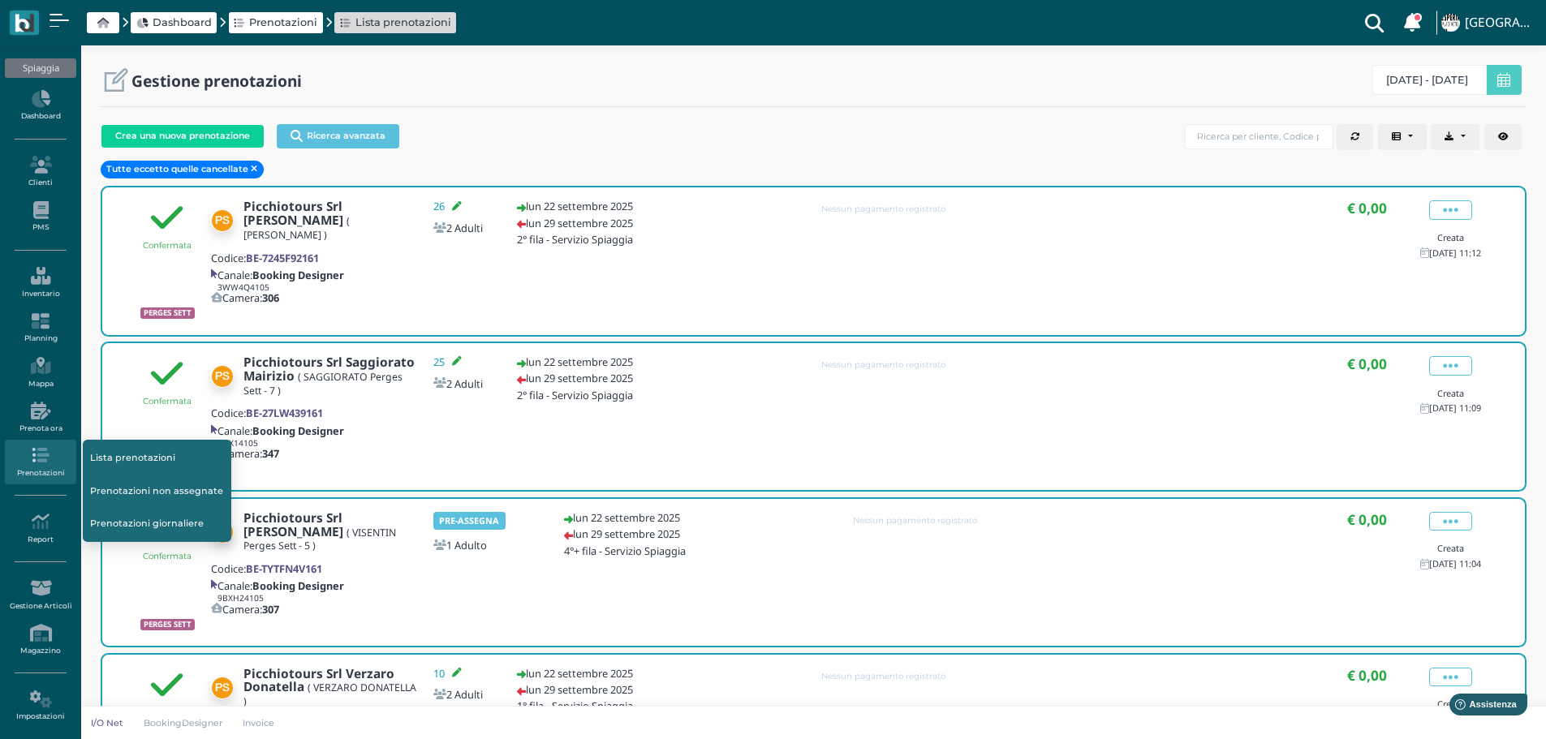
drag, startPoint x: 41, startPoint y: 459, endPoint x: 72, endPoint y: 487, distance: 41.9
click at [41, 459] on icon at bounding box center [40, 455] width 71 height 18
click at [127, 493] on link "Prenotazioni non assegnate" at bounding box center [157, 491] width 149 height 31
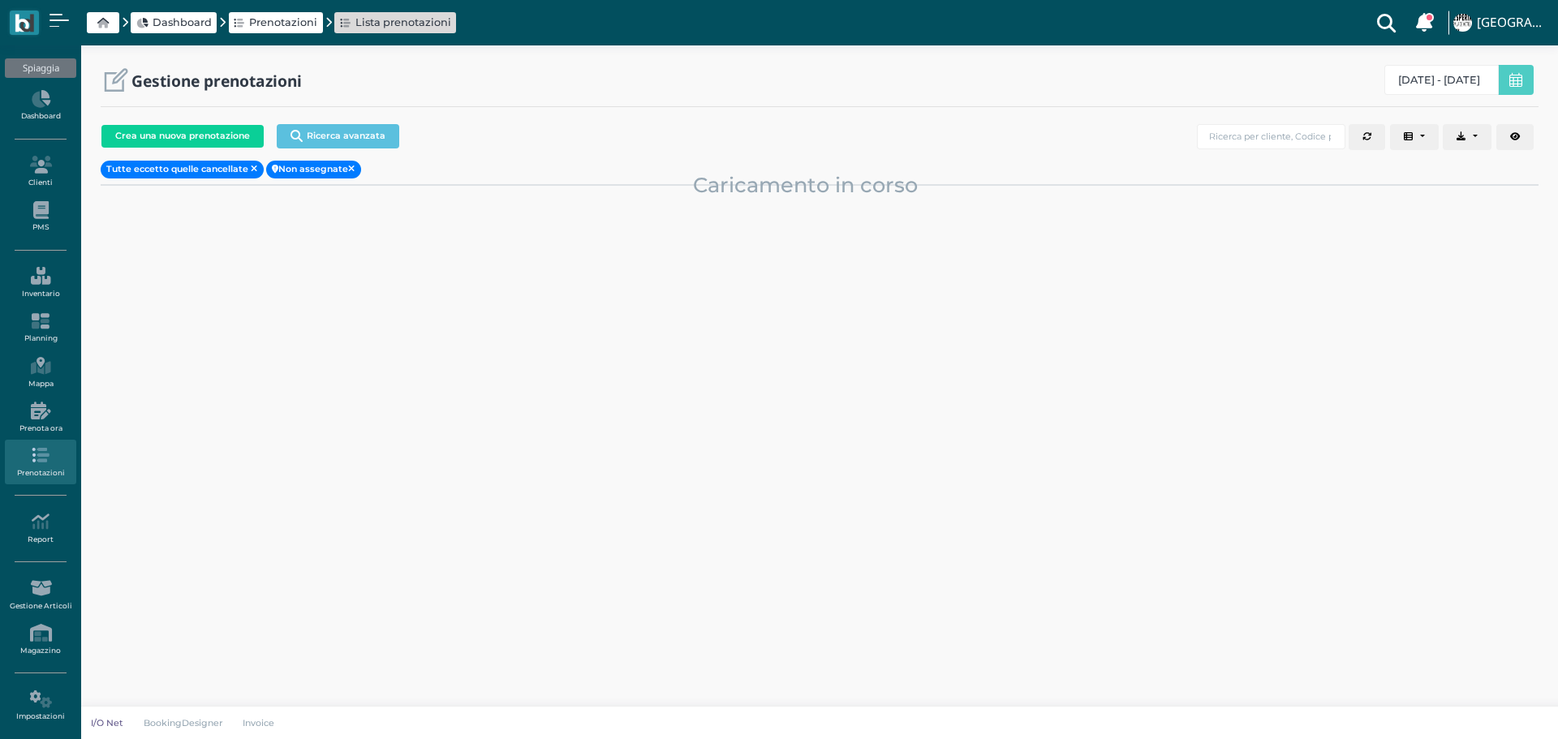
select select "0"
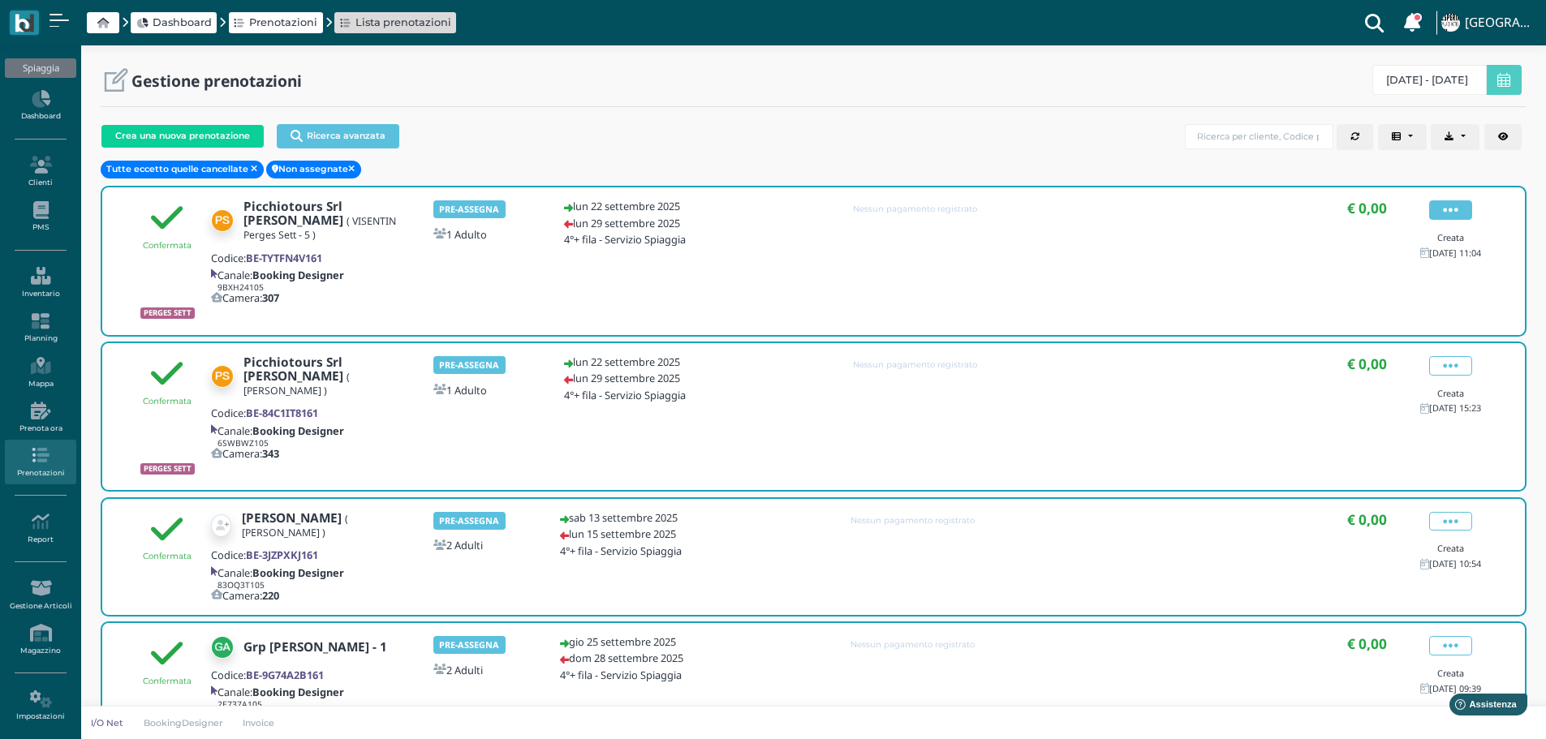
click at [1450, 208] on icon at bounding box center [1450, 210] width 15 height 18
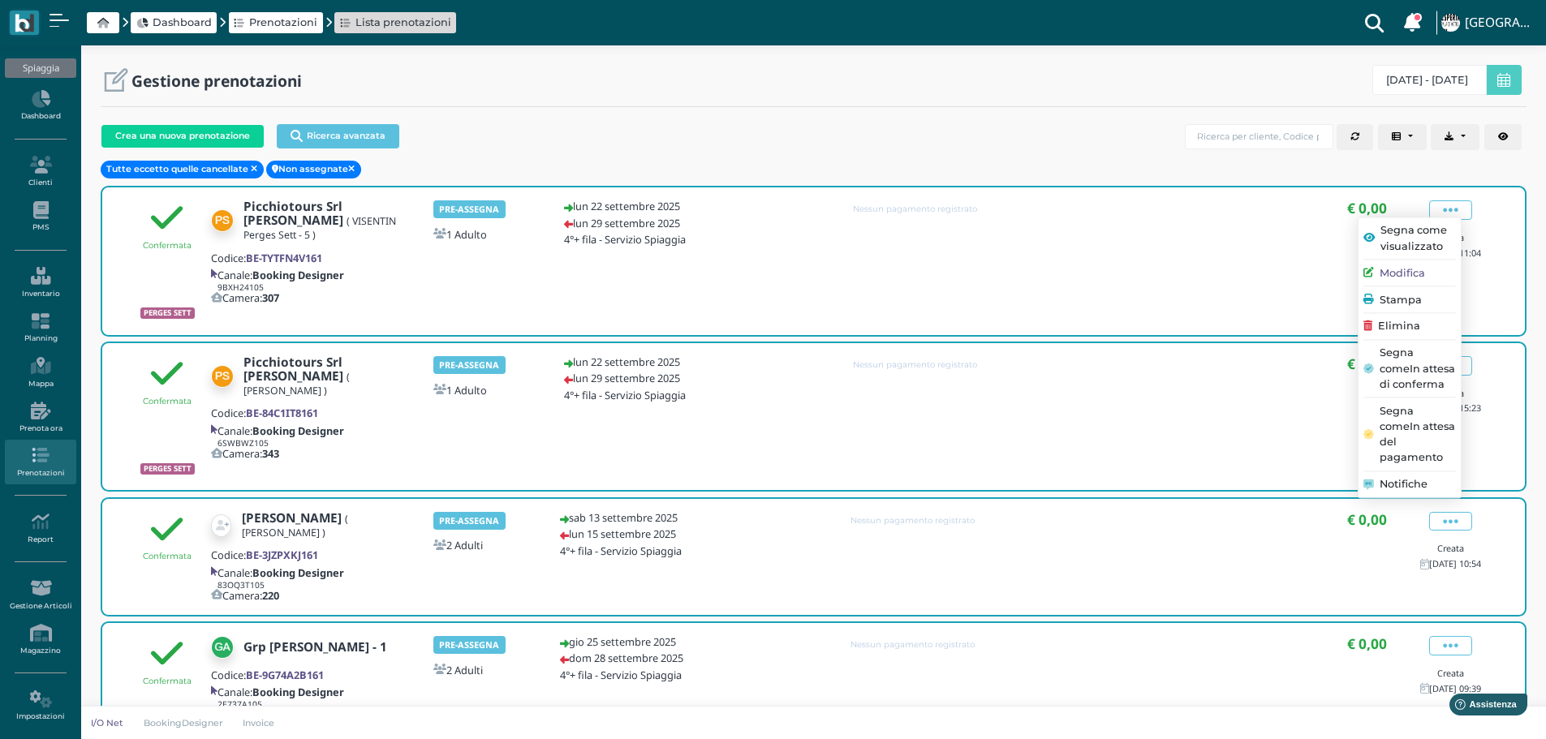
click at [1398, 325] on span "Elimina" at bounding box center [1399, 326] width 42 height 15
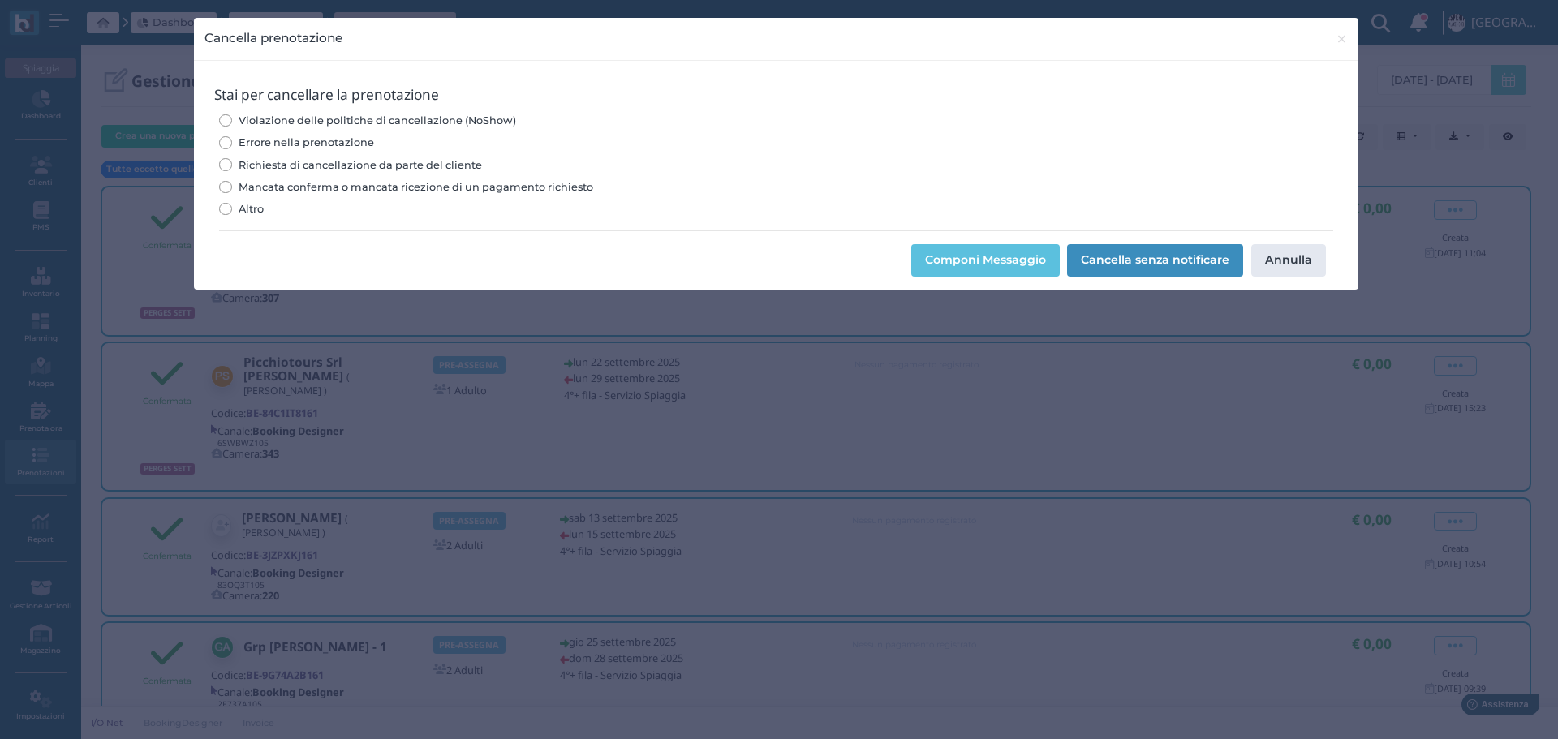
click at [230, 144] on input "Errore nella prenotazione" at bounding box center [225, 142] width 12 height 12
radio input "true"
click at [1170, 252] on button "Cancella senza notificare" at bounding box center [1155, 260] width 176 height 32
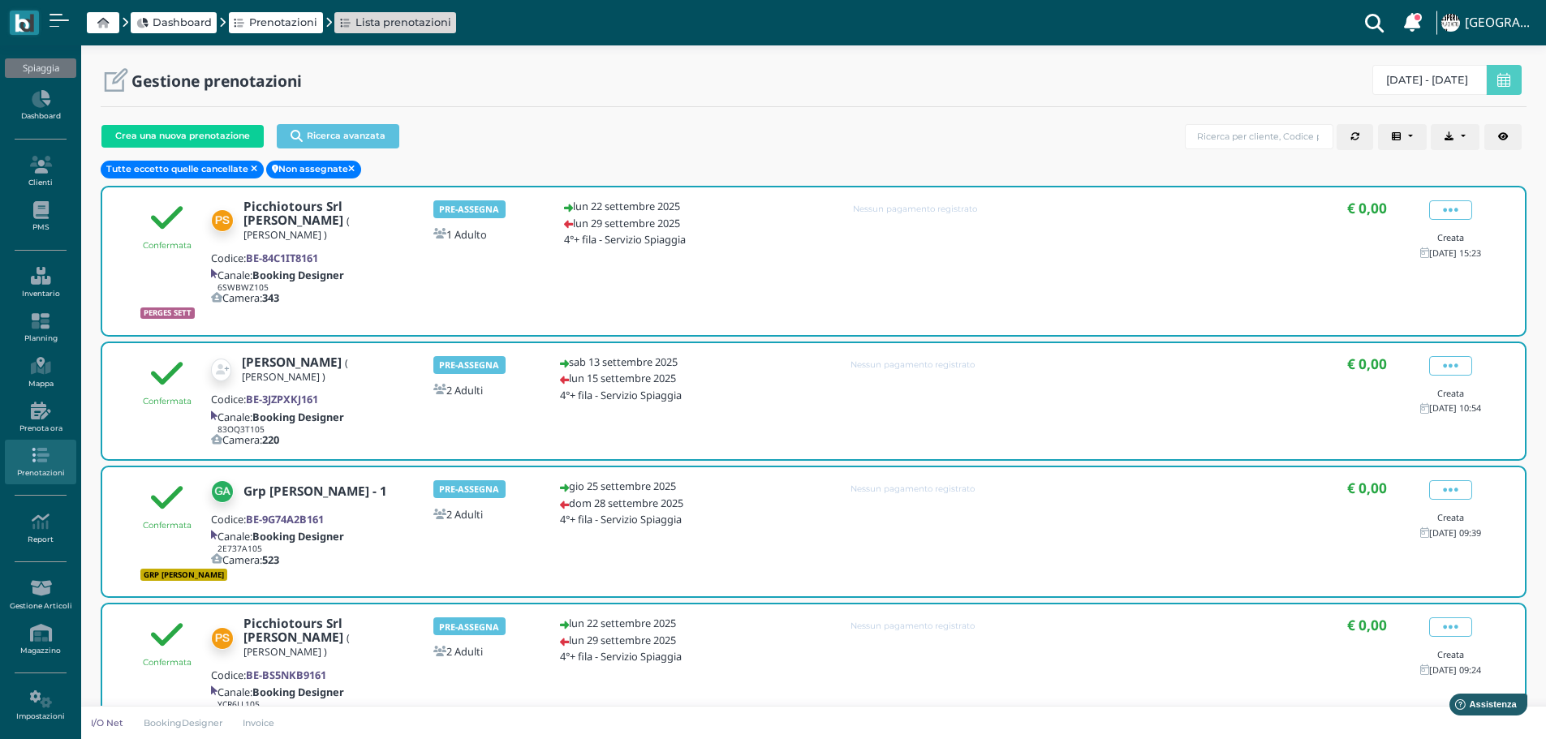
drag, startPoint x: 1458, startPoint y: 209, endPoint x: 1301, endPoint y: 188, distance: 157.9
click at [1457, 209] on icon at bounding box center [1450, 210] width 15 height 18
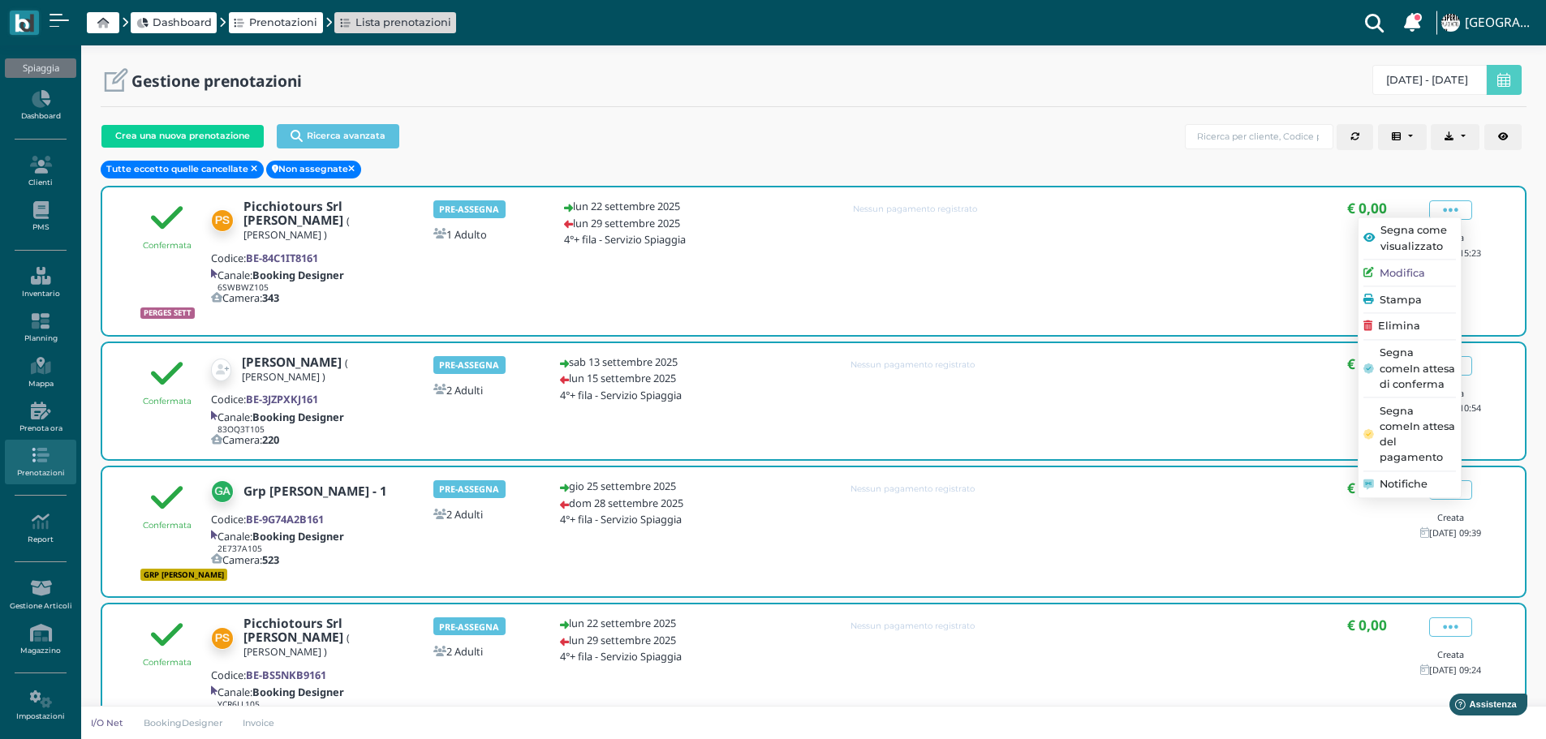
click at [1407, 321] on span "Elimina" at bounding box center [1399, 326] width 42 height 15
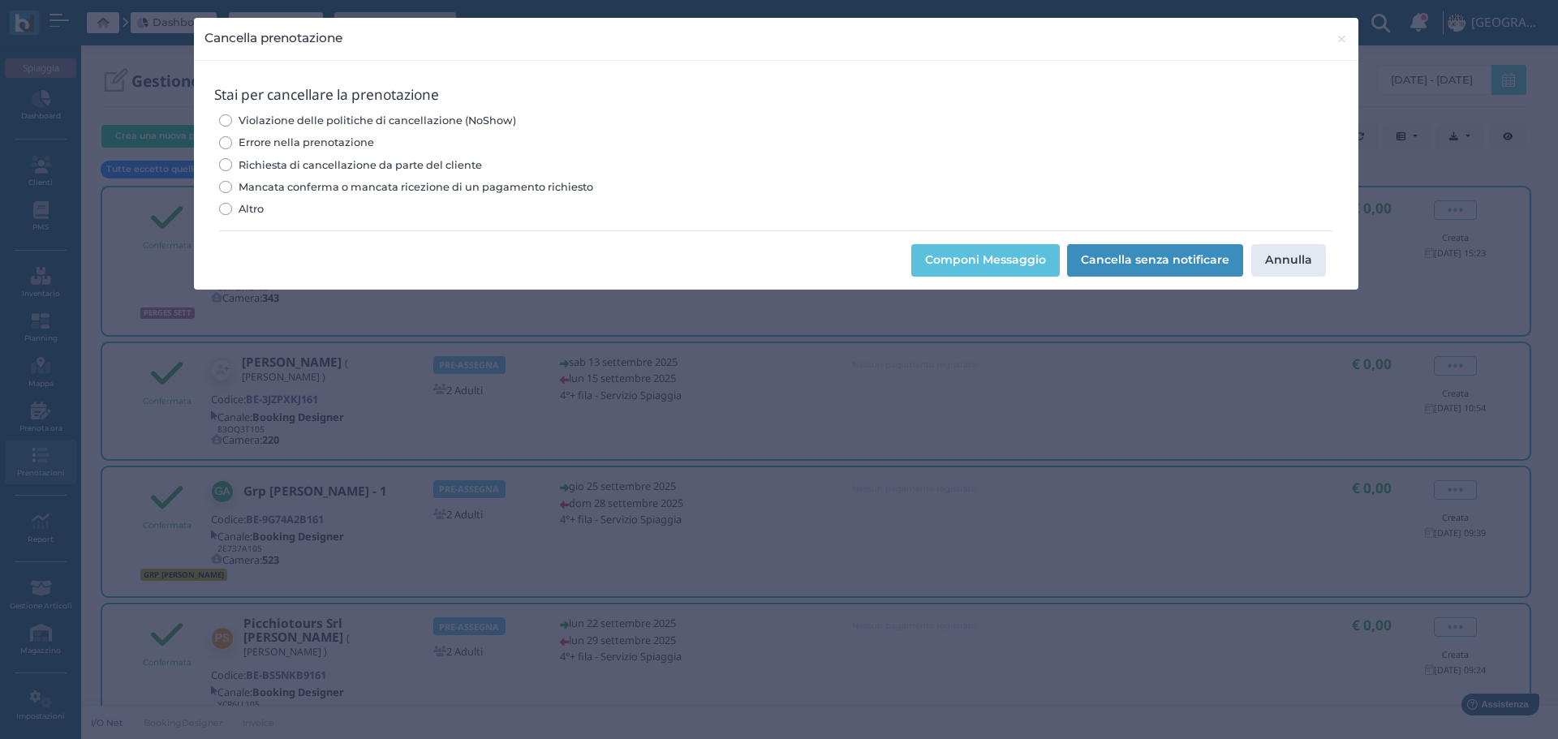
drag, startPoint x: 230, startPoint y: 137, endPoint x: 543, endPoint y: 205, distance: 320.4
click at [229, 138] on input "Errore nella prenotazione" at bounding box center [225, 142] width 12 height 12
radio input "true"
drag, startPoint x: 1132, startPoint y: 258, endPoint x: 1245, endPoint y: 265, distance: 113.0
click at [1133, 258] on button "Cancella senza notificare" at bounding box center [1155, 260] width 176 height 32
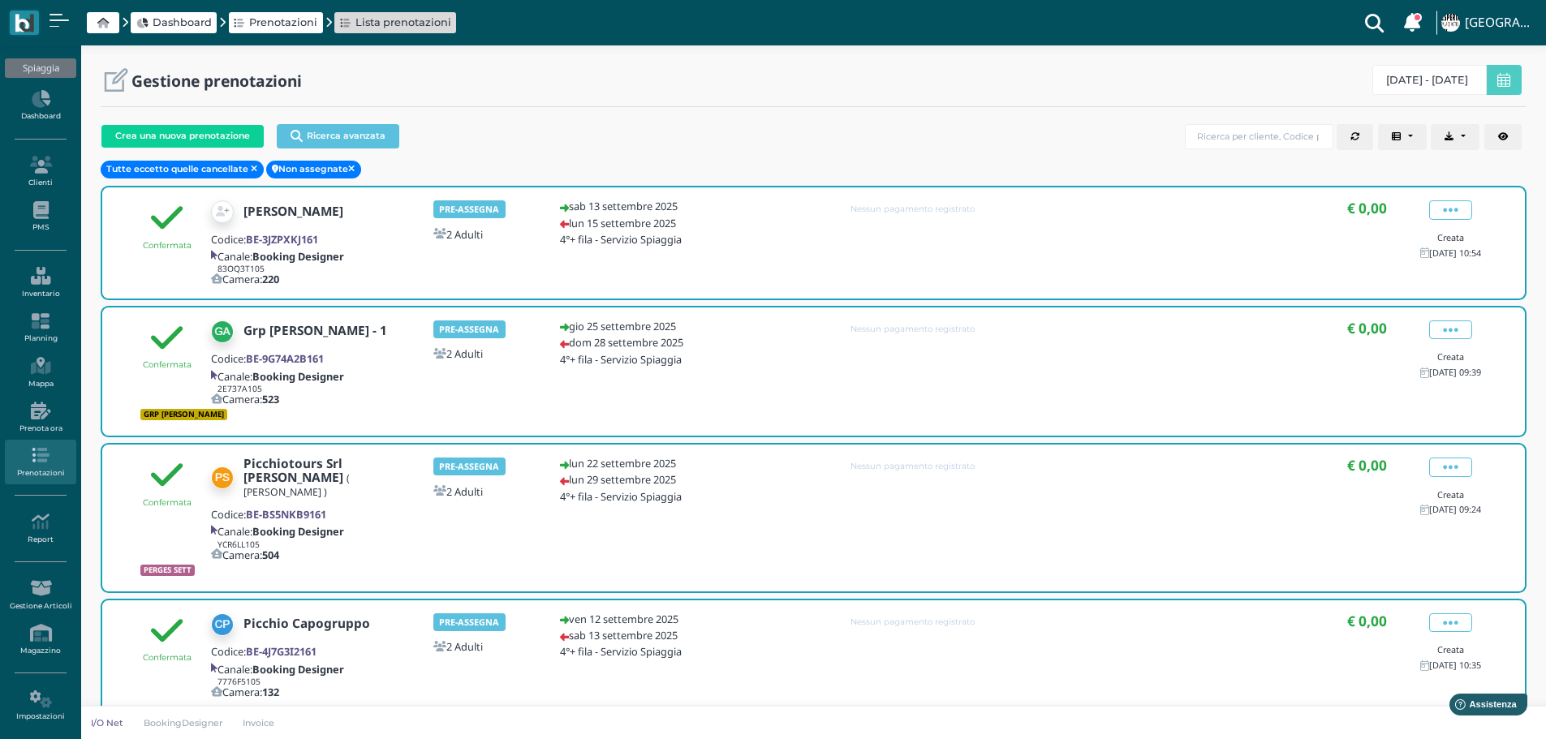
drag, startPoint x: 1462, startPoint y: 467, endPoint x: 1497, endPoint y: 475, distance: 35.7
click at [1462, 467] on span at bounding box center [1450, 467] width 43 height 19
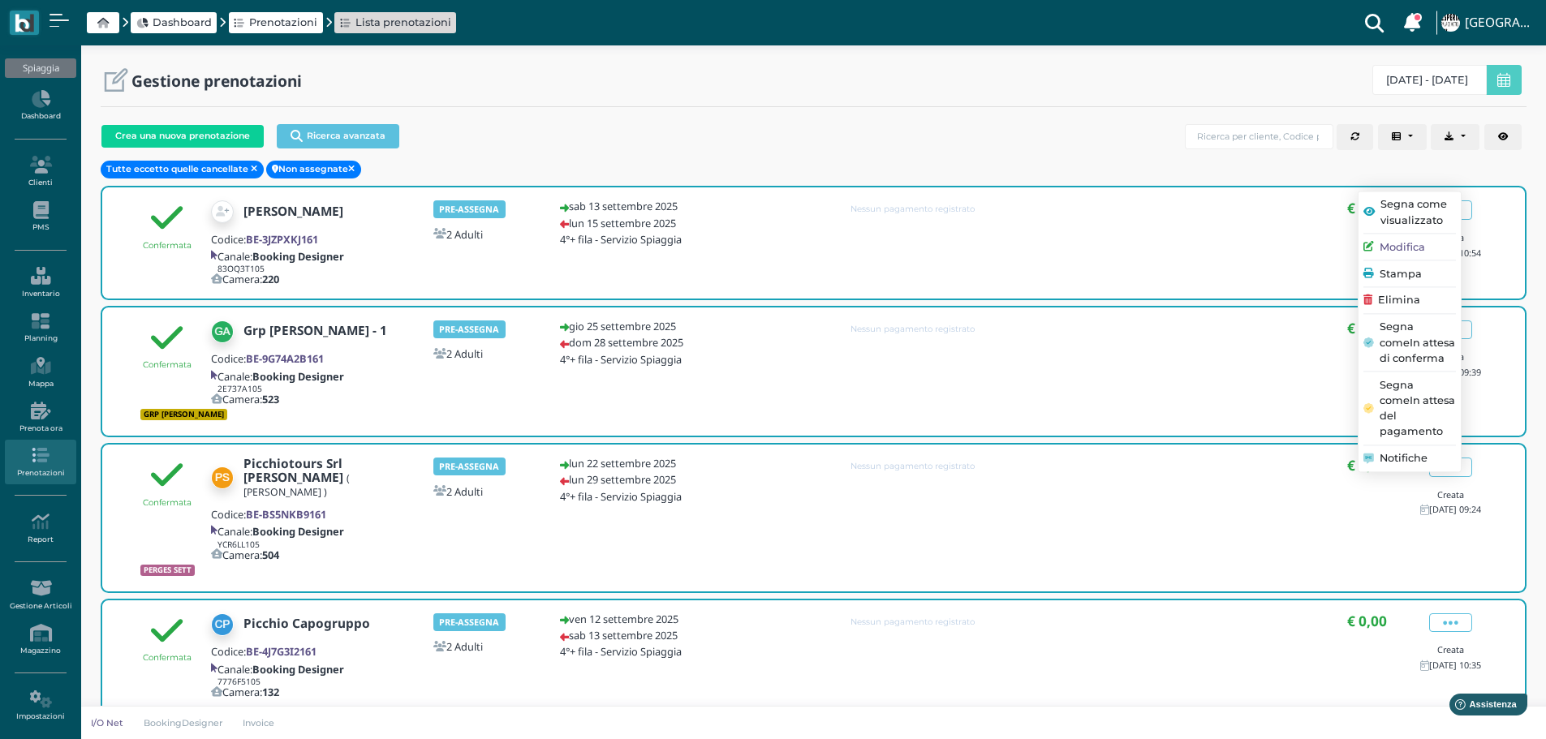
click at [1405, 295] on span "Elimina" at bounding box center [1399, 300] width 42 height 15
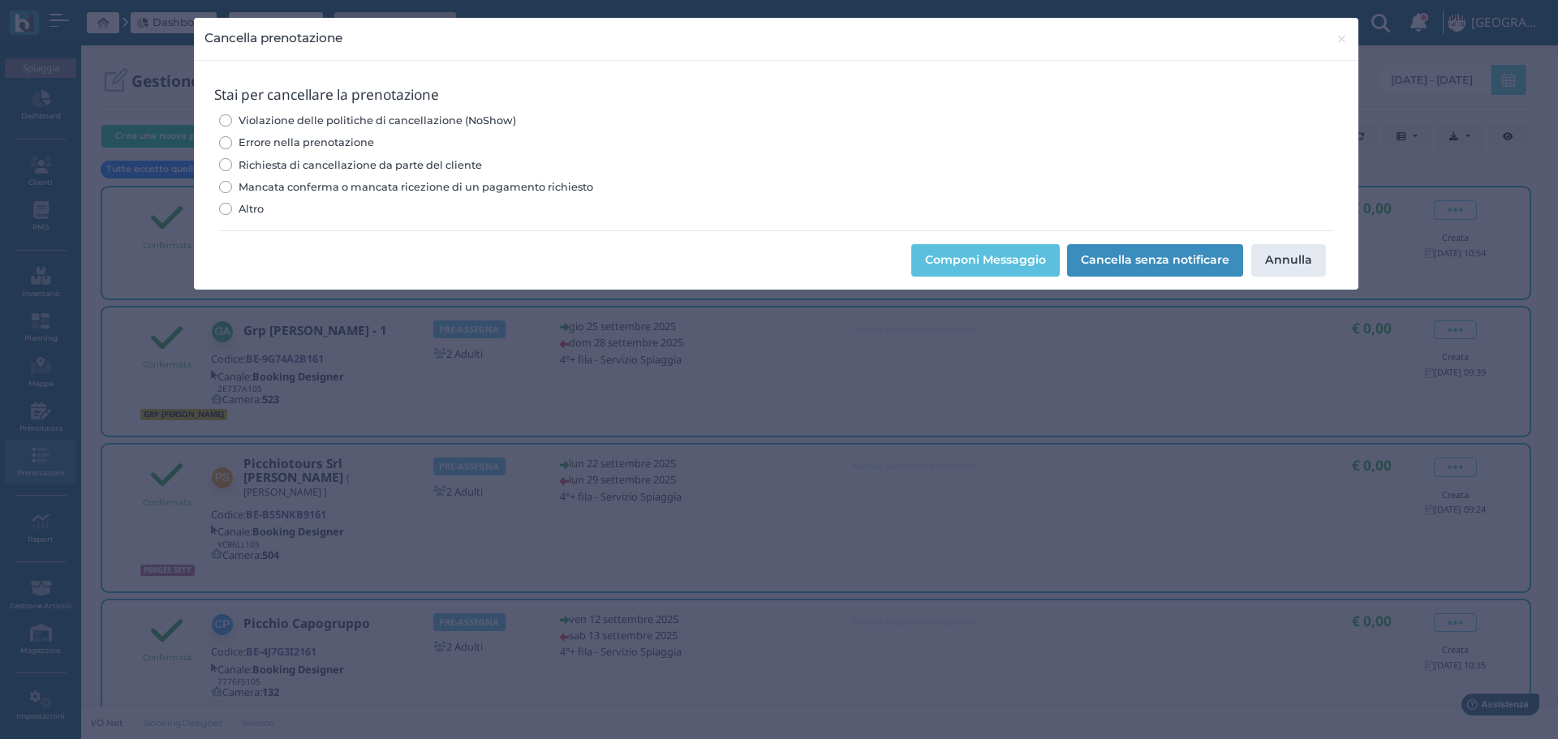
drag, startPoint x: 230, startPoint y: 139, endPoint x: 500, endPoint y: 202, distance: 276.8
click at [230, 140] on input "Errore nella prenotazione" at bounding box center [225, 142] width 12 height 12
radio input "true"
click at [1210, 261] on button "Cancella senza notificare" at bounding box center [1155, 260] width 176 height 32
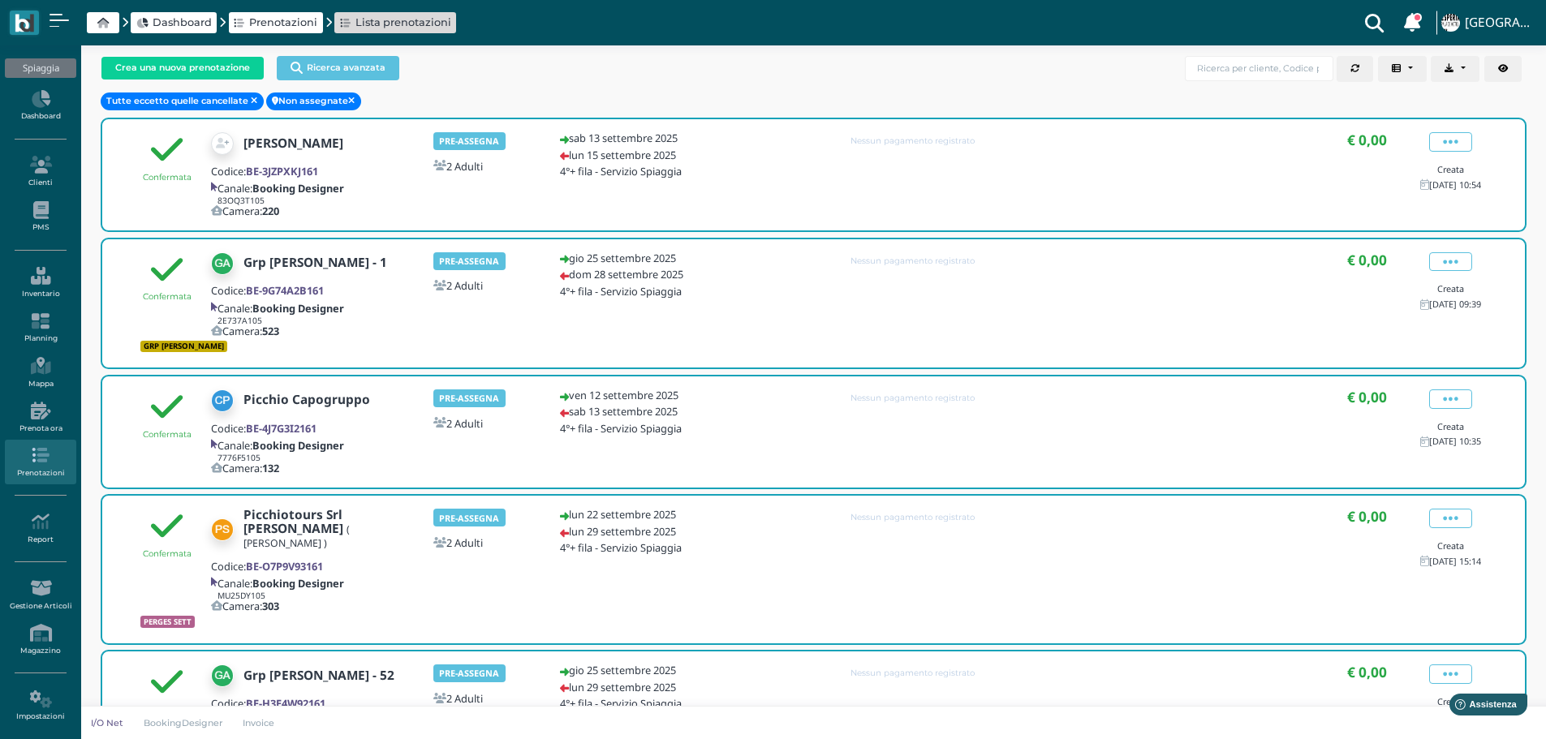
scroll to position [162, 0]
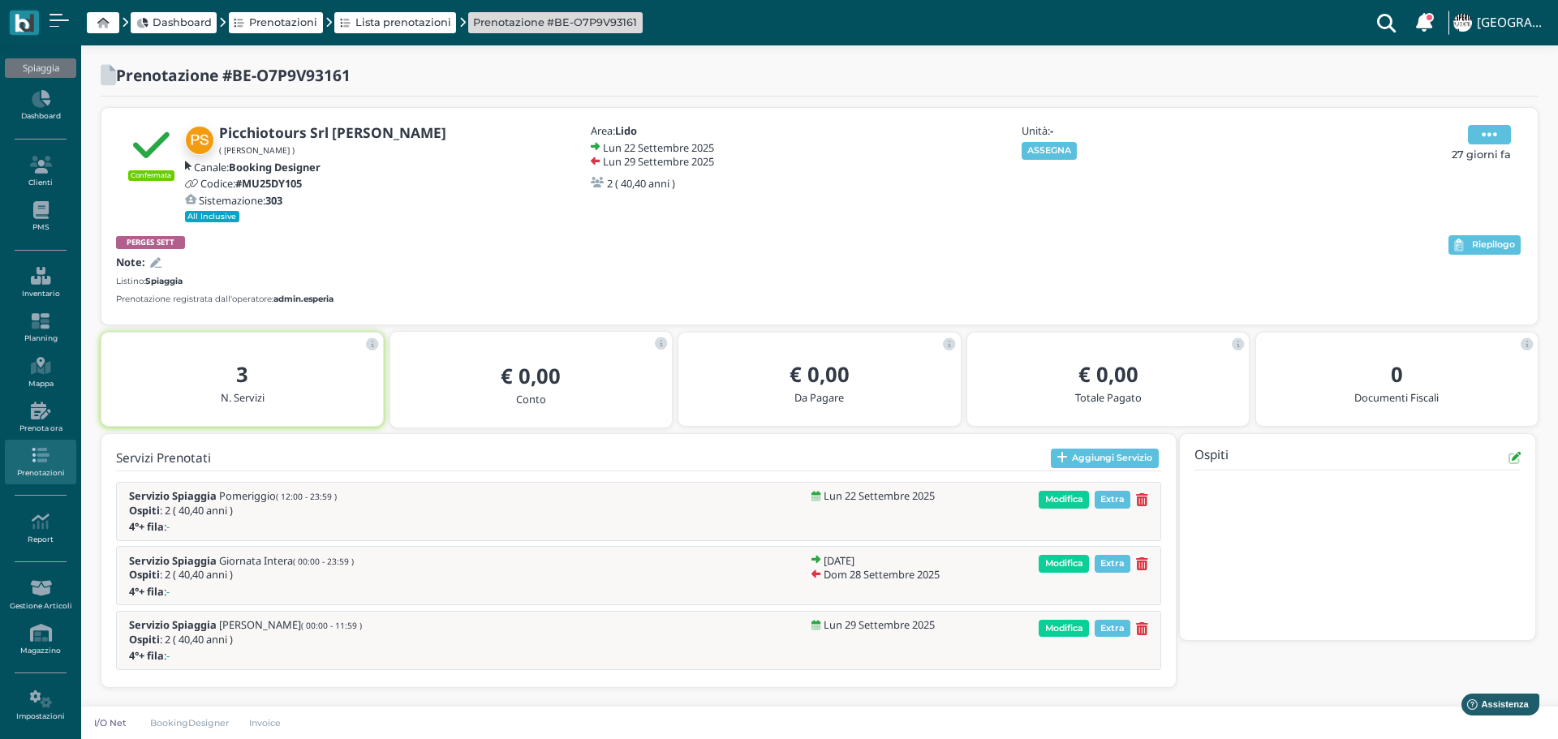
click at [1501, 134] on span at bounding box center [1489, 134] width 43 height 19
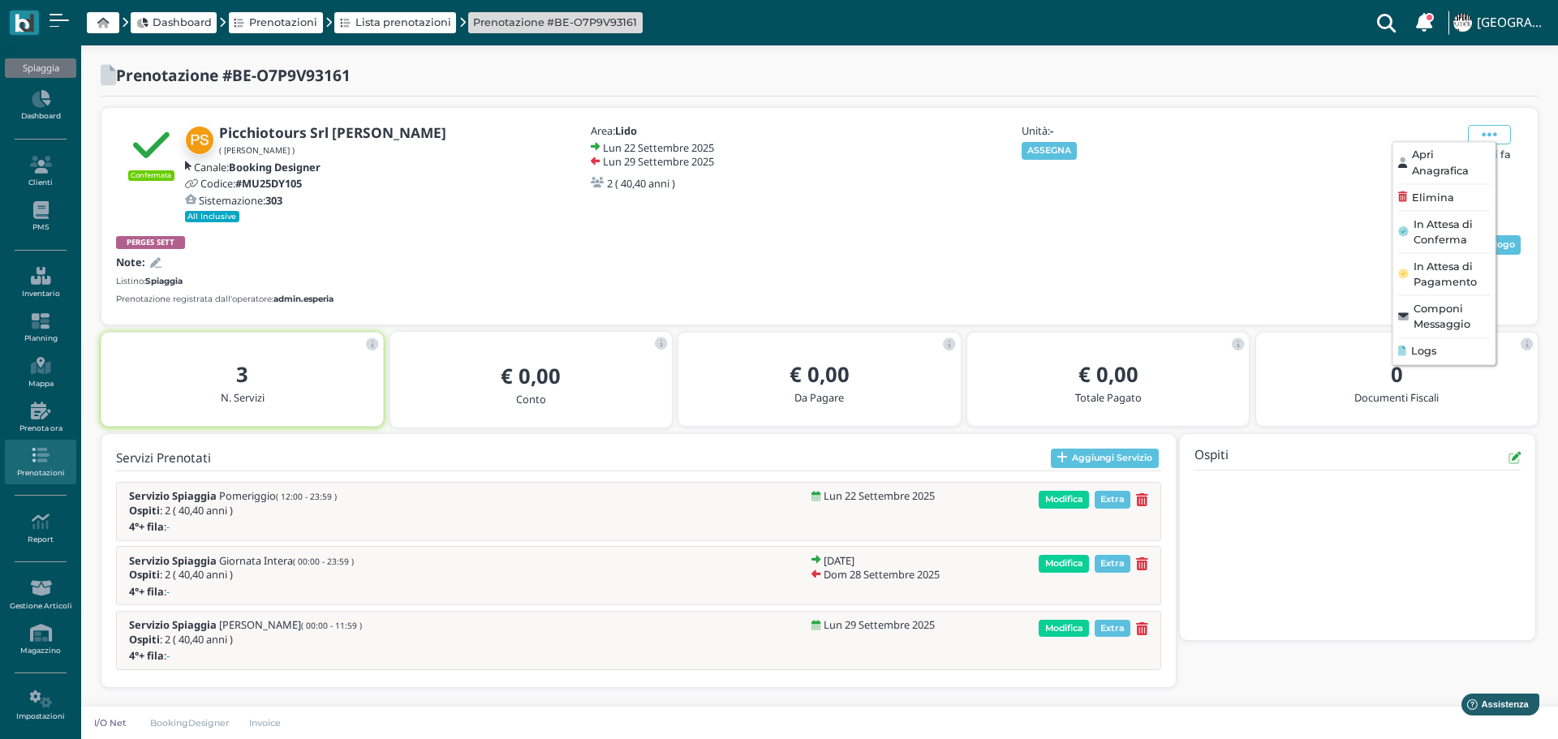
click at [1420, 186] on ul "Apri Anagrafica Elimina In Attesa di Conferma In Attesa di Pagamento Componi Me…" at bounding box center [1444, 253] width 104 height 224
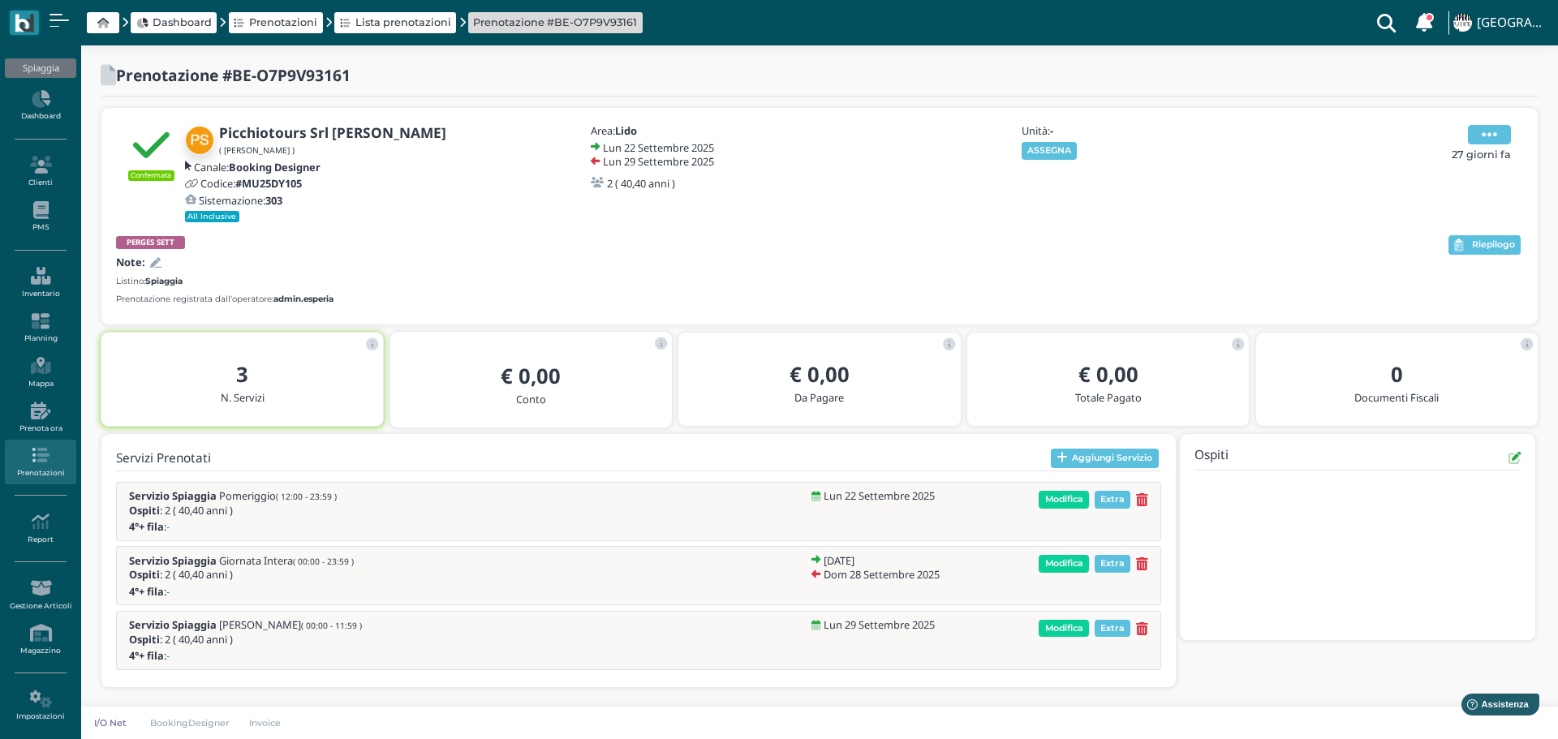
click at [1497, 137] on icon at bounding box center [1489, 135] width 15 height 18
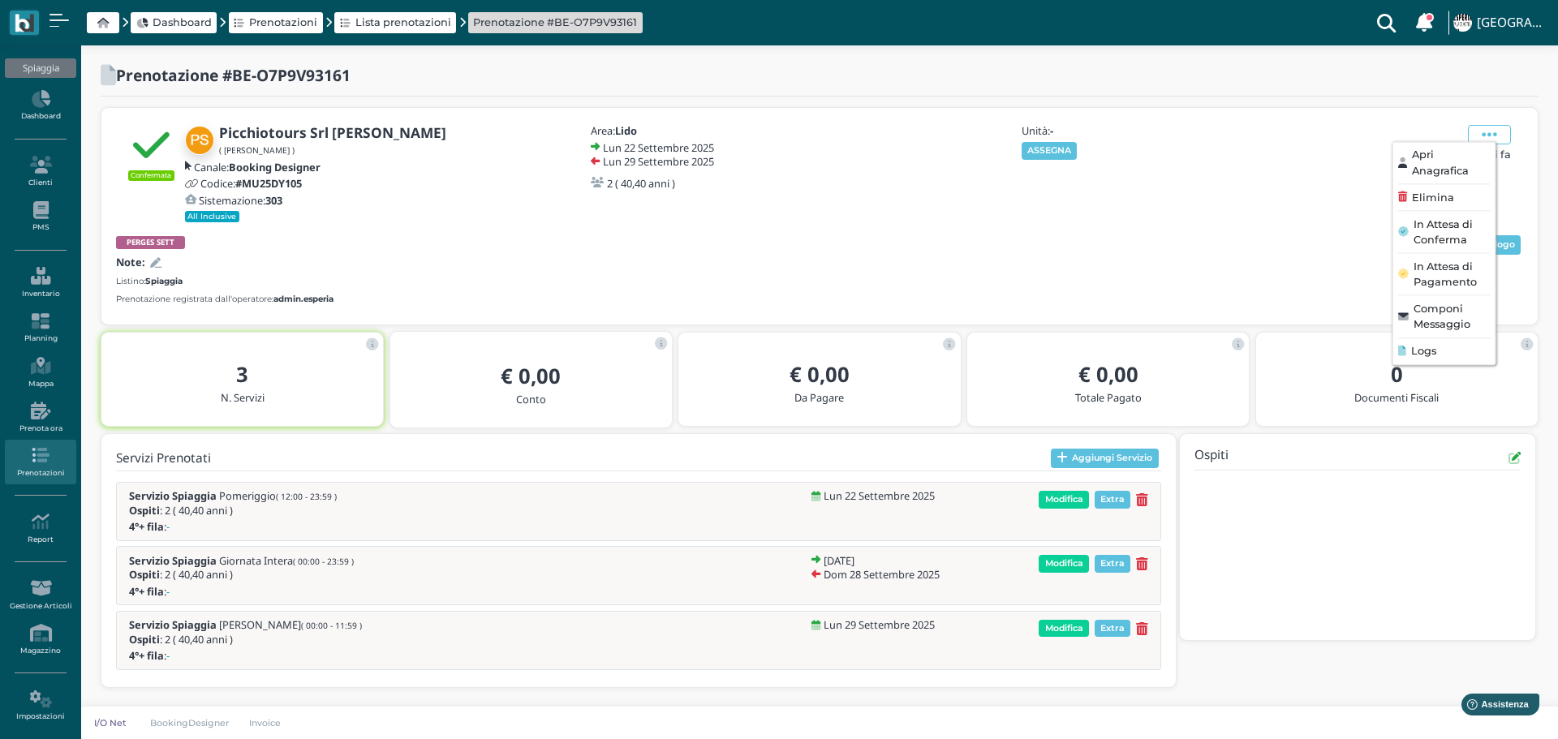
click at [1434, 201] on span "Elimina" at bounding box center [1433, 197] width 42 height 15
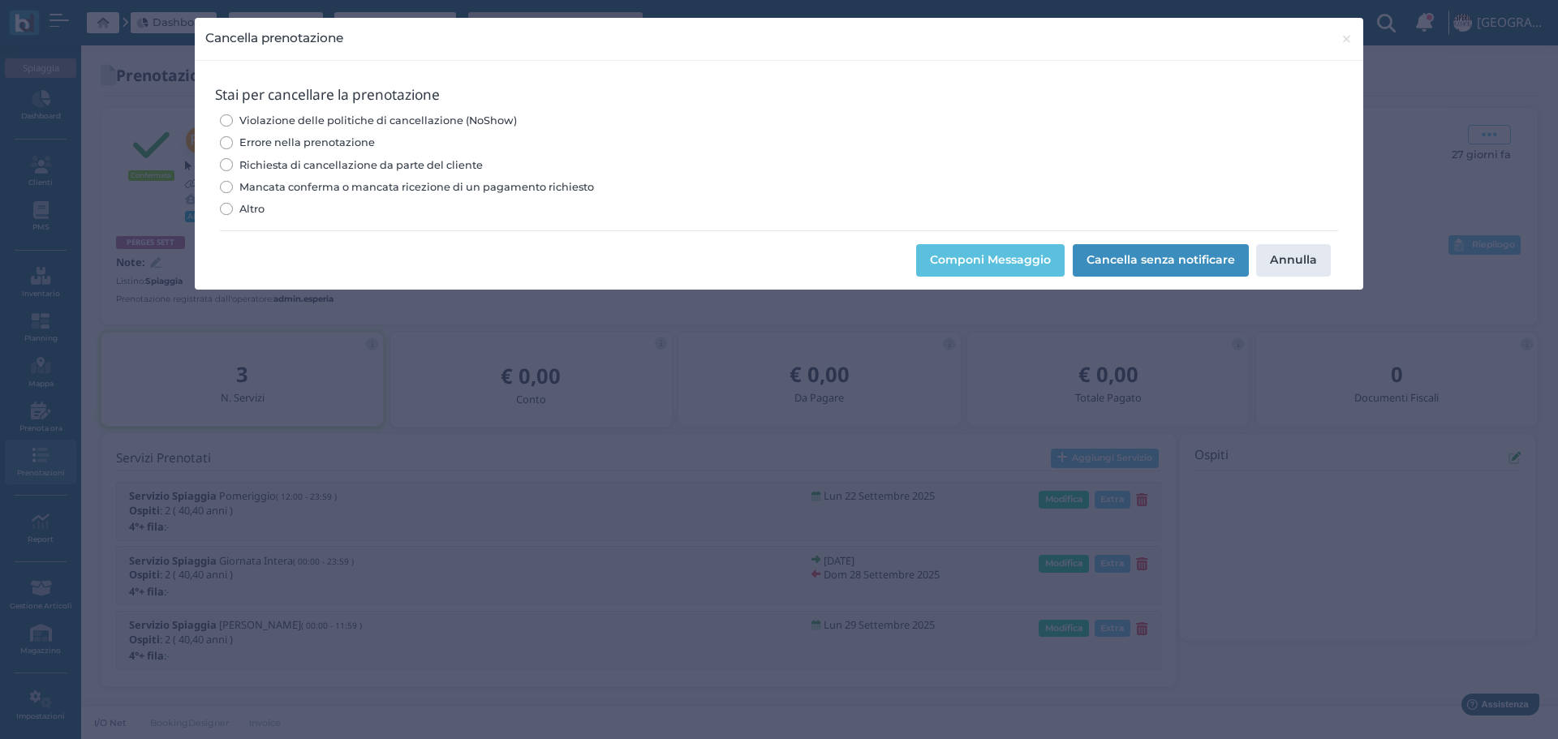
click at [228, 141] on input "Errore nella prenotazione" at bounding box center [226, 142] width 12 height 12
radio input "true"
click at [1167, 262] on button "Cancella senza notificare" at bounding box center [1161, 260] width 176 height 32
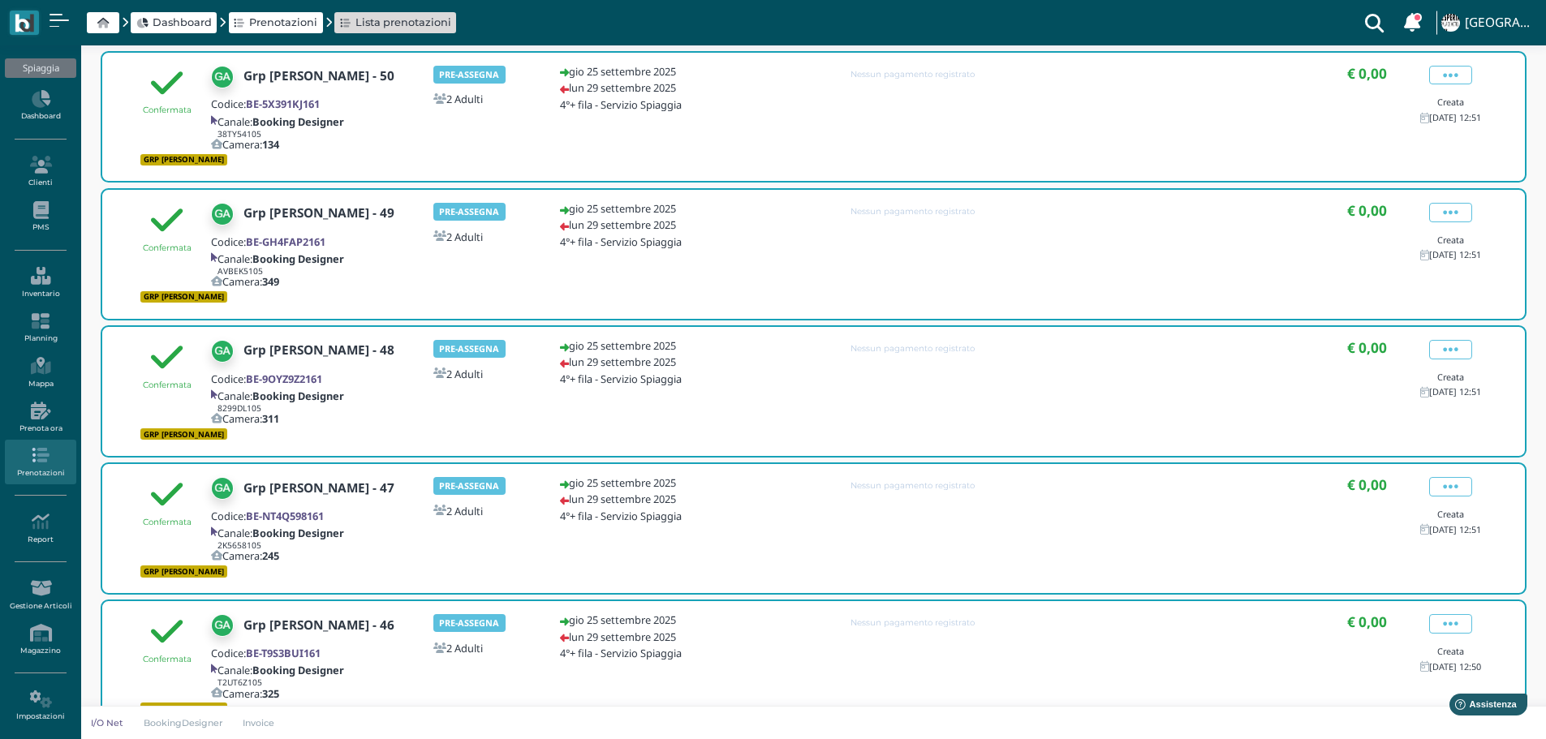
scroll to position [863, 0]
